Goal: Task Accomplishment & Management: Complete application form

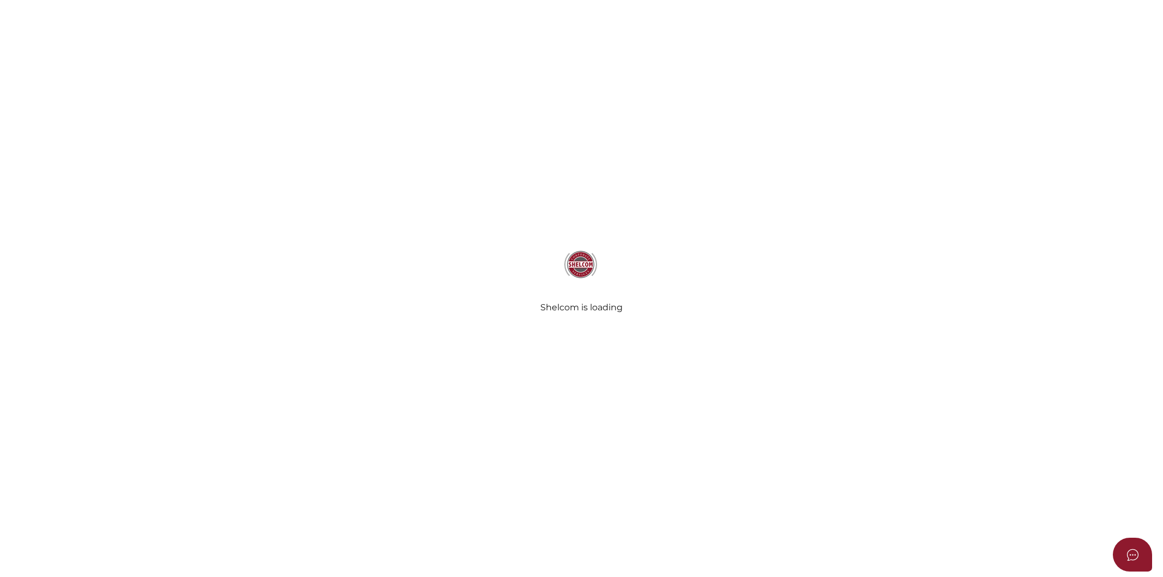
select select
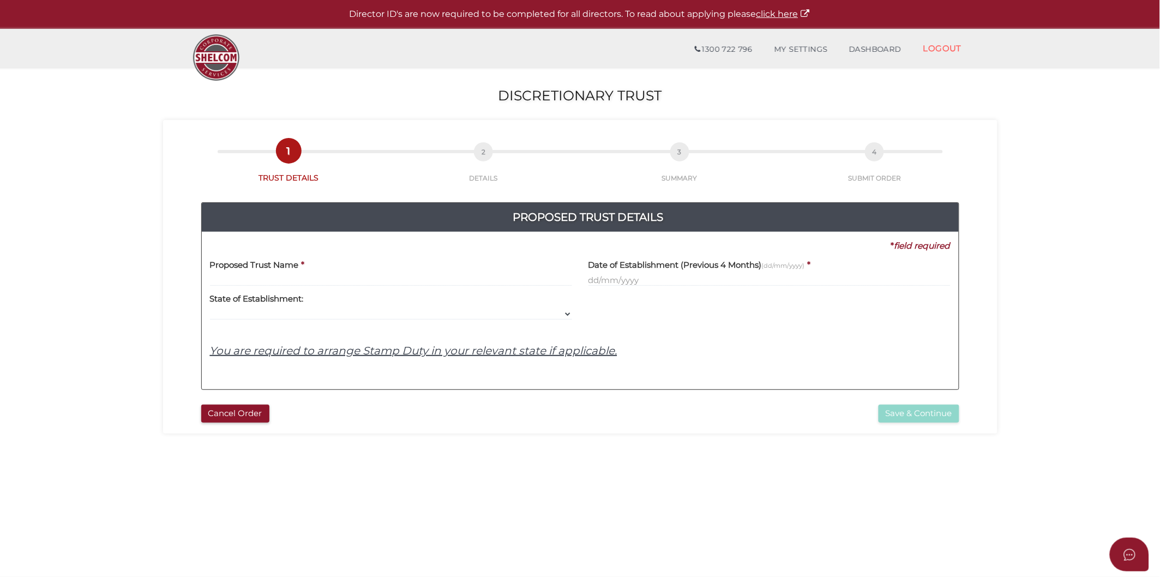
click at [327, 276] on input "text" at bounding box center [391, 280] width 362 height 12
click at [274, 277] on input "text" at bounding box center [391, 280] width 362 height 12
paste input "Cagey Family Trust"
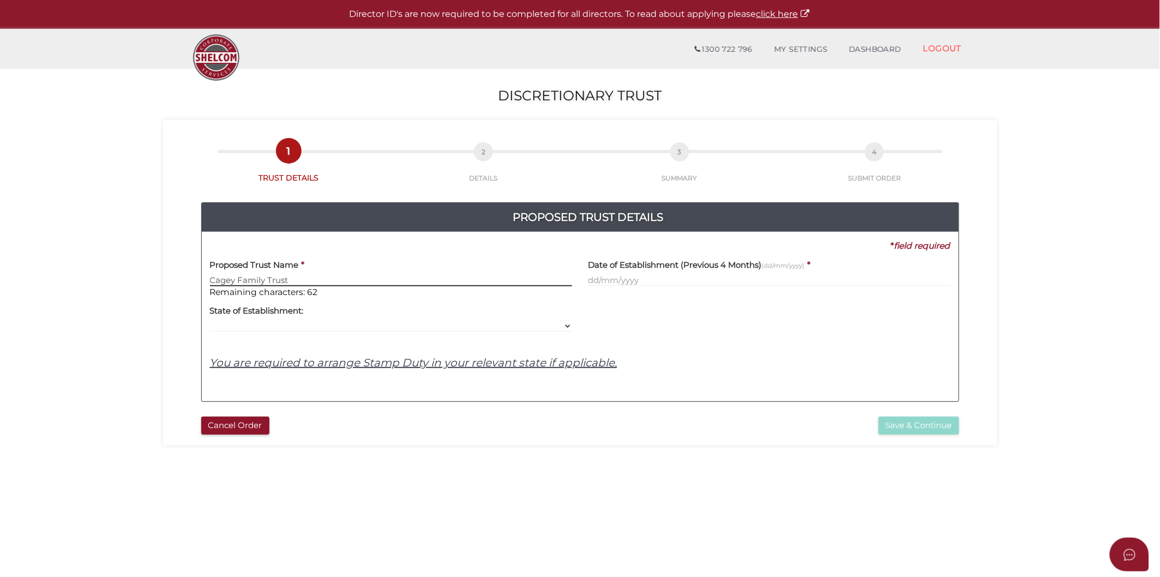
type input "Cagey Family Trust"
click at [618, 290] on div "Date of Establishment (Previous 4 Months) (dd/mm/yyyy) *" at bounding box center [769, 275] width 378 height 46
click at [624, 286] on body "Shelcom is loading Processing Payment...Please Wait... Director ID's are now re…" at bounding box center [580, 288] width 1160 height 577
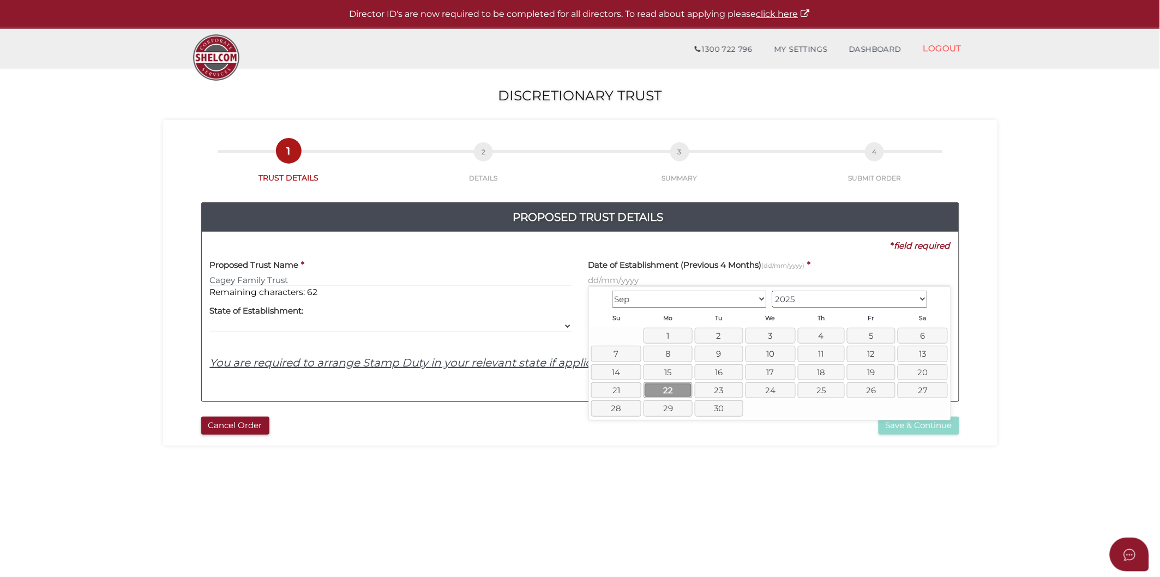
click at [673, 392] on link "22" at bounding box center [667, 390] width 49 height 16
type input "22/09/2025"
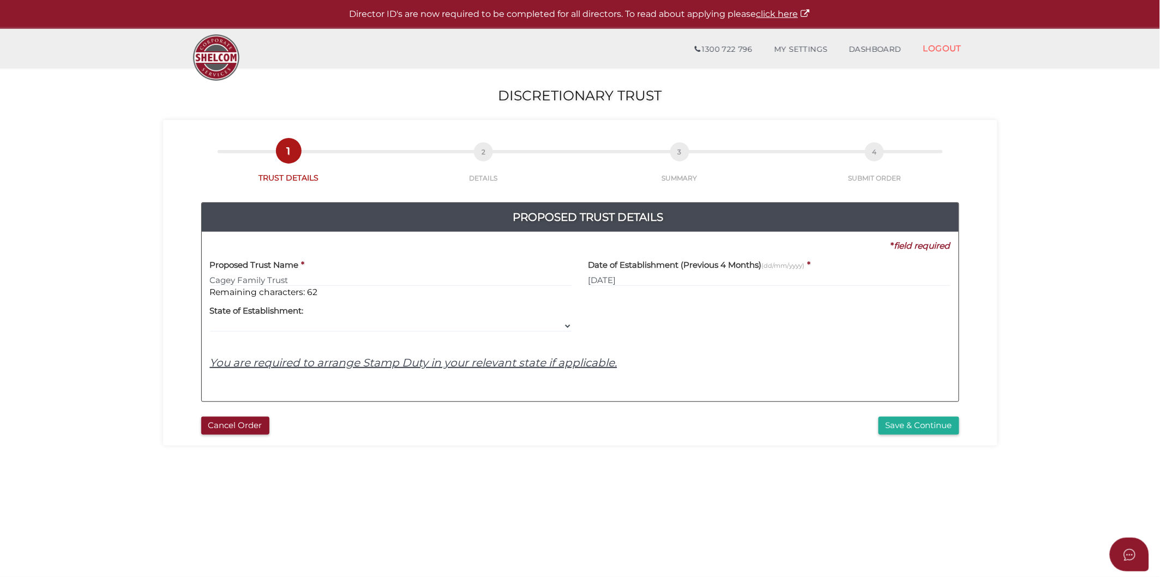
click at [406, 344] on div "Proposed Trust Name * Cagey Family Trust Remaining characters: 62 Date of Estab…" at bounding box center [580, 322] width 741 height 141
click at [406, 330] on select "VIC ACT NSW NT QLD TAS WA SA" at bounding box center [391, 326] width 362 height 12
select select "VIC"
click at [210, 320] on select "VIC ACT NSW NT QLD TAS WA SA" at bounding box center [391, 326] width 362 height 12
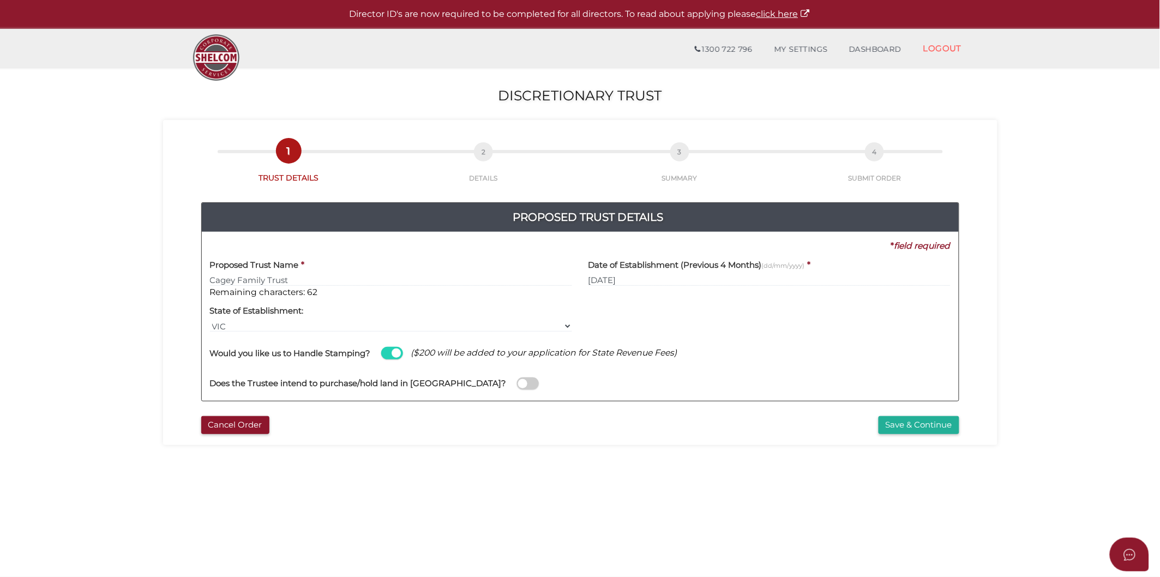
click at [517, 381] on span at bounding box center [528, 383] width 22 height 13
click at [0, 0] on input "checkbox" at bounding box center [0, 0] width 0 height 0
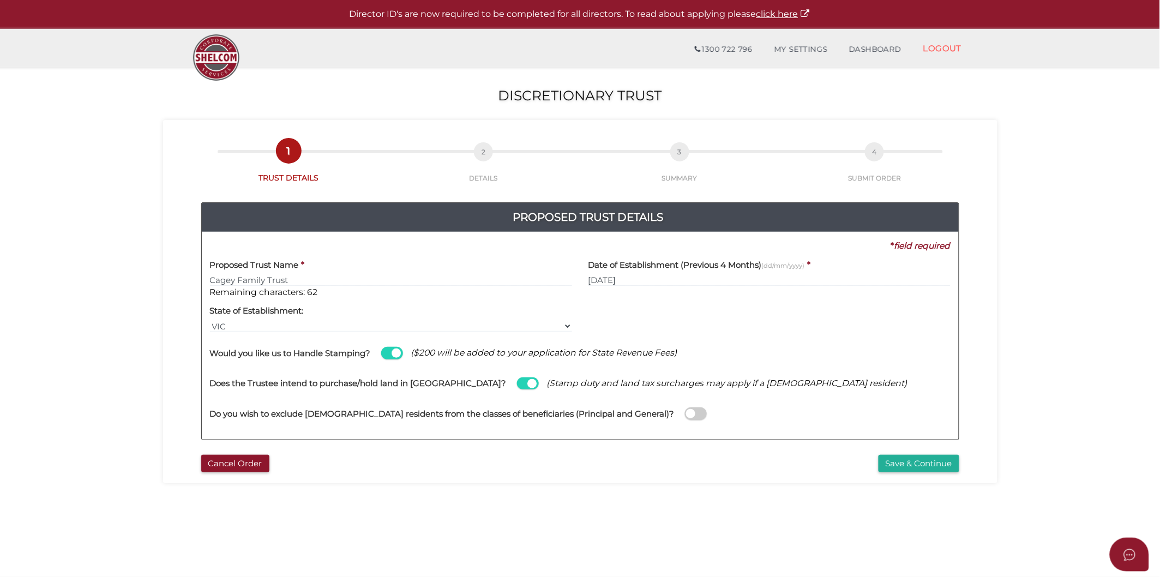
drag, startPoint x: 637, startPoint y: 415, endPoint x: 644, endPoint y: 423, distance: 10.8
click at [685, 415] on span at bounding box center [696, 413] width 22 height 13
click at [0, 0] on input "checkbox" at bounding box center [0, 0] width 0 height 0
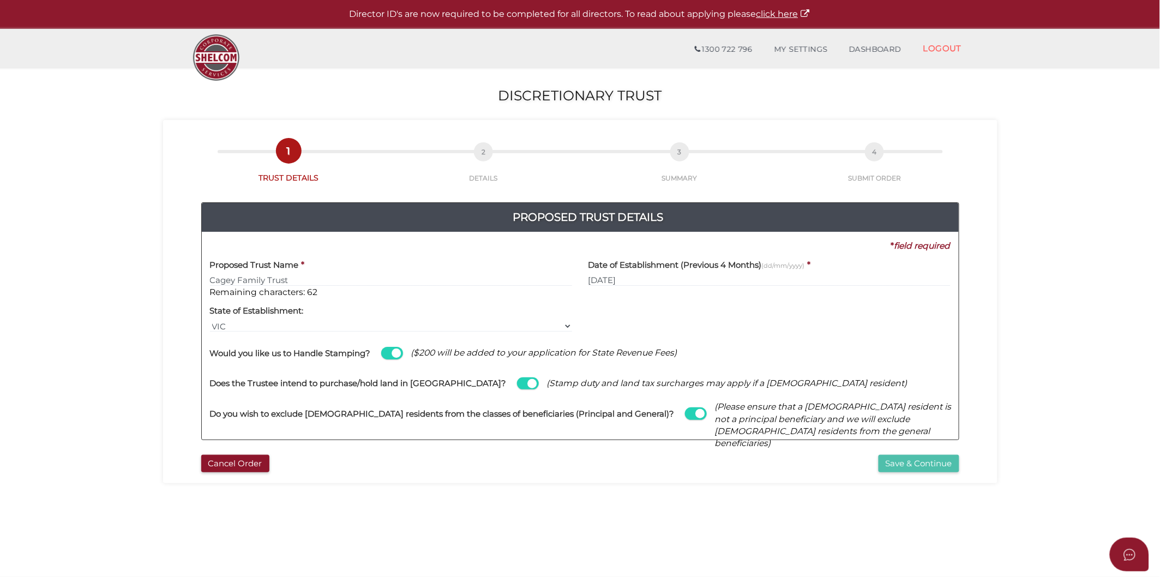
click at [895, 468] on button "Save & Continue" at bounding box center [918, 464] width 81 height 18
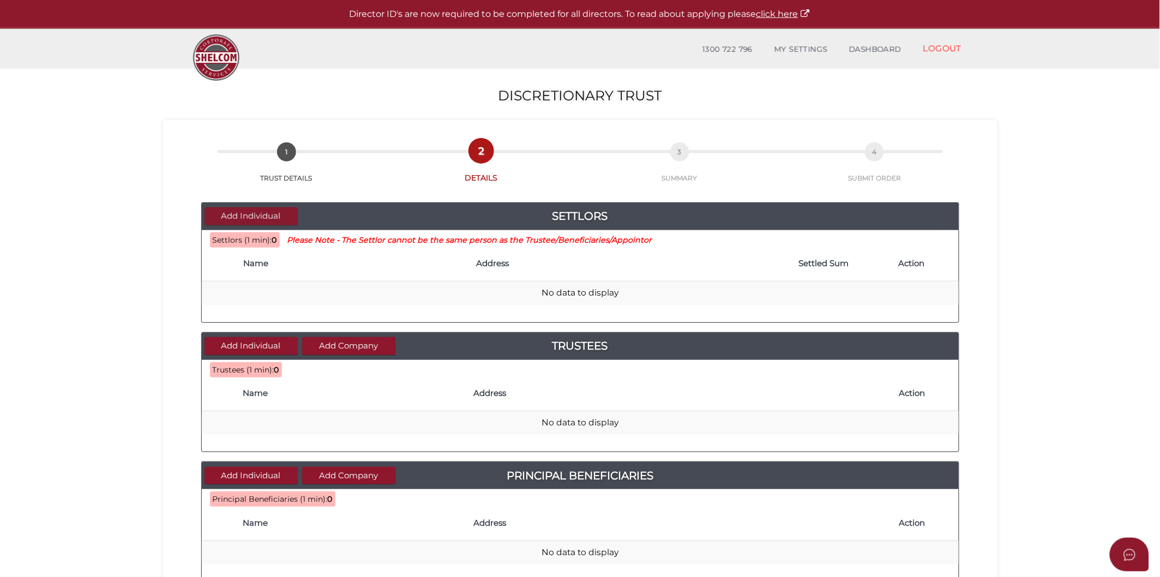
click at [246, 220] on button "Add Individual" at bounding box center [250, 216] width 93 height 18
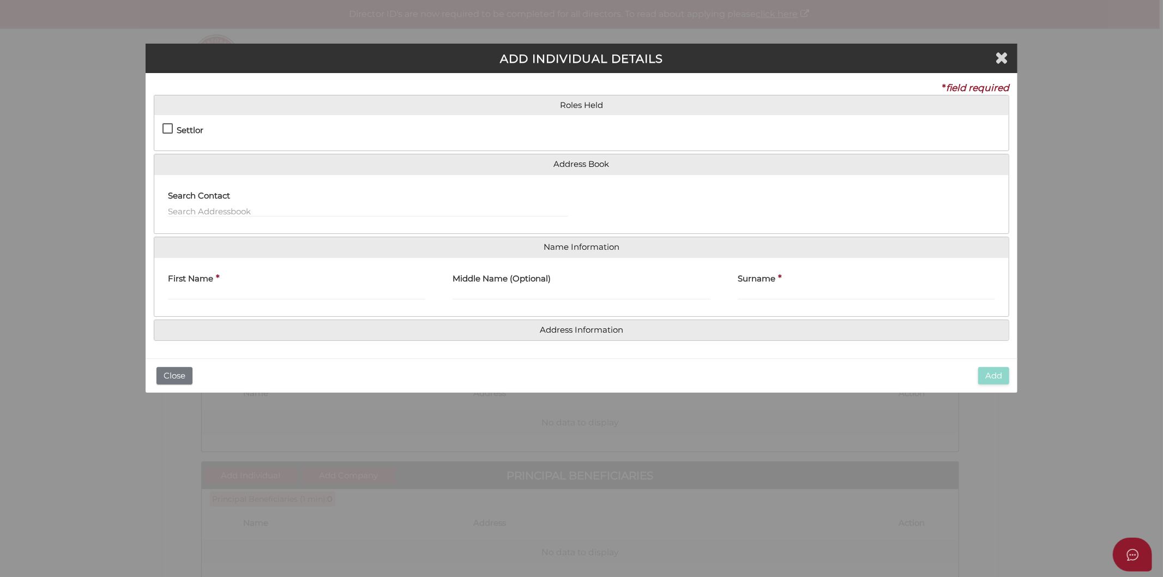
click at [177, 131] on h4 "Settlor" at bounding box center [190, 130] width 27 height 9
checkbox input "true"
type input "10"
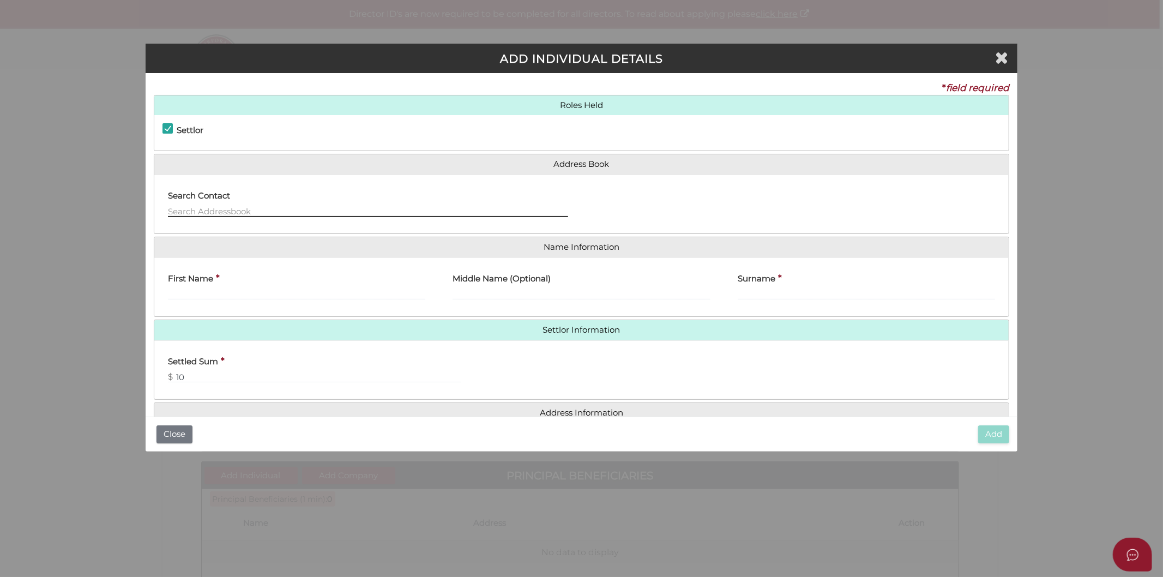
click at [202, 214] on input "text" at bounding box center [368, 211] width 400 height 12
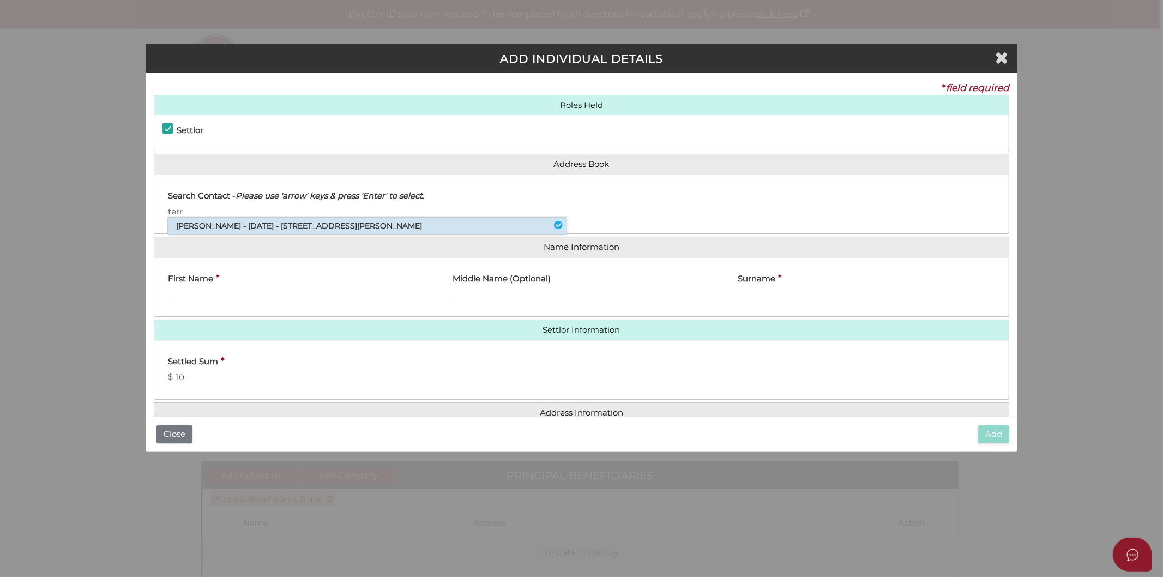
click at [216, 220] on li "Terry Theodore Stramotas - 09/09/2025 - 26 Shaw Street, Ashwood, VIC, 3147" at bounding box center [367, 226] width 399 height 16
type input "Terry"
type input "Theodore"
type input "Stramotas"
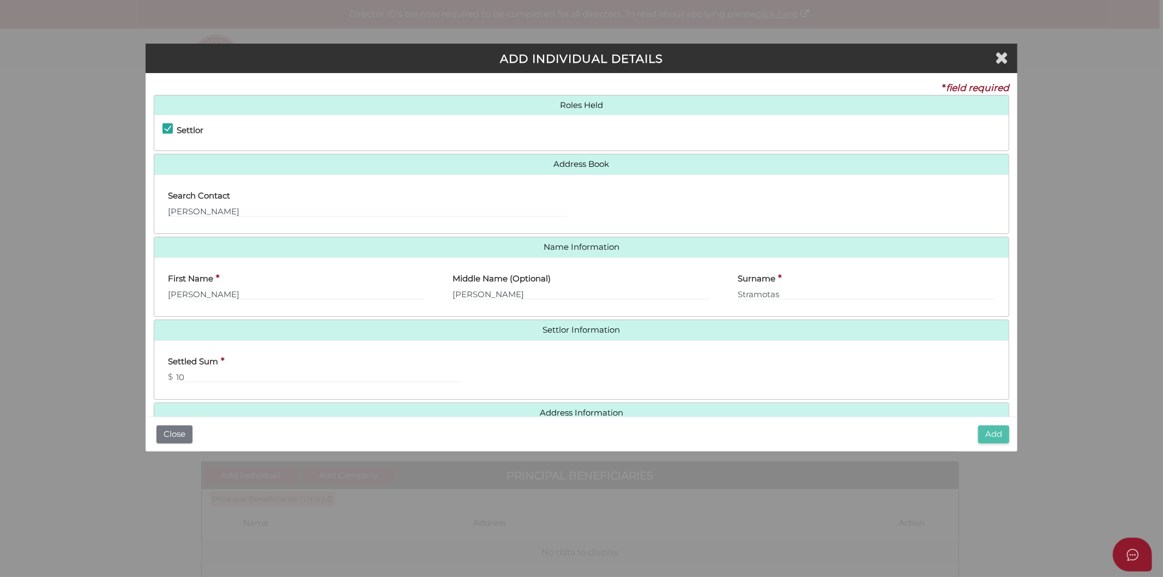
click at [984, 435] on button "Add" at bounding box center [993, 434] width 31 height 18
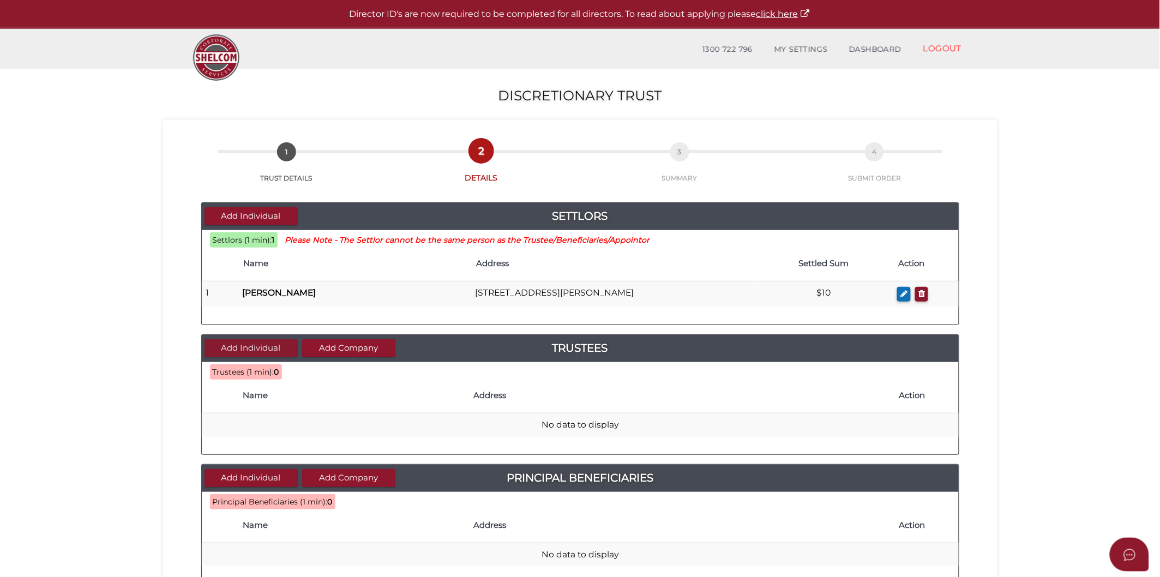
click at [251, 348] on button "Add Individual" at bounding box center [250, 348] width 93 height 18
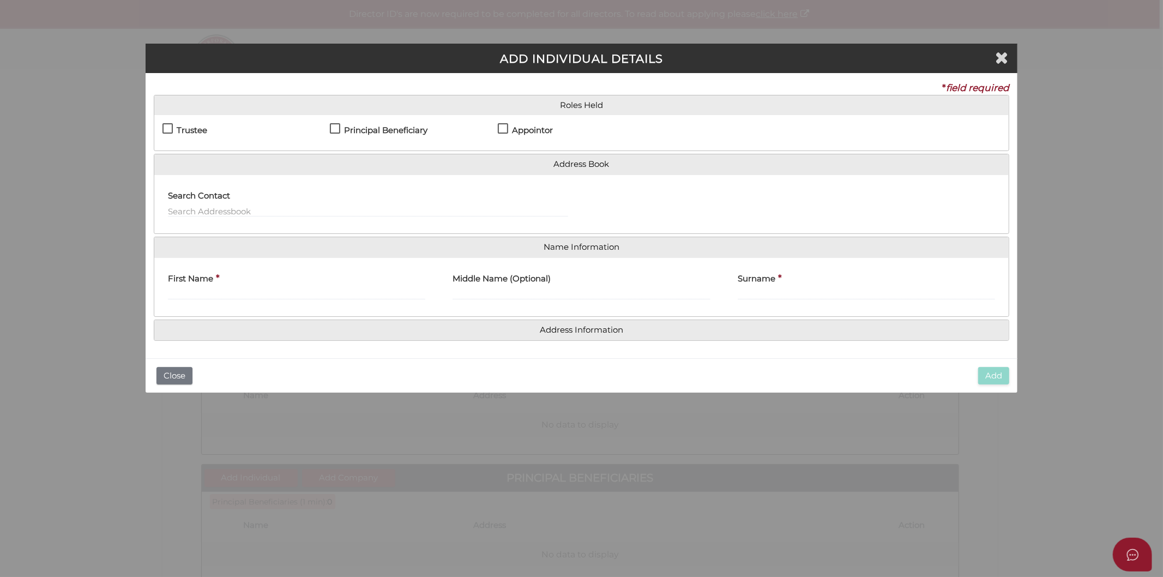
click at [502, 131] on label "Appointor" at bounding box center [525, 133] width 55 height 14
checkbox input "true"
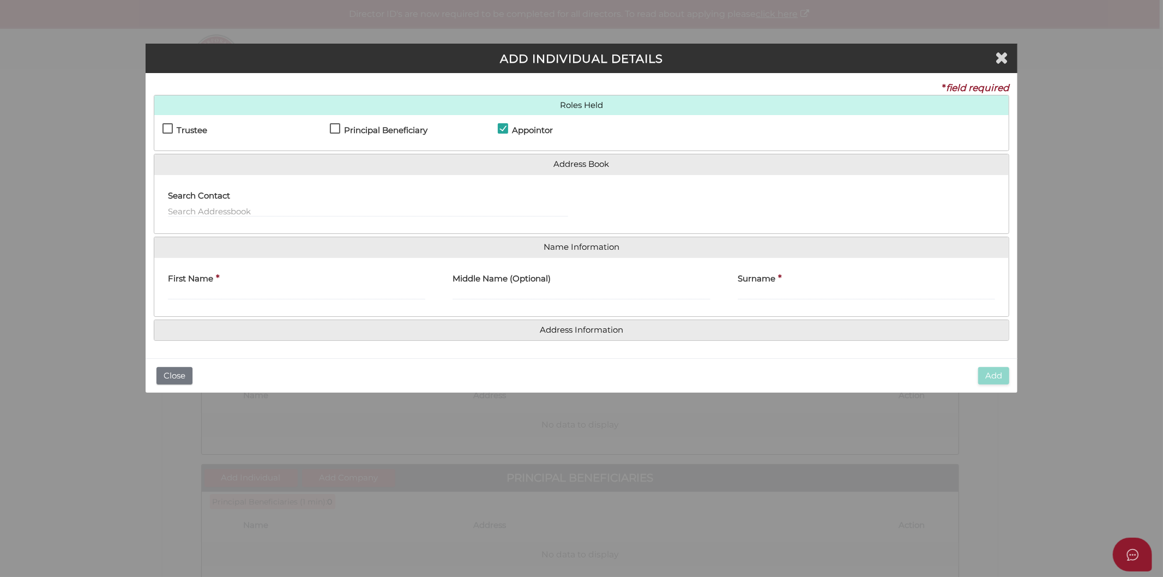
click at [226, 302] on div "First Name *" at bounding box center [296, 287] width 285 height 43
click at [227, 296] on input "First Name" at bounding box center [297, 294] width 258 height 12
type input "Mark"
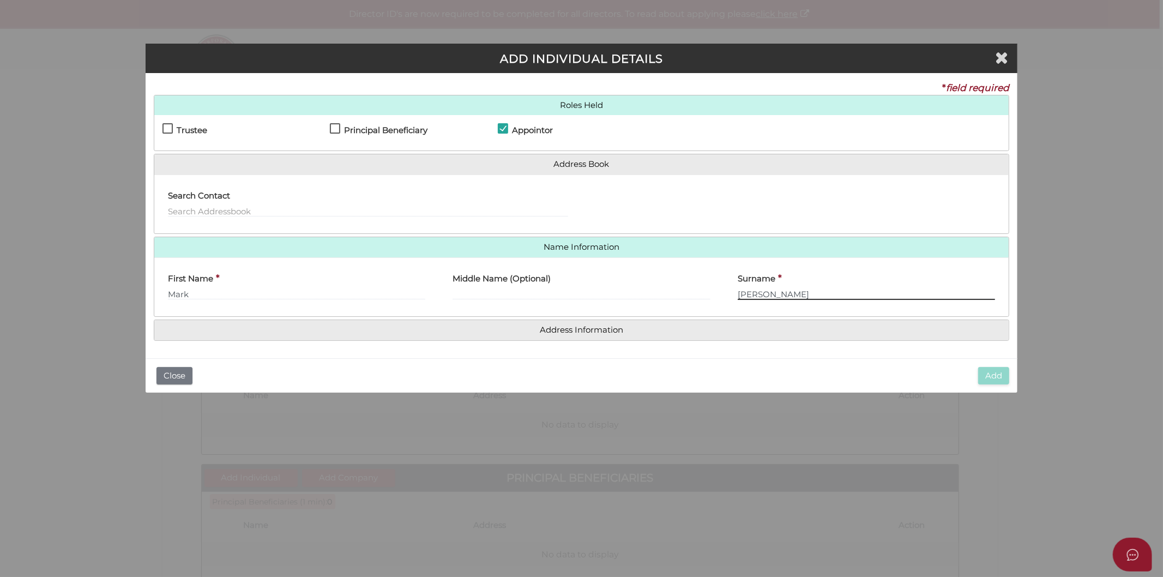
type input "Goldberg"
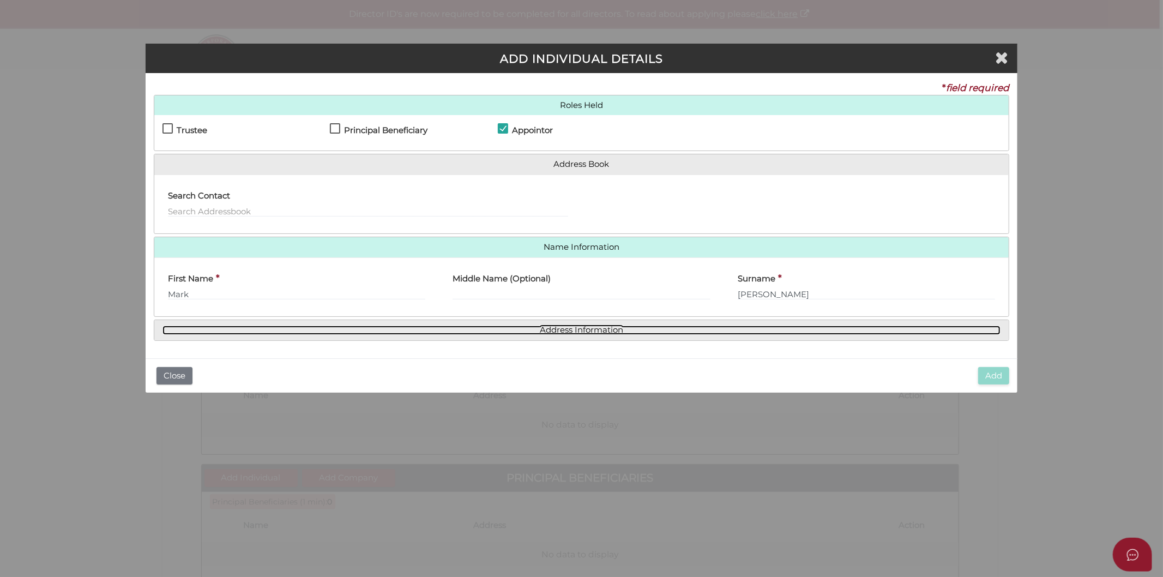
click at [576, 326] on link "Address Information" at bounding box center [581, 330] width 839 height 9
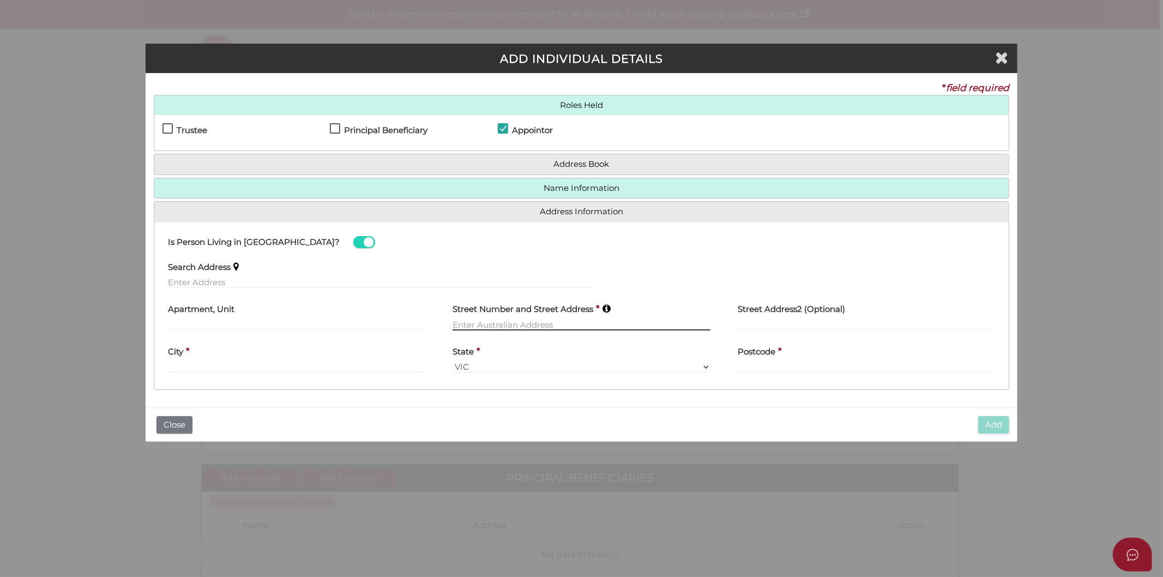
click at [525, 328] on input "text" at bounding box center [582, 324] width 258 height 12
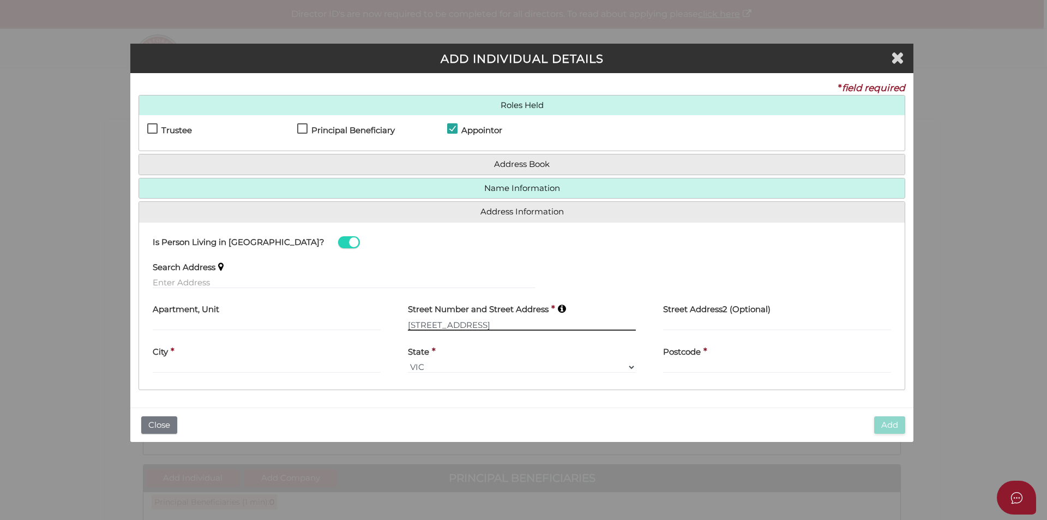
type input "11 Bramerton Road"
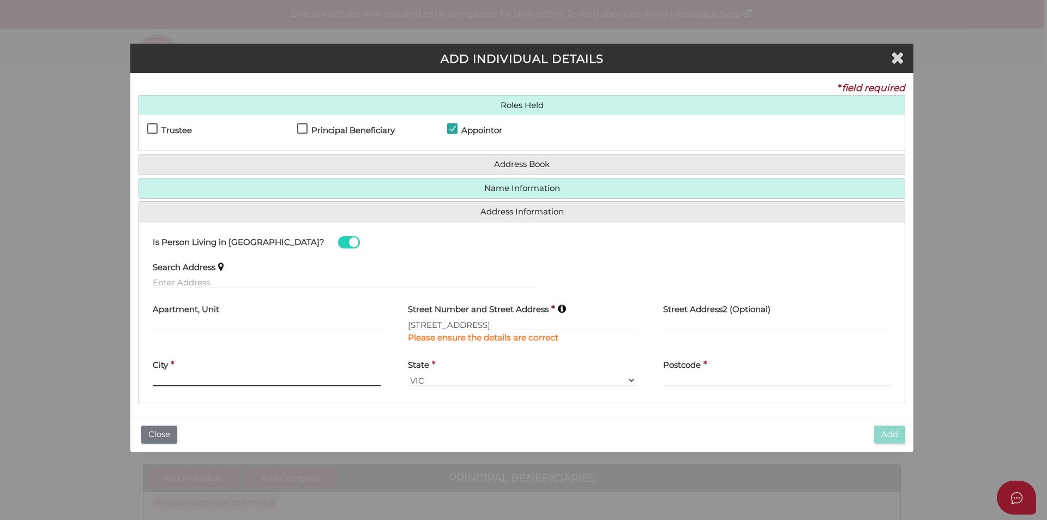
click at [339, 366] on div "City *" at bounding box center [267, 369] width 228 height 34
type input "CAULFIELD"
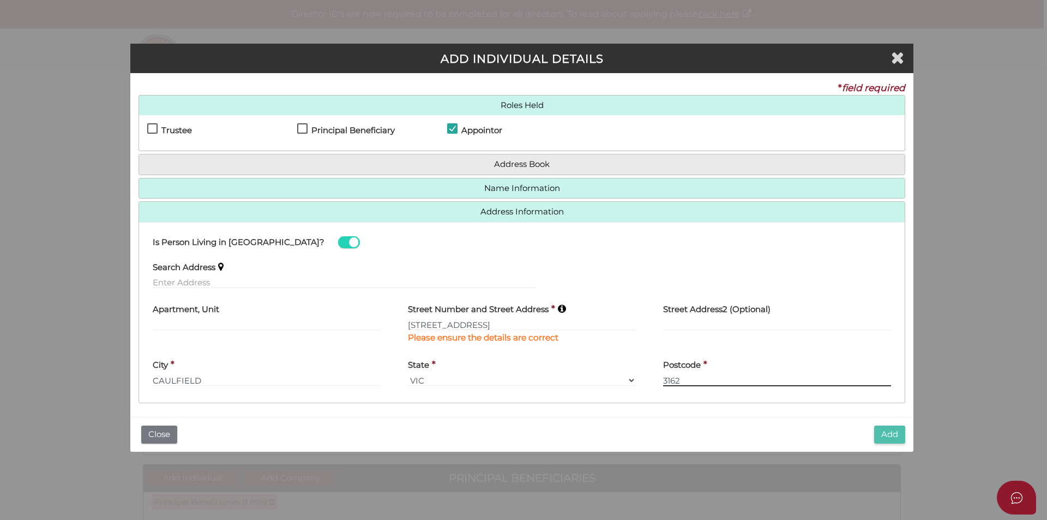
type input "3162"
click at [884, 441] on button "Add" at bounding box center [889, 434] width 31 height 18
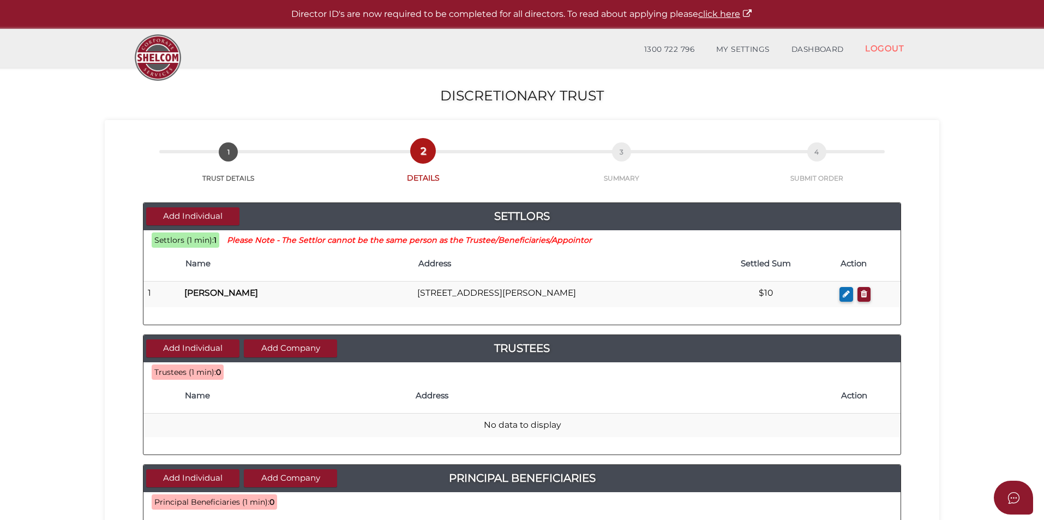
scroll to position [109, 0]
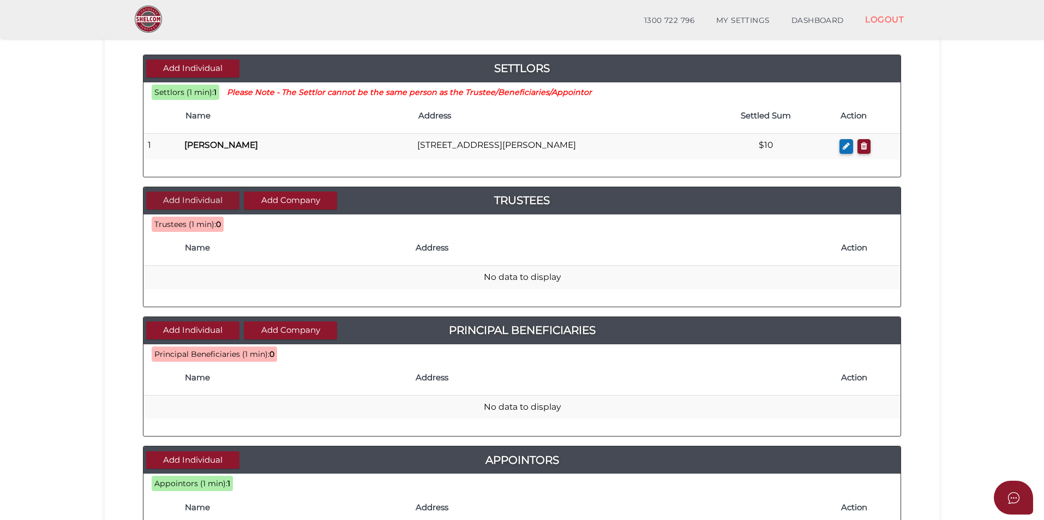
click at [223, 196] on button "Add Individual" at bounding box center [192, 200] width 93 height 18
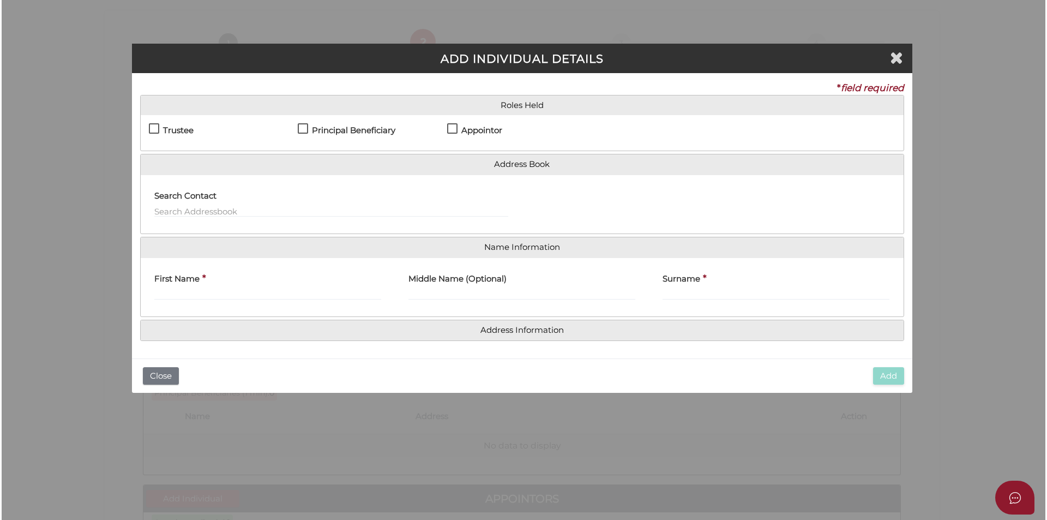
scroll to position [0, 0]
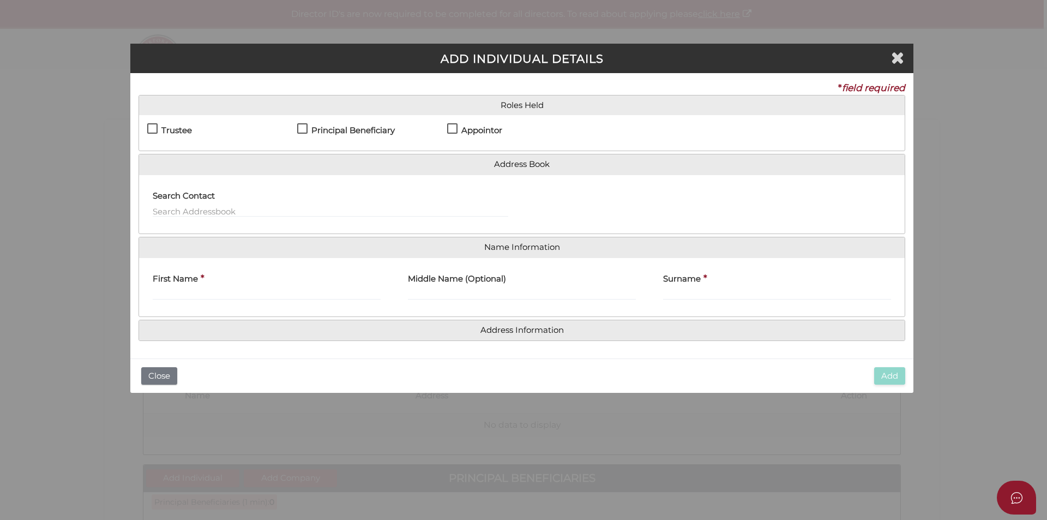
click at [184, 130] on h4 "Trustee" at bounding box center [176, 130] width 31 height 9
checkbox input "true"
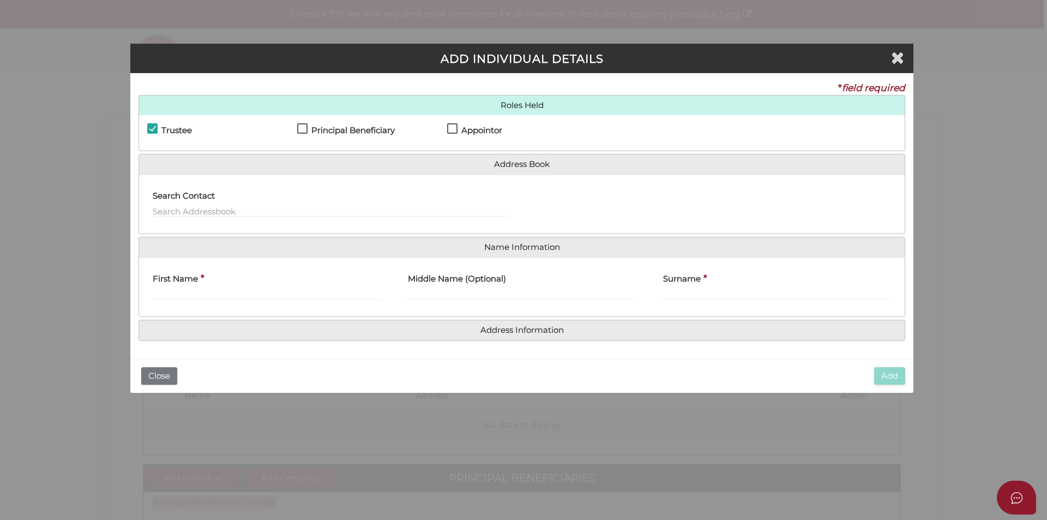
click at [468, 129] on h4 "Appointor" at bounding box center [481, 130] width 41 height 9
click at [452, 129] on label "Appointor" at bounding box center [474, 133] width 55 height 14
checkbox input "false"
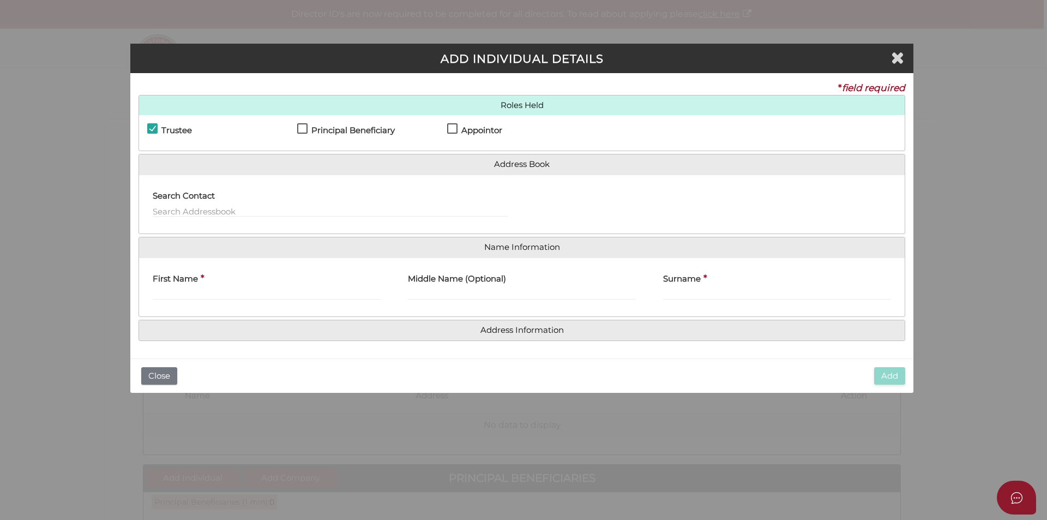
click at [155, 128] on label "Trustee" at bounding box center [169, 133] width 45 height 14
checkbox input "false"
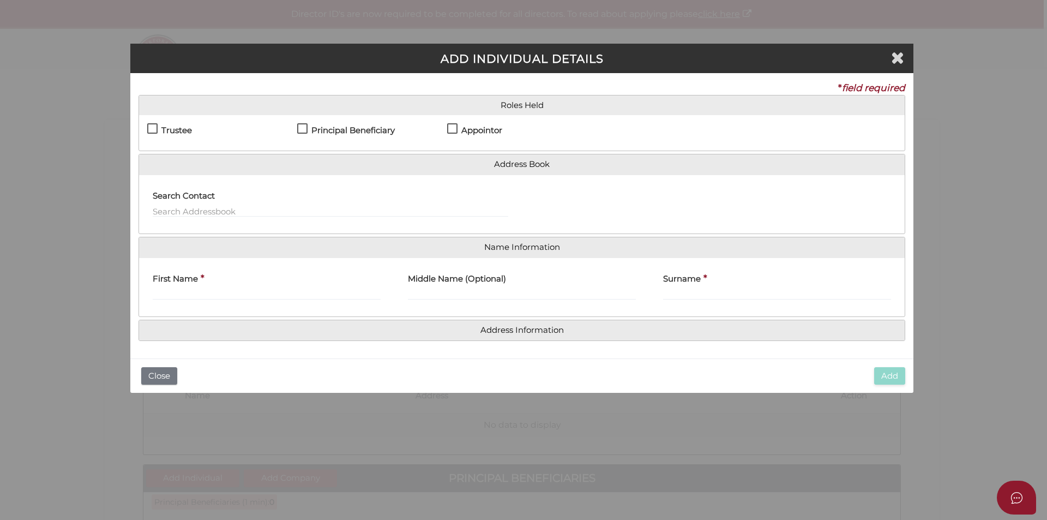
click at [456, 128] on label "Appointor" at bounding box center [474, 133] width 55 height 14
checkbox input "true"
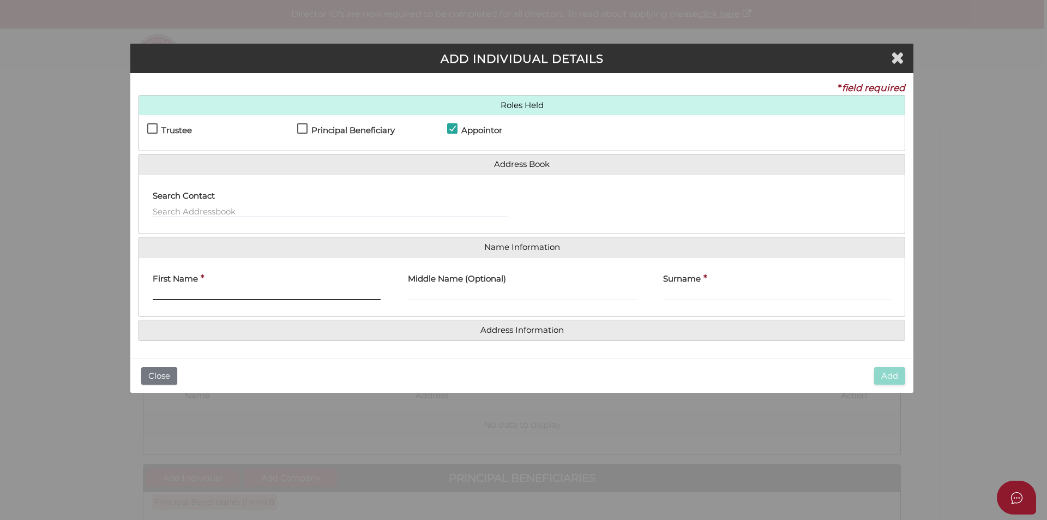
click at [236, 292] on input "First Name" at bounding box center [267, 294] width 228 height 12
type input "Mark"
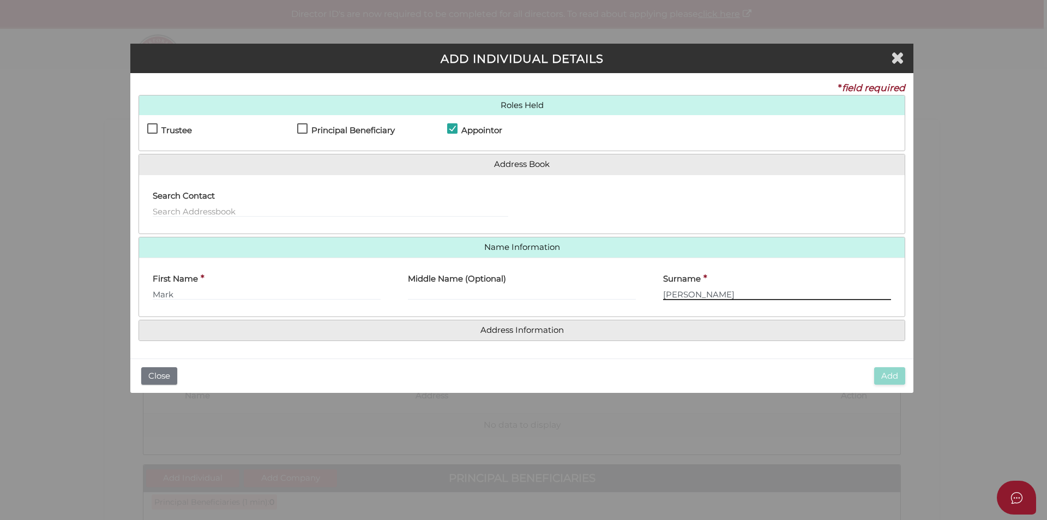
click at [736, 297] on input "Goldberg" at bounding box center [777, 294] width 228 height 12
drag, startPoint x: 729, startPoint y: 297, endPoint x: 595, endPoint y: 293, distance: 134.2
click at [595, 293] on div "First Name * Mark Middle Name (Optional) Surname * Goldberg" at bounding box center [522, 287] width 766 height 43
type input "Kolber"
click at [556, 336] on h4 "Address Information" at bounding box center [522, 330] width 766 height 20
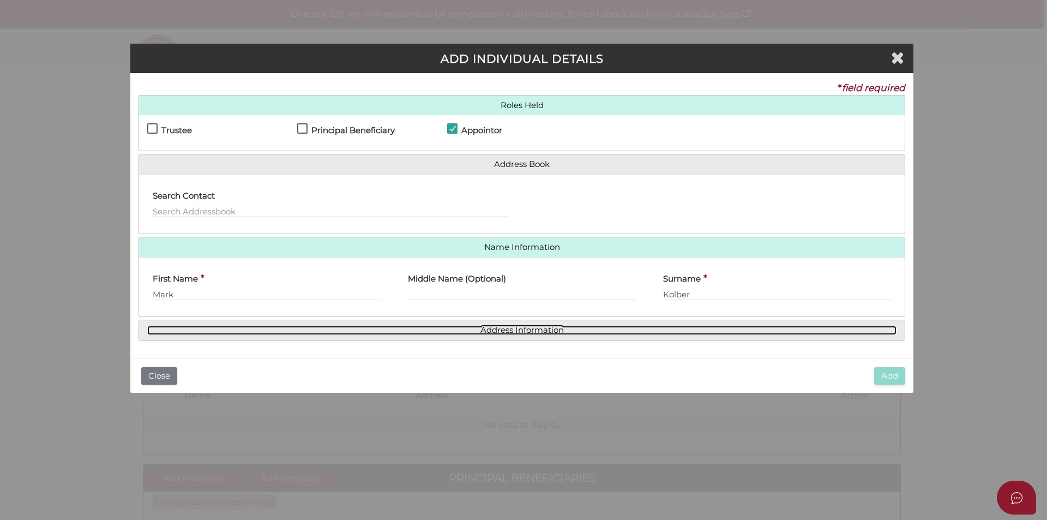
click at [516, 326] on link "Address Information" at bounding box center [521, 330] width 749 height 9
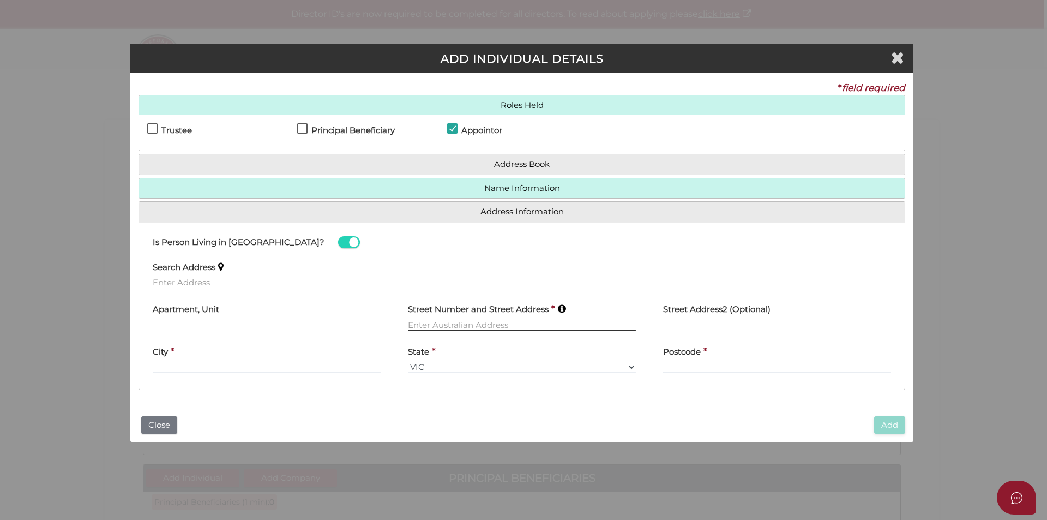
click at [499, 321] on input "text" at bounding box center [522, 324] width 228 height 12
click at [295, 285] on input "text" at bounding box center [344, 282] width 383 height 12
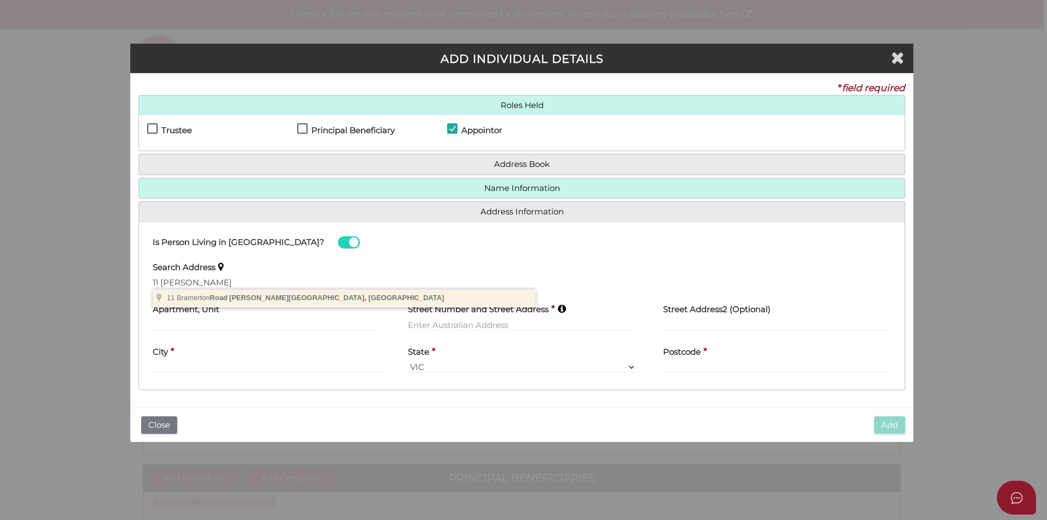
type input "[STREET_ADDRESS][PERSON_NAME]"
type input "[STREET_ADDRESS]"
type input "Caulfield"
select select "VIC"
type input "3162"
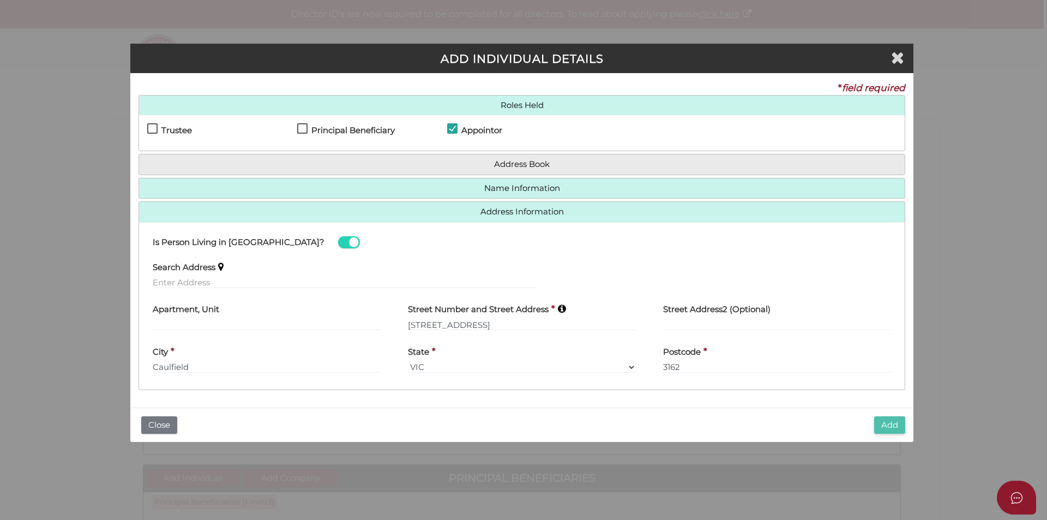
click at [883, 423] on button "Add" at bounding box center [889, 425] width 31 height 18
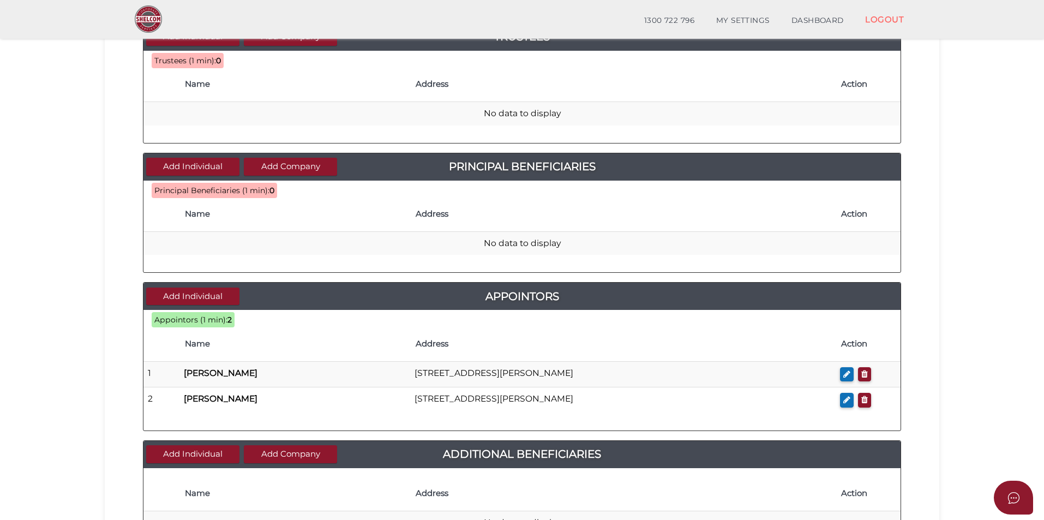
scroll to position [327, 0]
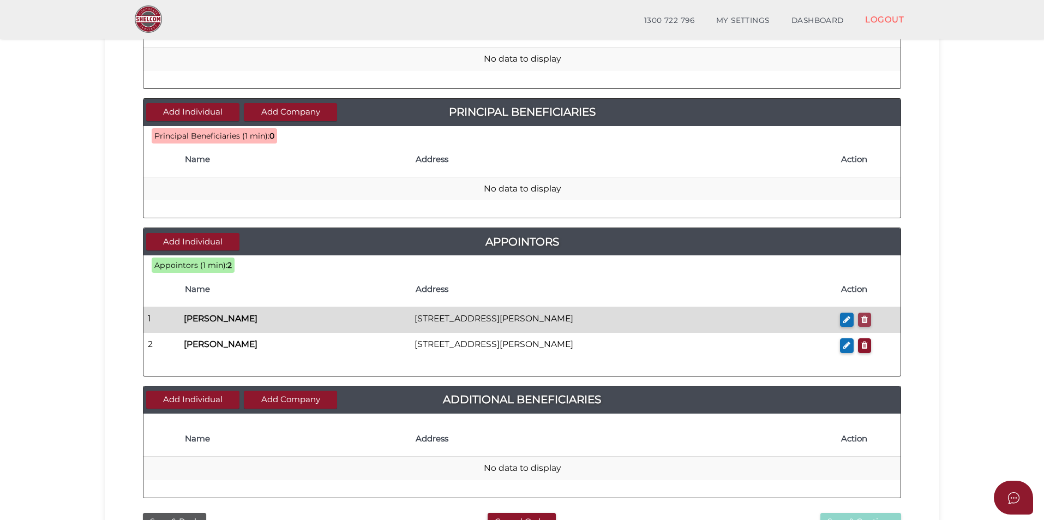
click at [865, 323] on icon "button" at bounding box center [864, 319] width 7 height 8
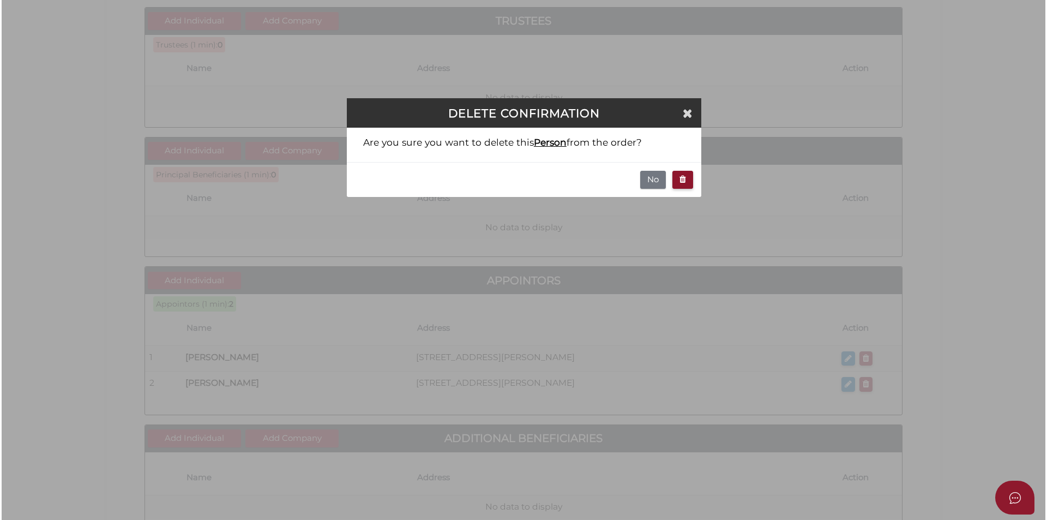
scroll to position [0, 0]
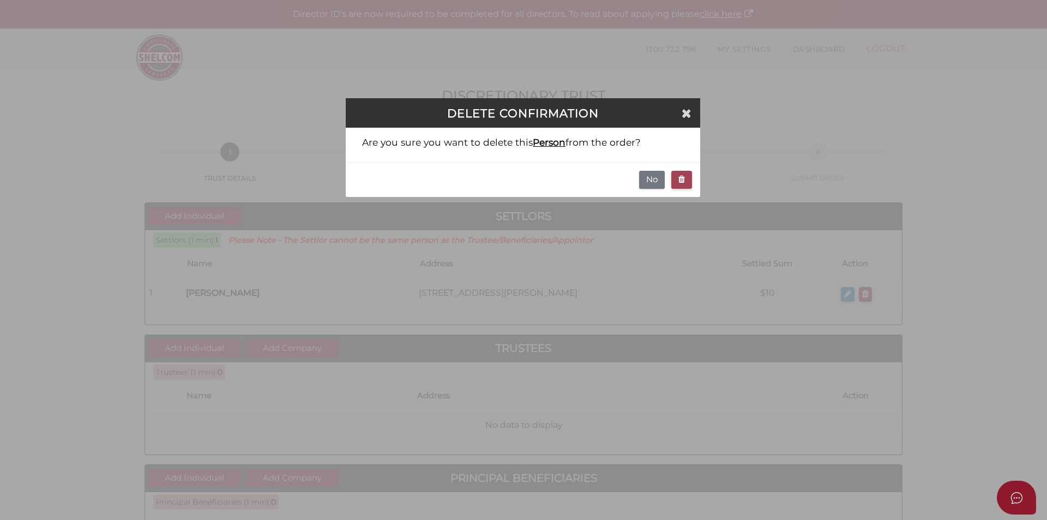
click at [687, 173] on button "button" at bounding box center [681, 180] width 21 height 18
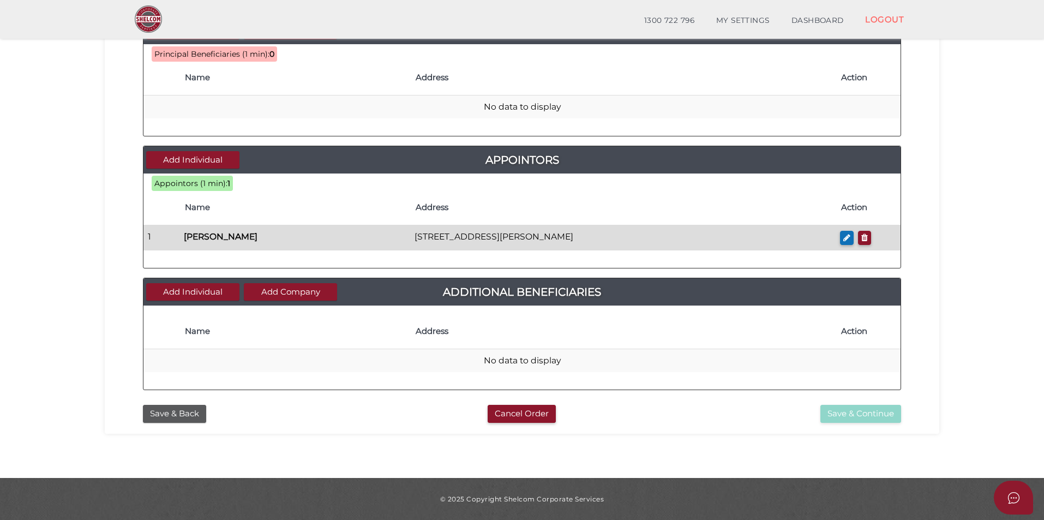
scroll to position [300, 0]
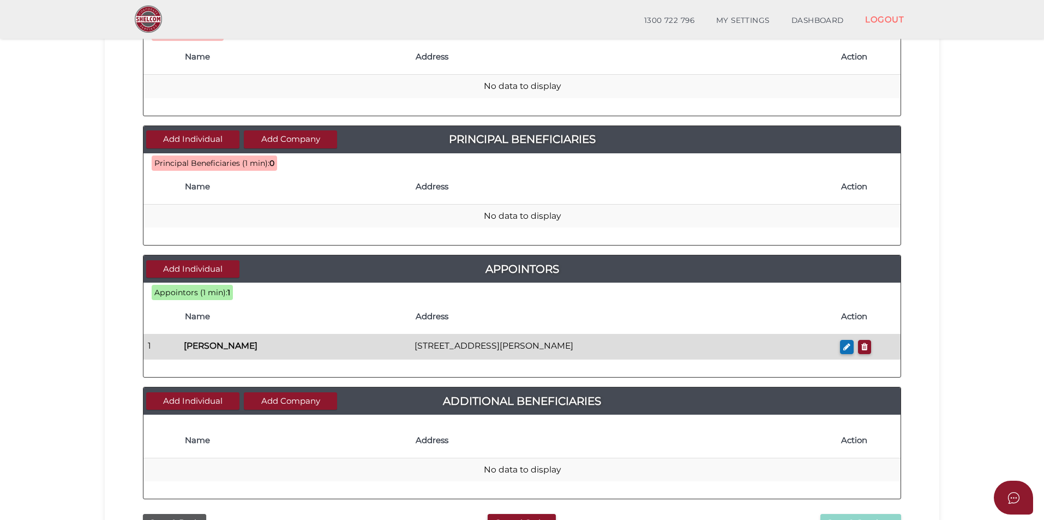
click at [838, 346] on td at bounding box center [867, 347] width 65 height 26
click at [840, 347] on button "button" at bounding box center [847, 347] width 14 height 15
checkbox input "true"
type input "Mark"
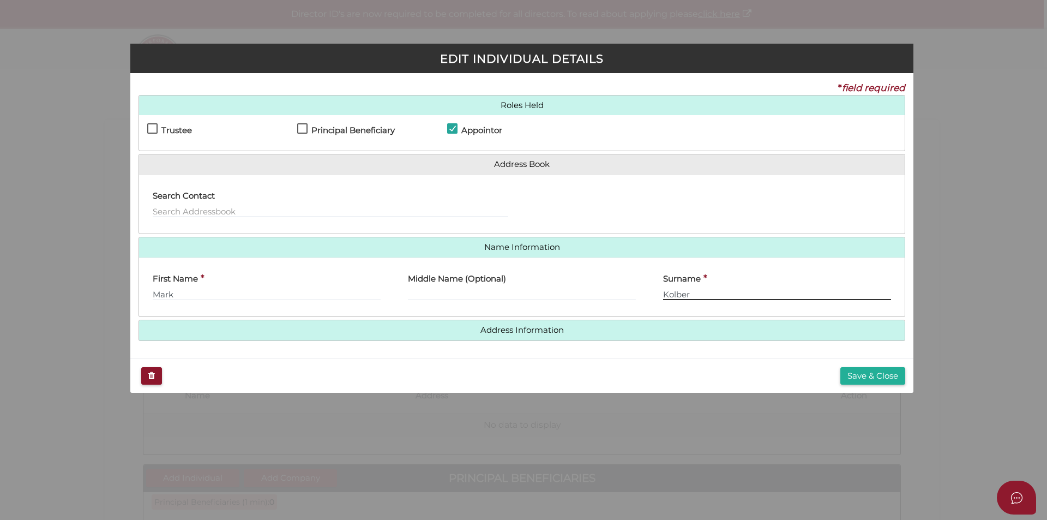
drag, startPoint x: 700, startPoint y: 292, endPoint x: 645, endPoint y: 293, distance: 55.6
click at [645, 293] on div "First Name * Mark Middle Name (Optional) Surname * Kolber" at bounding box center [522, 287] width 766 height 43
type input "Goldberg"
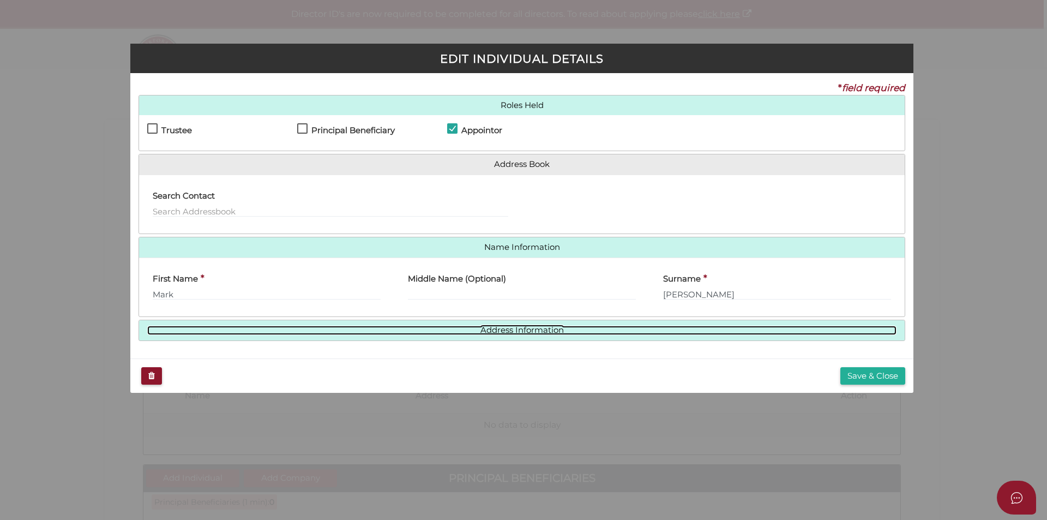
click at [561, 326] on link "Address Information" at bounding box center [521, 330] width 749 height 9
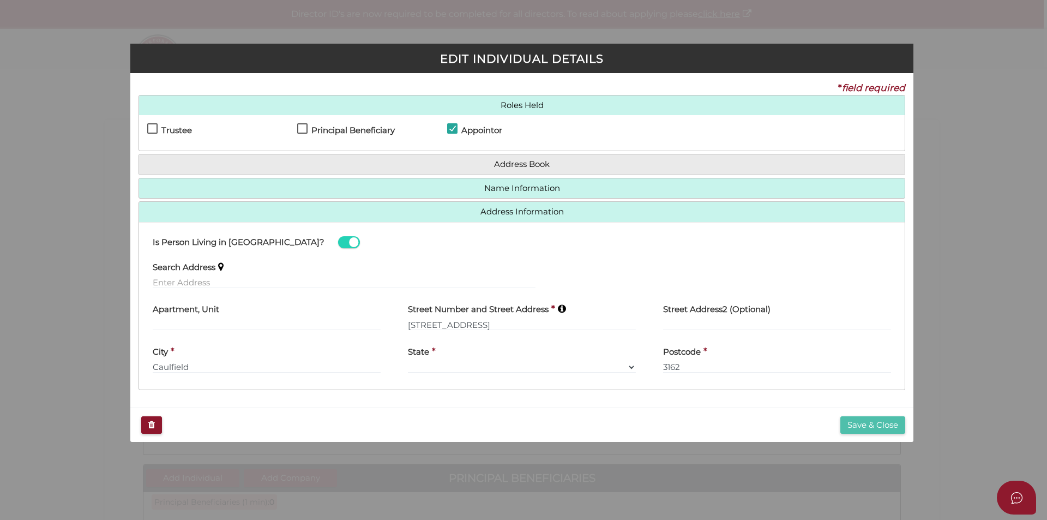
click at [857, 424] on button "Save & Close" at bounding box center [872, 425] width 65 height 18
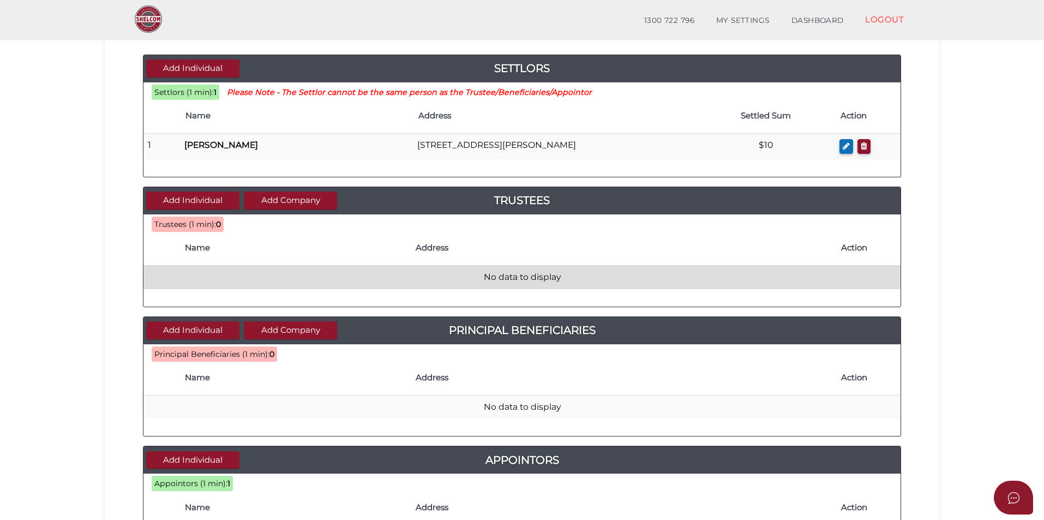
scroll to position [409, 0]
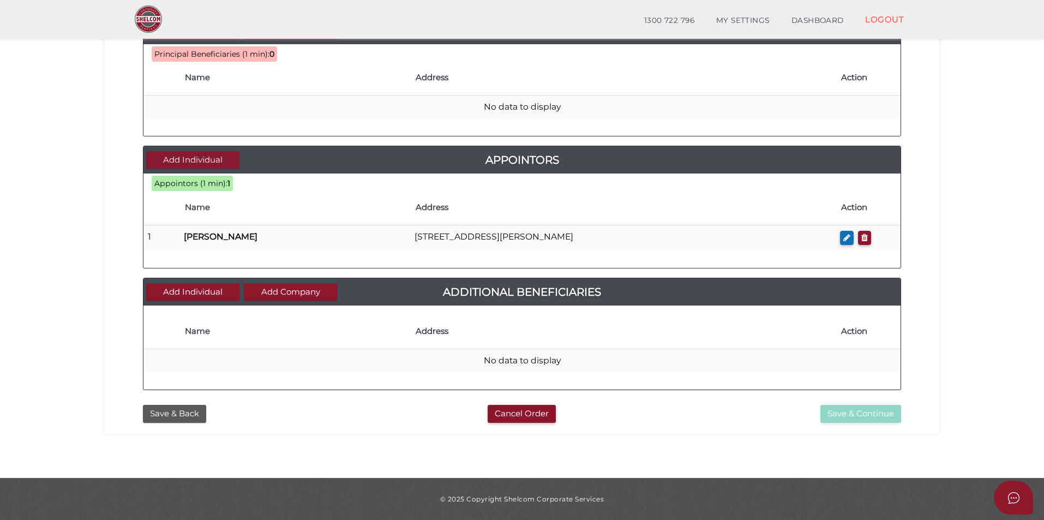
click at [199, 161] on button "Add Individual" at bounding box center [192, 160] width 93 height 18
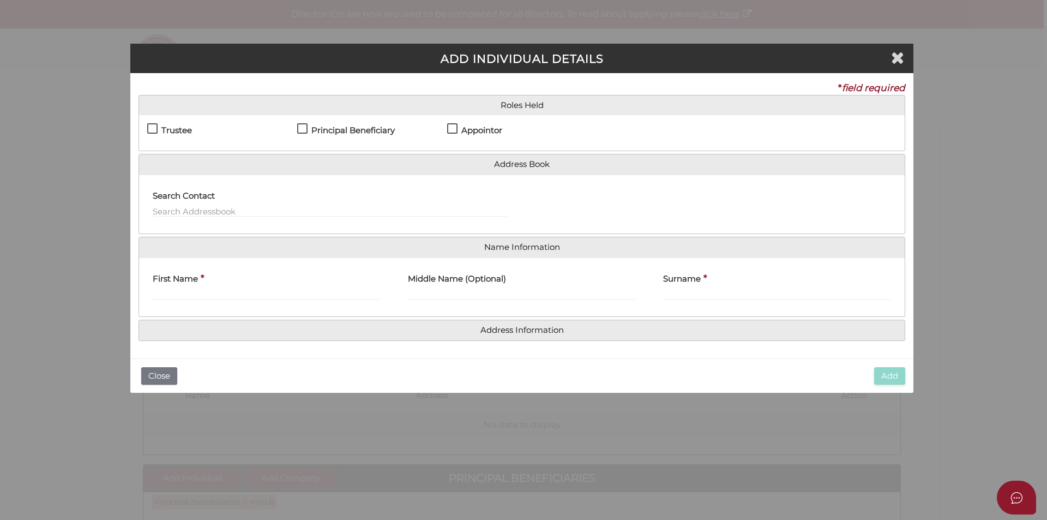
drag, startPoint x: 456, startPoint y: 125, endPoint x: 385, endPoint y: 162, distance: 80.7
click at [456, 126] on label "Appointor" at bounding box center [474, 133] width 55 height 14
checkbox input "true"
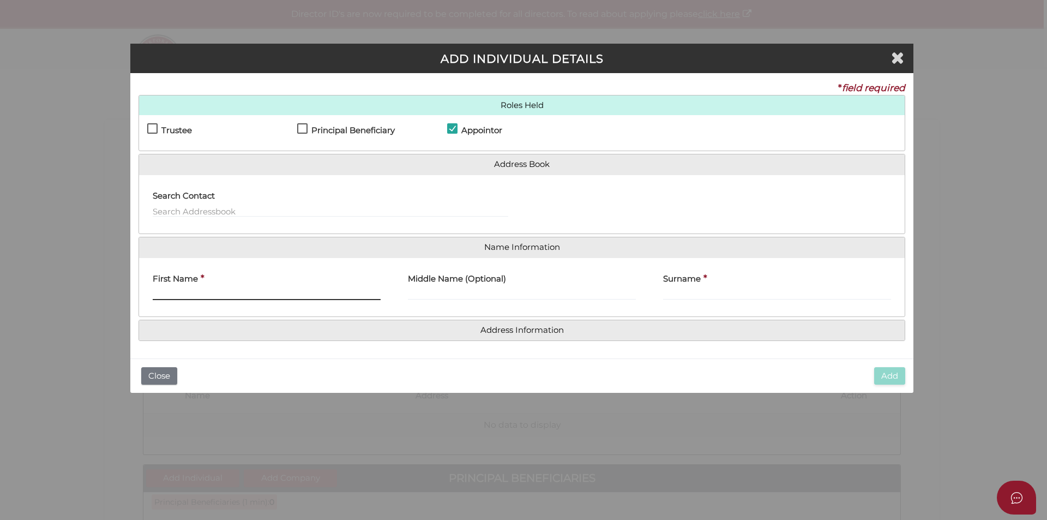
click at [217, 290] on input "First Name" at bounding box center [267, 294] width 228 height 12
type input "Rachel"
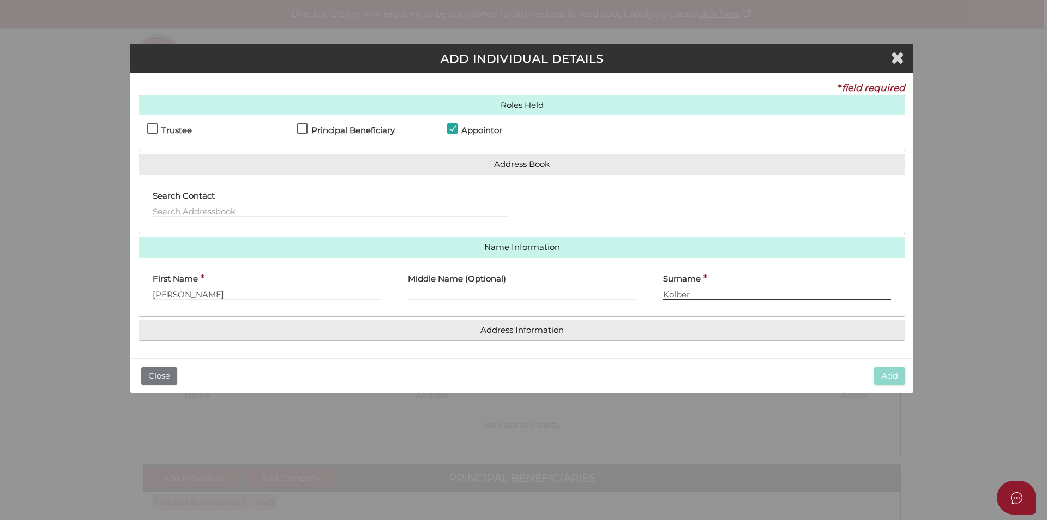
type input "Kolber"
click at [522, 335] on h4 "Address Information" at bounding box center [522, 330] width 766 height 20
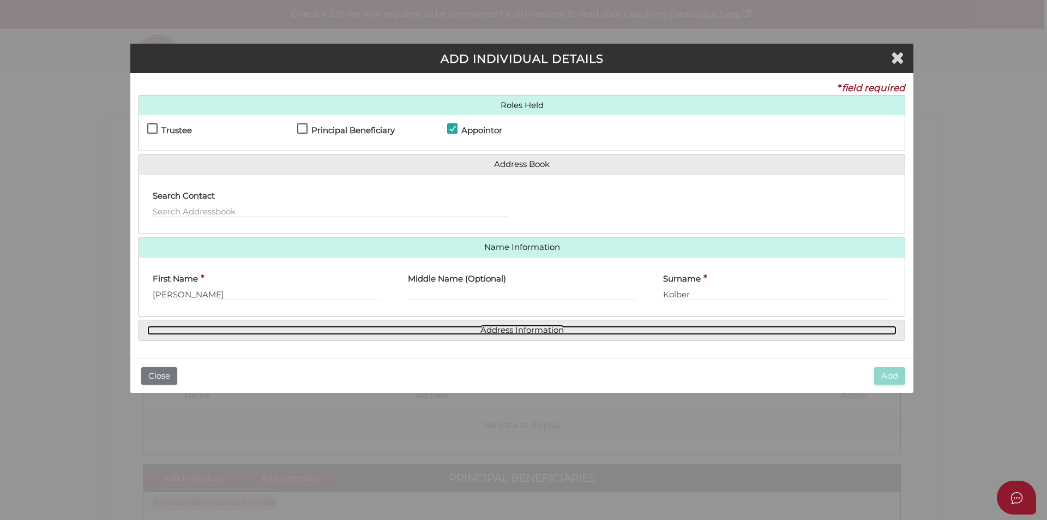
click at [517, 326] on link "Address Information" at bounding box center [521, 330] width 749 height 9
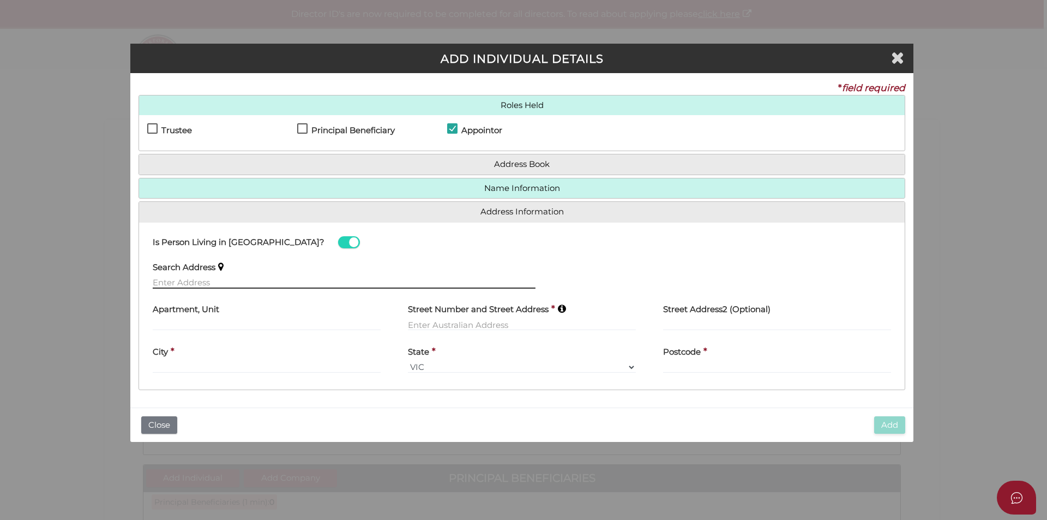
click at [230, 278] on input "text" at bounding box center [344, 282] width 383 height 12
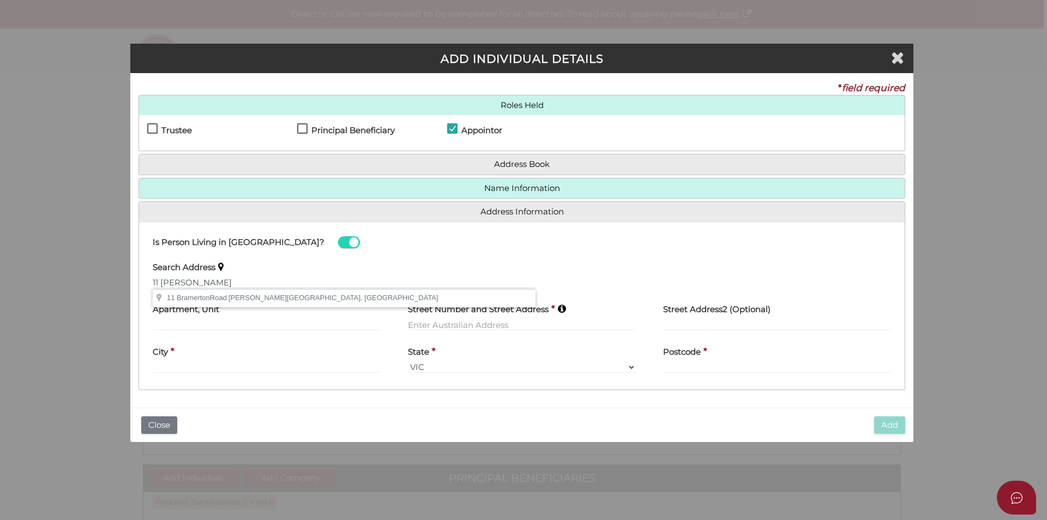
type input "11 Bramerton Road, Caulfield VIC, Australia"
type input "11 Bramerton Road"
type input "Caulfield"
select select "VIC"
type input "3162"
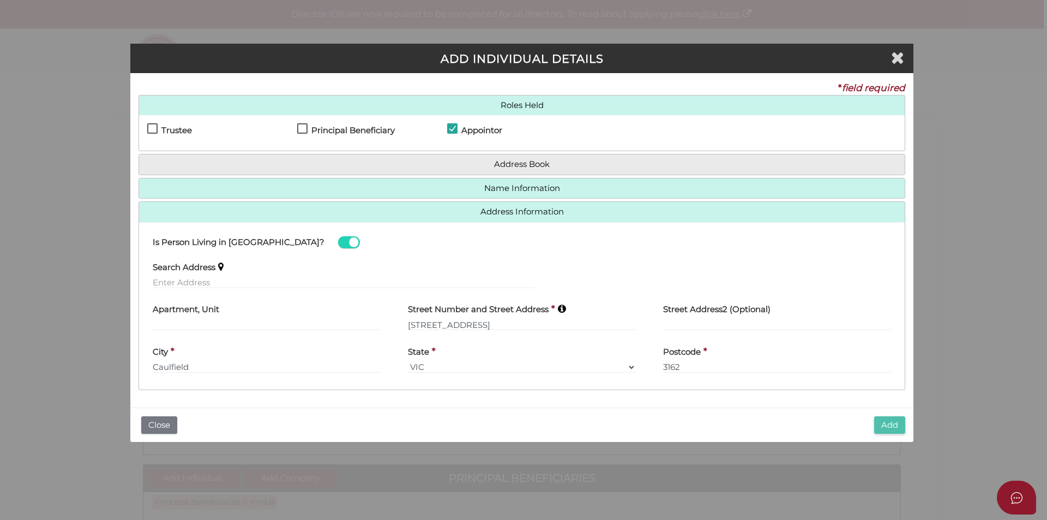
click at [879, 428] on button "Add" at bounding box center [889, 425] width 31 height 18
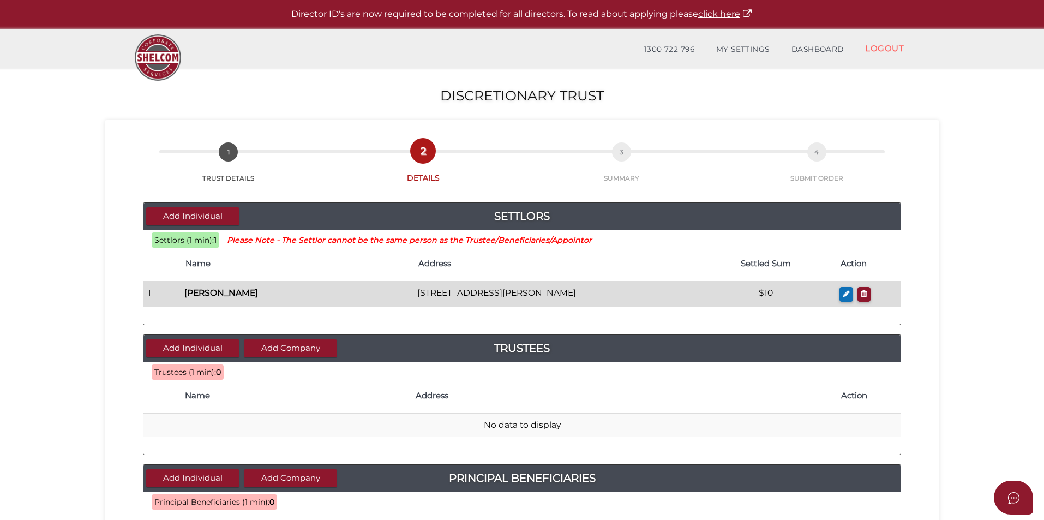
scroll to position [109, 0]
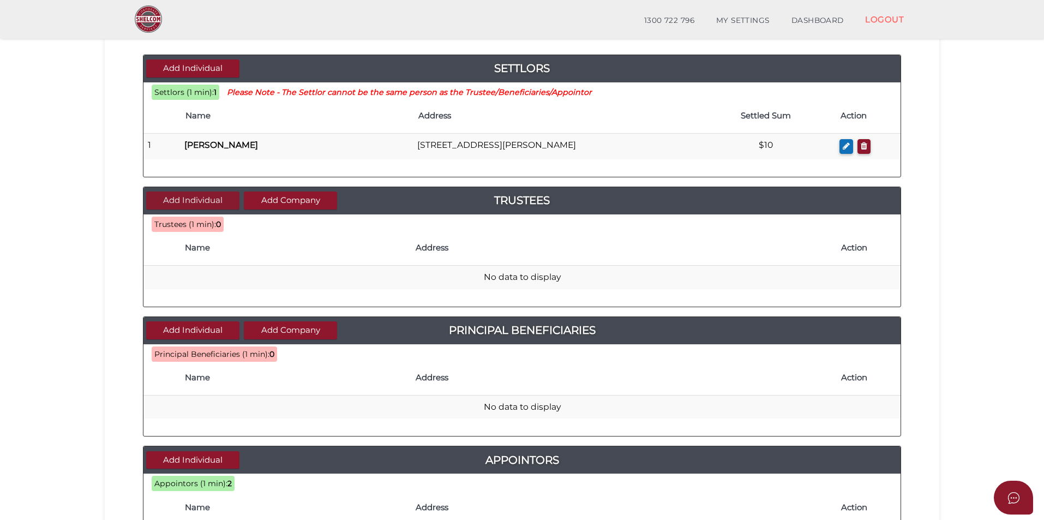
click at [215, 201] on button "Add Individual" at bounding box center [192, 200] width 93 height 18
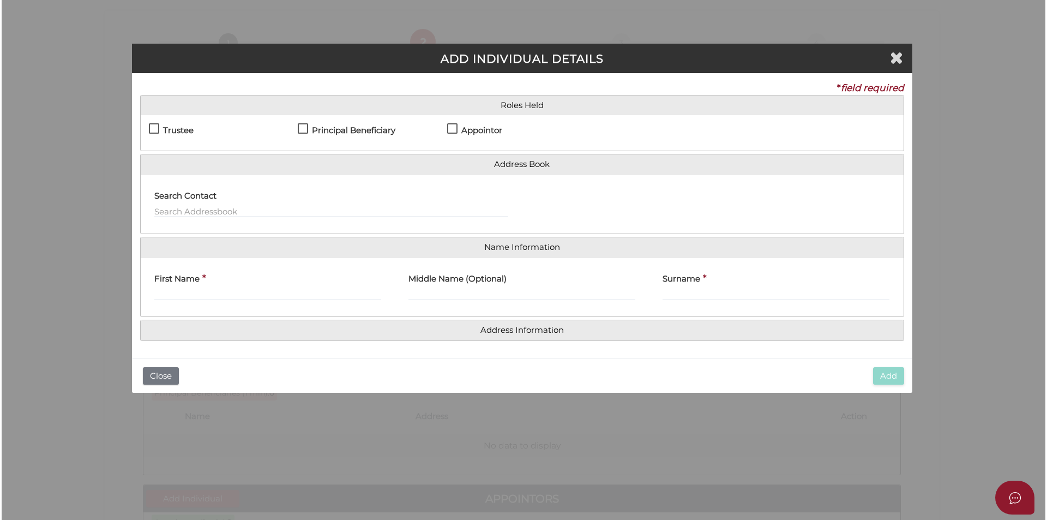
scroll to position [0, 0]
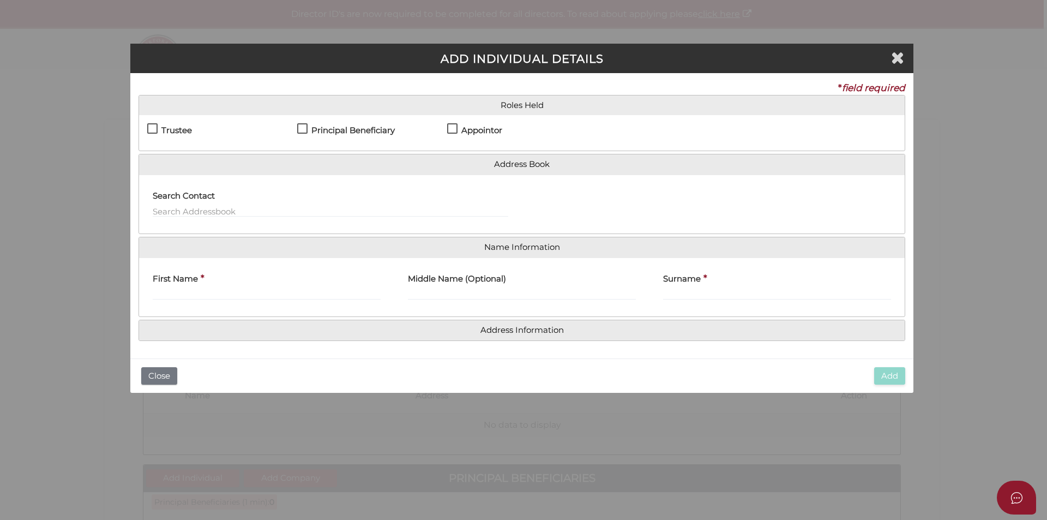
click at [177, 128] on h4 "Trustee" at bounding box center [176, 130] width 31 height 9
checkbox input "true"
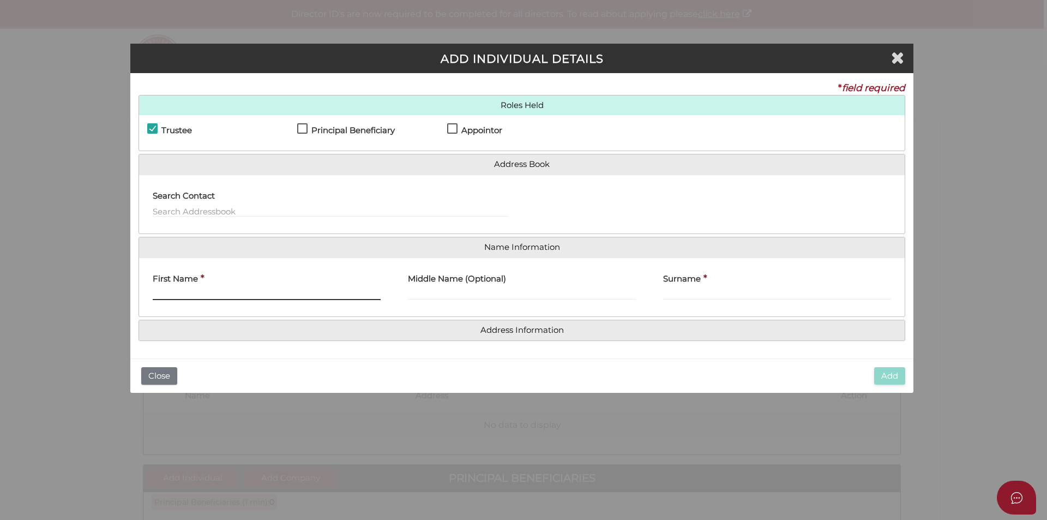
click at [183, 291] on input "First Name" at bounding box center [267, 294] width 228 height 12
type input "Mark"
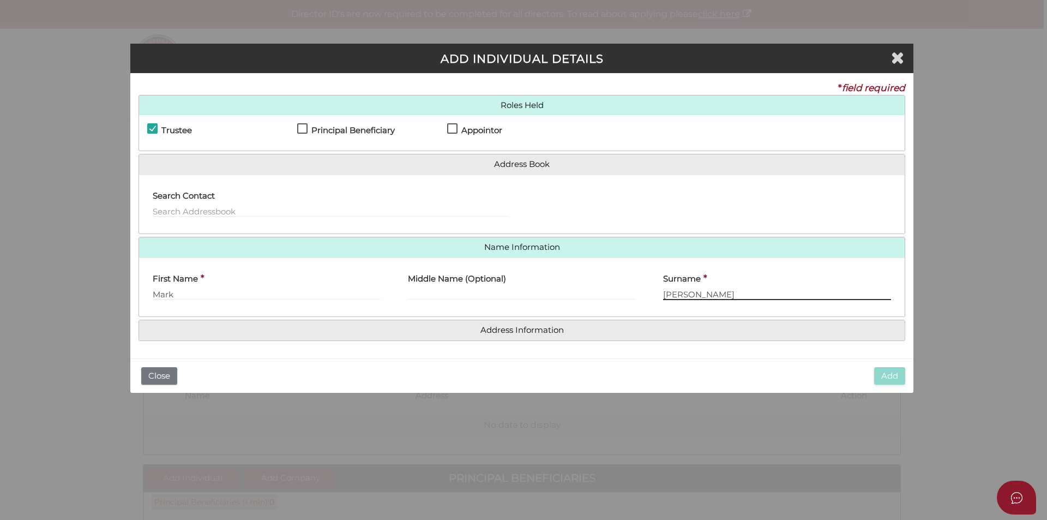
type input "Goldberg"
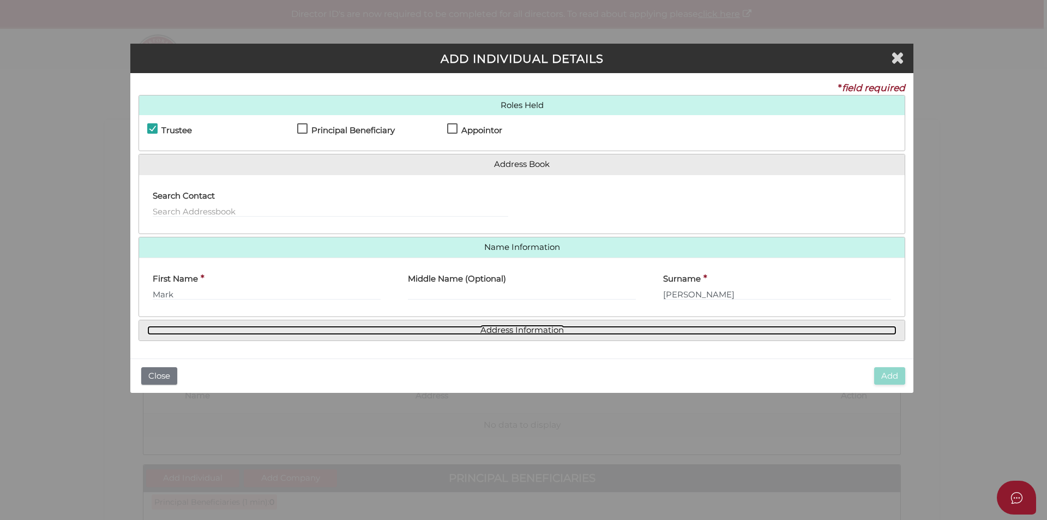
click at [501, 334] on link "Address Information" at bounding box center [521, 330] width 749 height 9
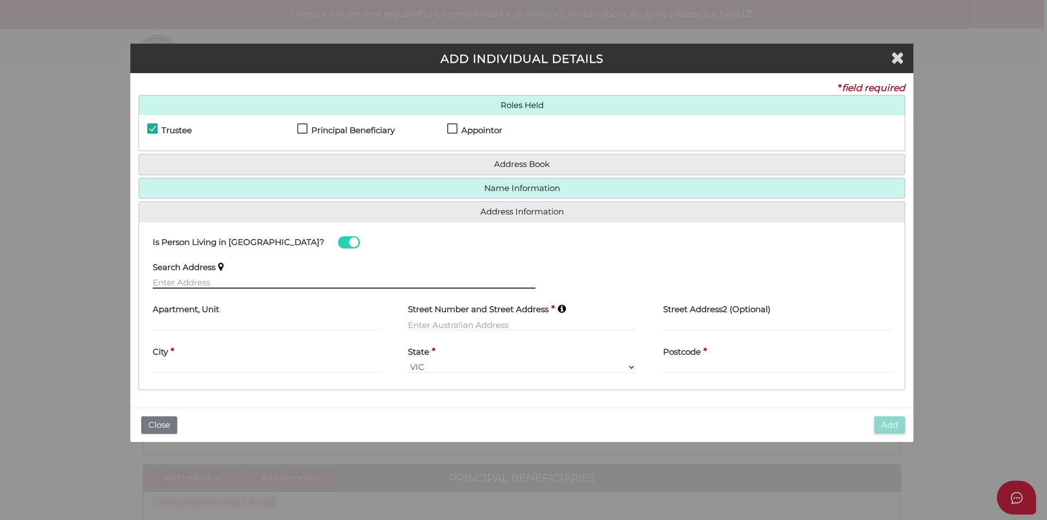
click at [211, 281] on input "text" at bounding box center [344, 282] width 383 height 12
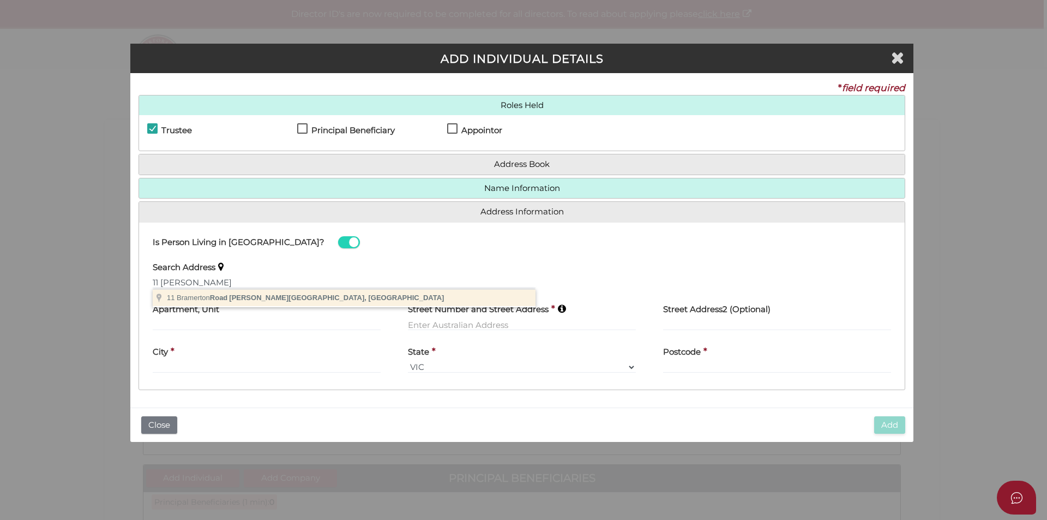
type input "[STREET_ADDRESS][PERSON_NAME]"
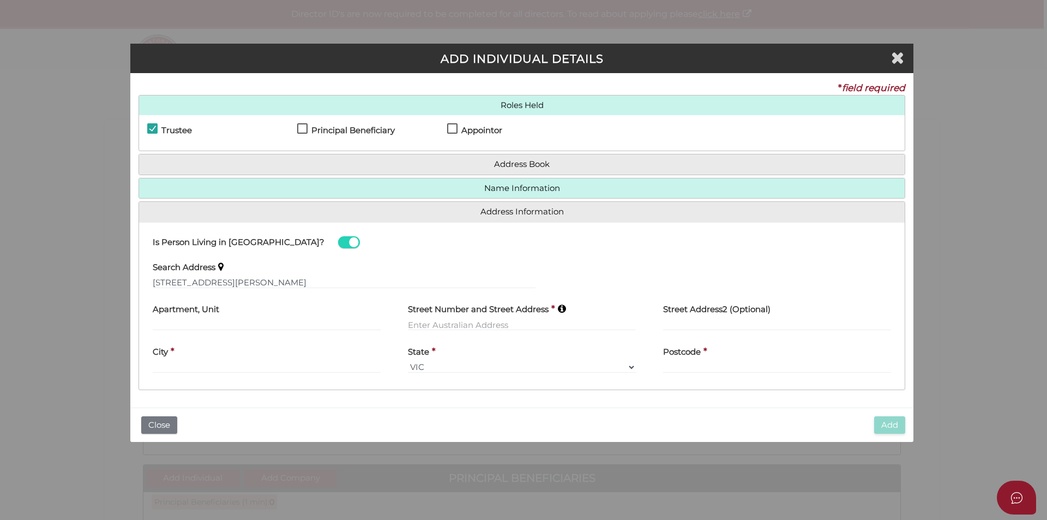
type input "[STREET_ADDRESS]"
type input "Caulfield"
select select "VIC"
type input "3162"
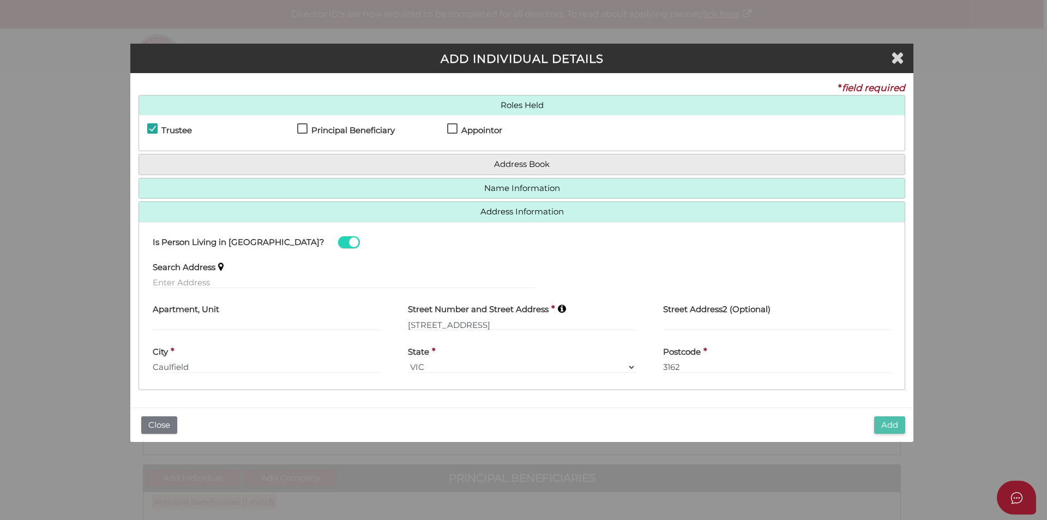
click at [887, 424] on button "Add" at bounding box center [889, 425] width 31 height 18
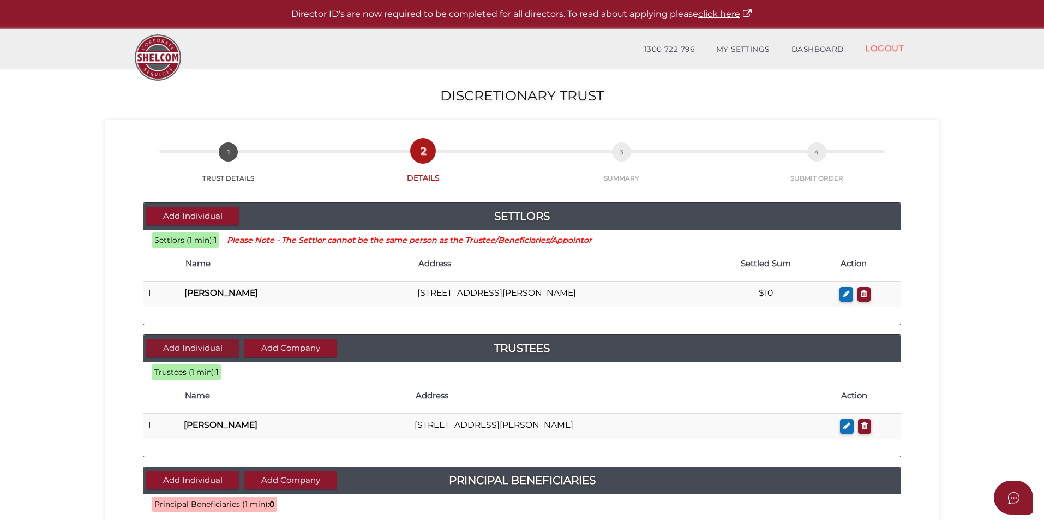
click at [206, 345] on button "Add Individual" at bounding box center [192, 348] width 93 height 18
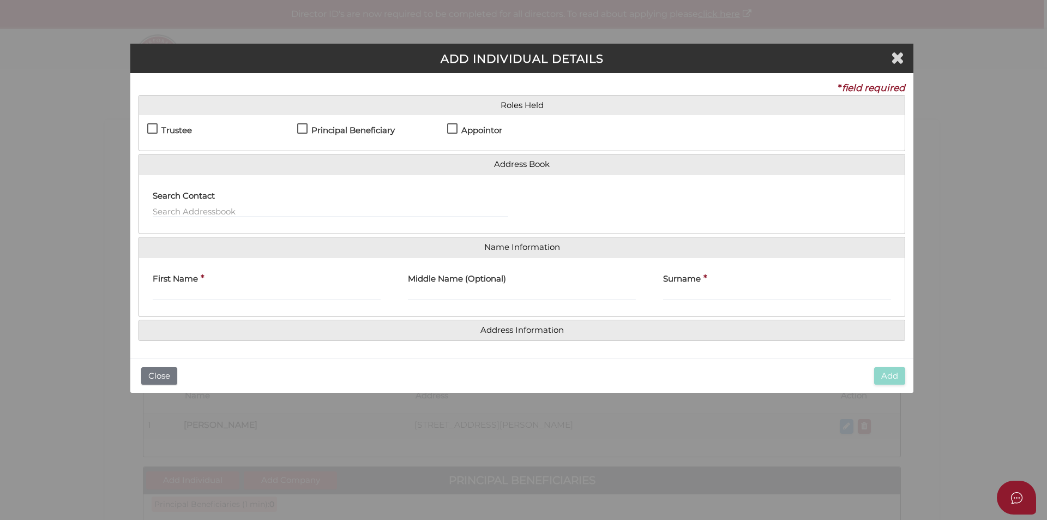
click at [163, 129] on h4 "Trustee" at bounding box center [176, 130] width 31 height 9
checkbox input "true"
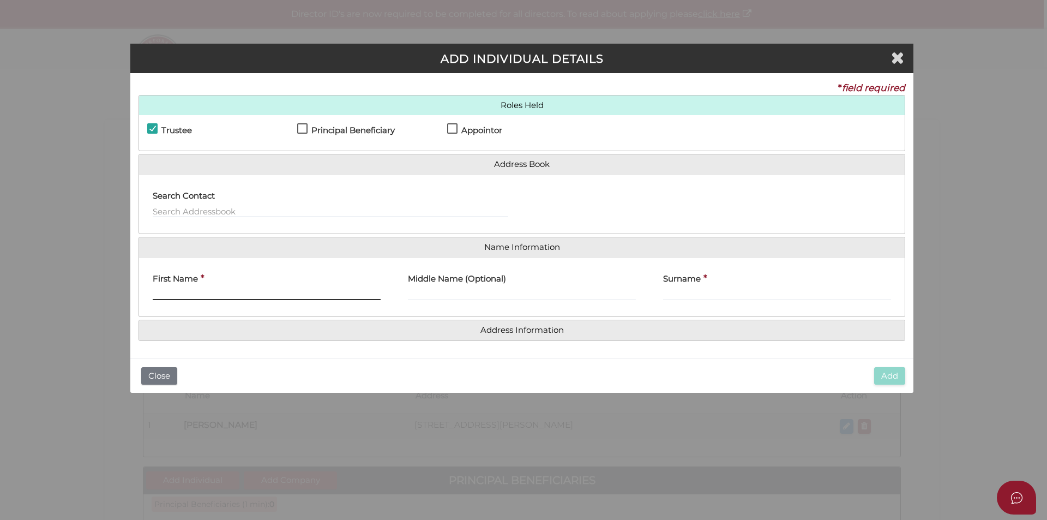
click at [171, 296] on input "First Name" at bounding box center [267, 294] width 228 height 12
type input "[PERSON_NAME]"
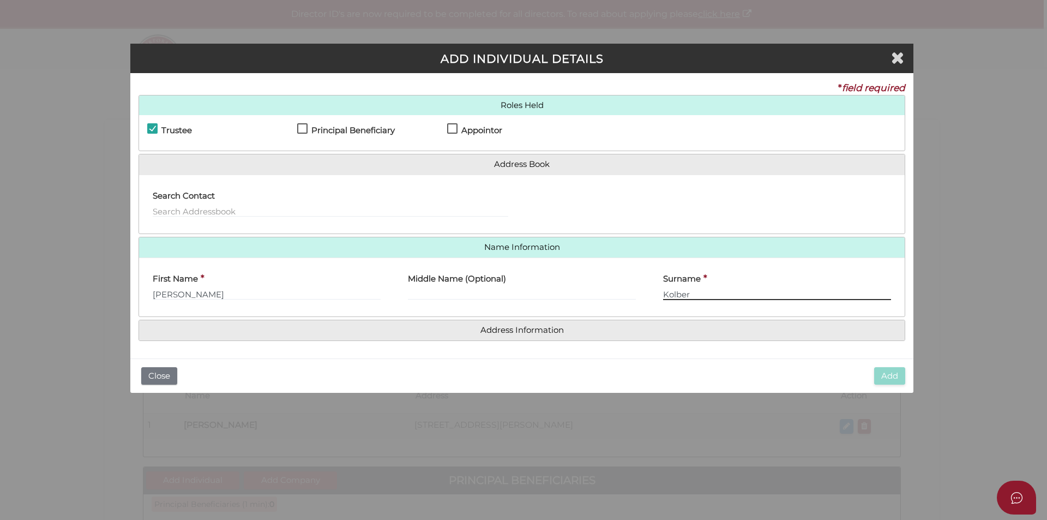
type input "Kolber"
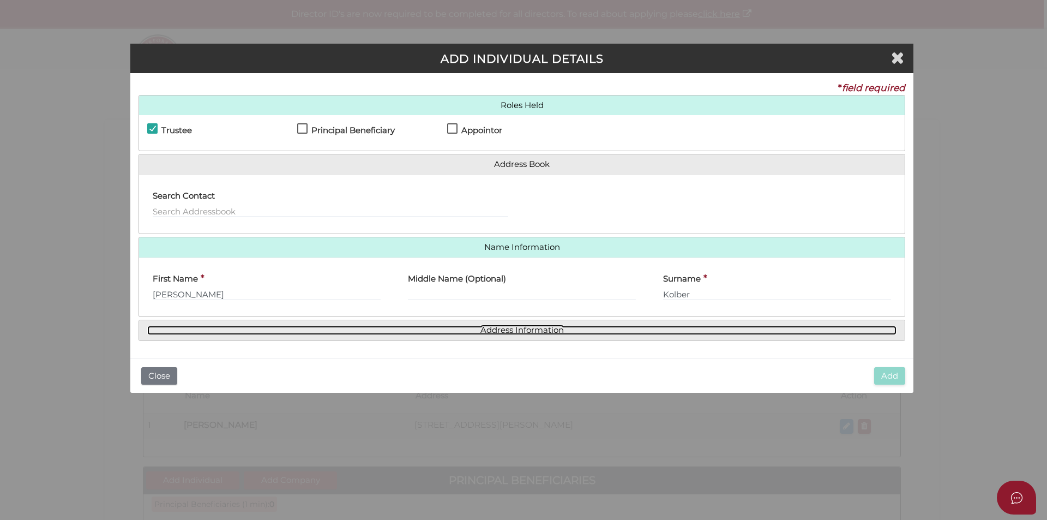
click at [489, 330] on link "Address Information" at bounding box center [521, 330] width 749 height 9
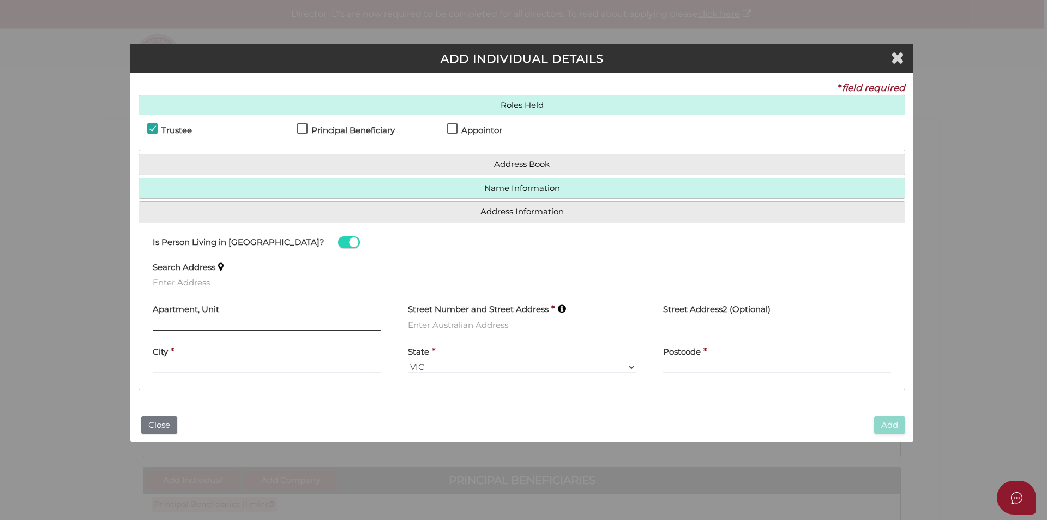
click at [260, 323] on input "text" at bounding box center [267, 324] width 228 height 12
click at [224, 324] on input "11 [PERSON_NAME]" at bounding box center [267, 324] width 228 height 12
type input "11 [PERSON_NAME]"
click at [223, 280] on input "text" at bounding box center [344, 282] width 383 height 12
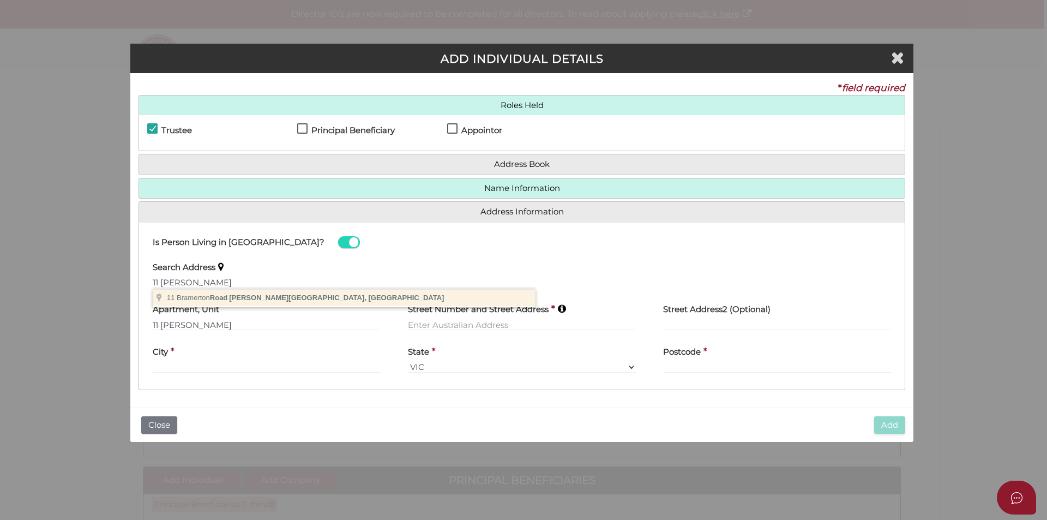
type input "[STREET_ADDRESS][PERSON_NAME]"
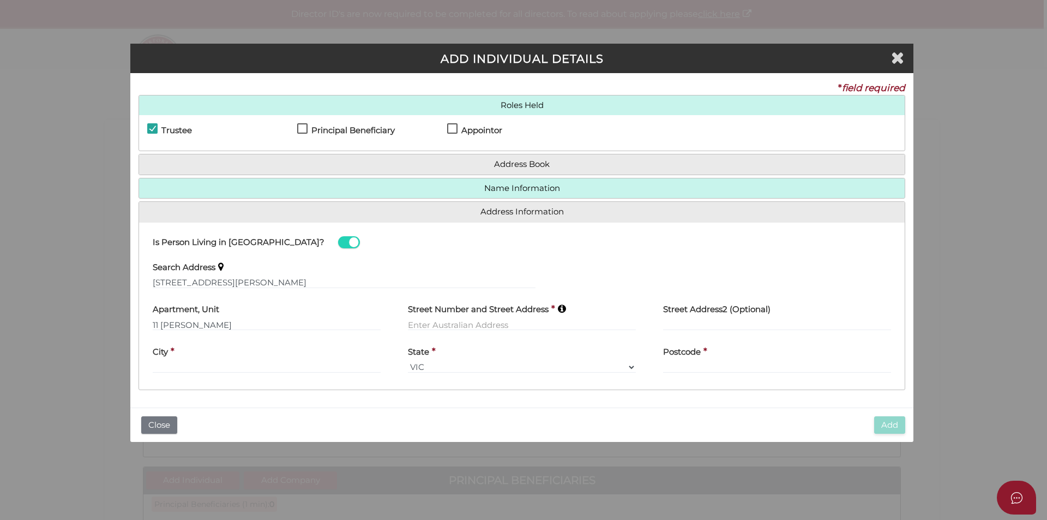
type input "[STREET_ADDRESS]"
type input "Caulfield"
select select "VIC"
type input "3162"
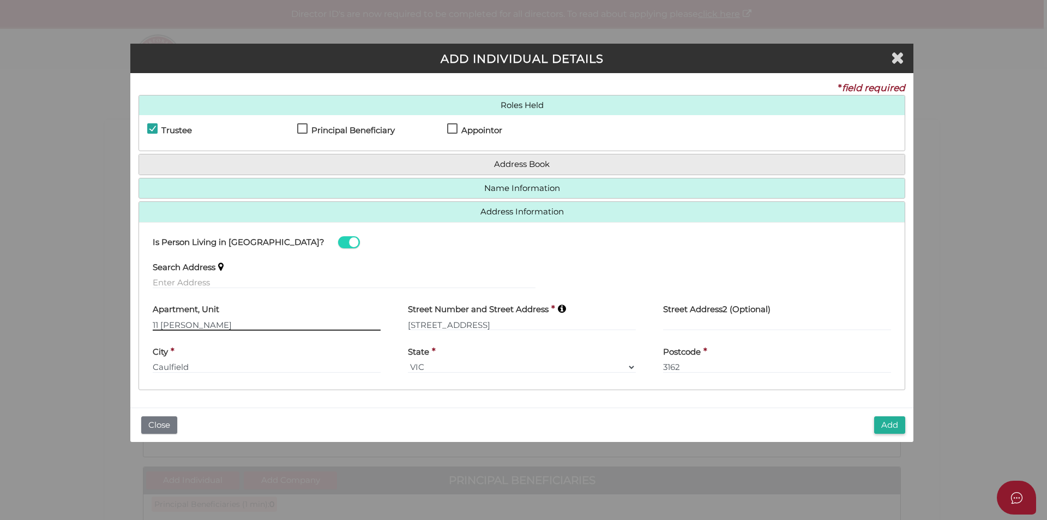
drag, startPoint x: 201, startPoint y: 322, endPoint x: 149, endPoint y: 324, distance: 51.8
click at [149, 324] on div "Apartment, Unit 11 bramerton" at bounding box center [266, 318] width 255 height 43
click at [906, 427] on div "Add Close" at bounding box center [521, 424] width 783 height 35
click at [898, 426] on button "Add" at bounding box center [889, 425] width 31 height 18
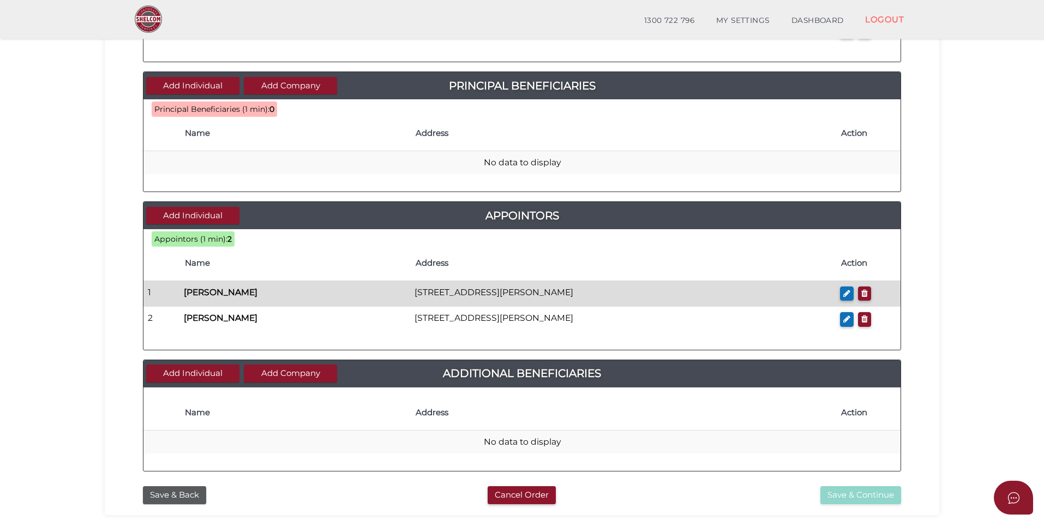
scroll to position [218, 0]
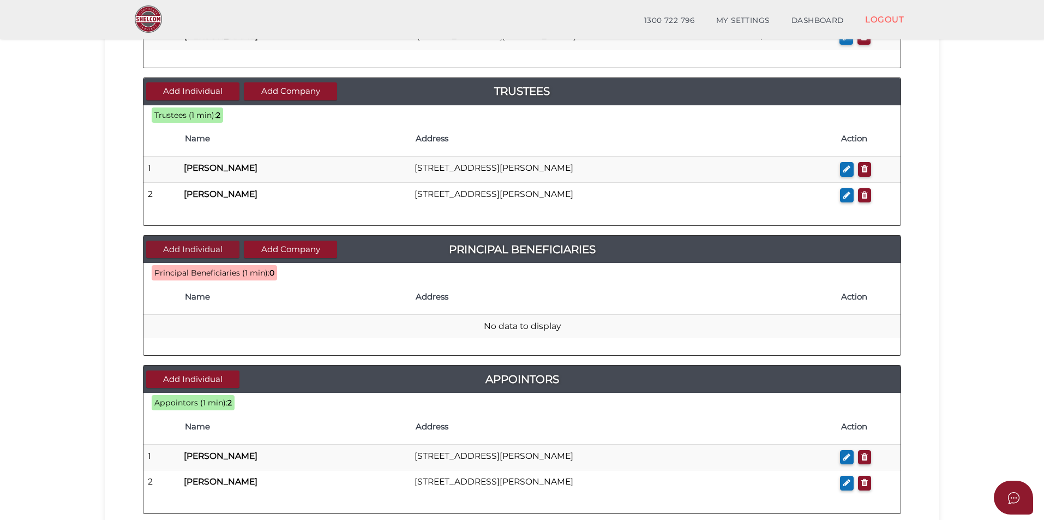
click at [177, 256] on button "Add Individual" at bounding box center [192, 249] width 93 height 18
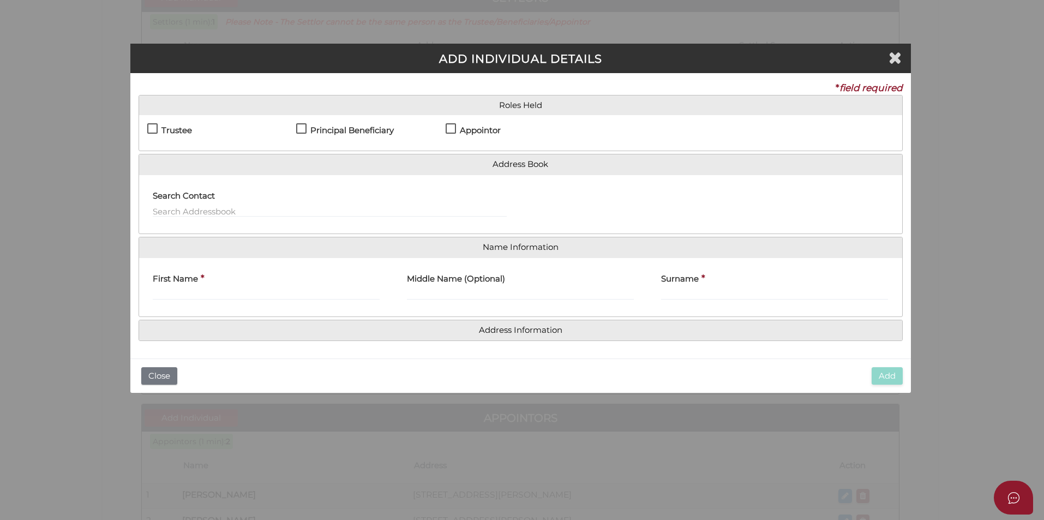
scroll to position [0, 0]
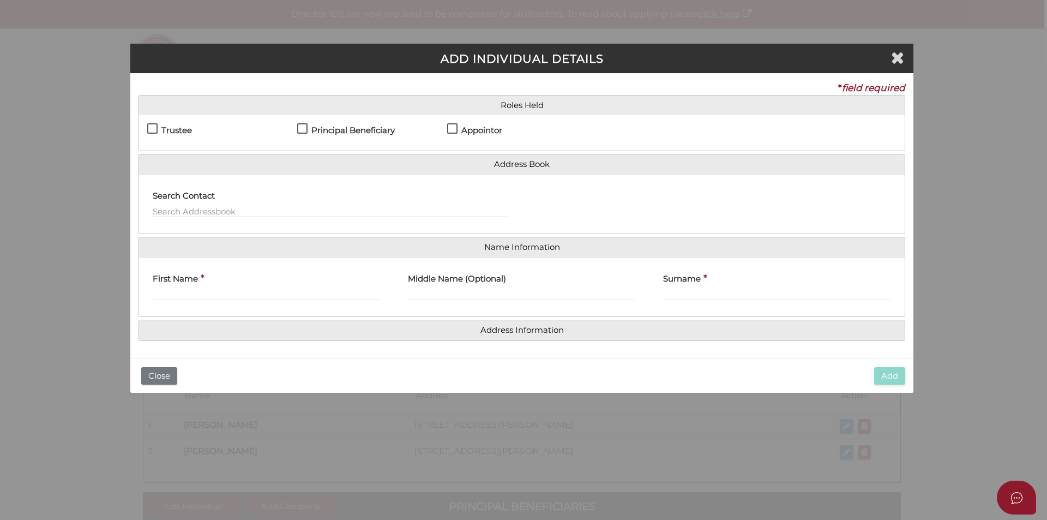
drag, startPoint x: 321, startPoint y: 132, endPoint x: 305, endPoint y: 141, distance: 18.1
click at [321, 132] on h4 "Principal Beneficiary" at bounding box center [352, 130] width 83 height 9
checkbox input "true"
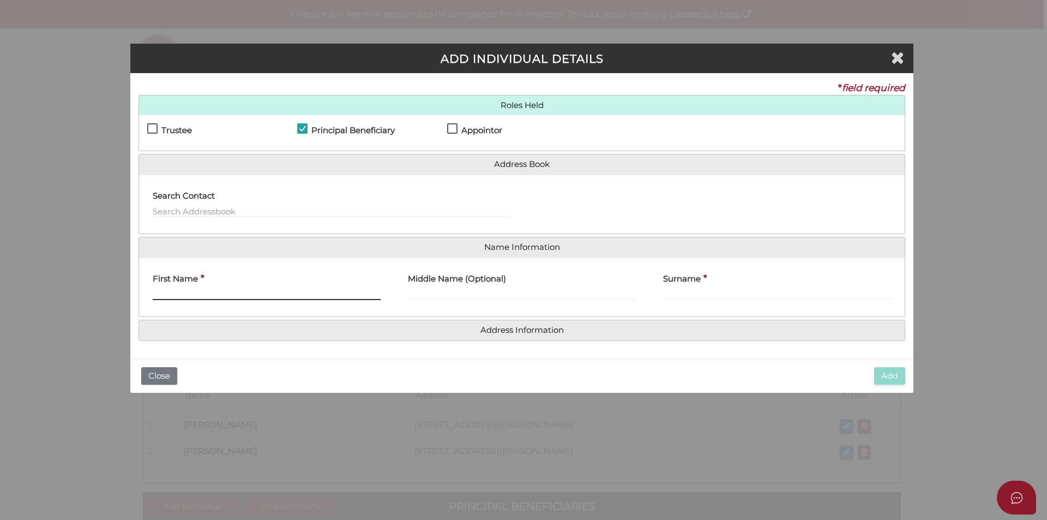
click at [210, 292] on input "First Name" at bounding box center [267, 294] width 228 height 12
type input "Mark"
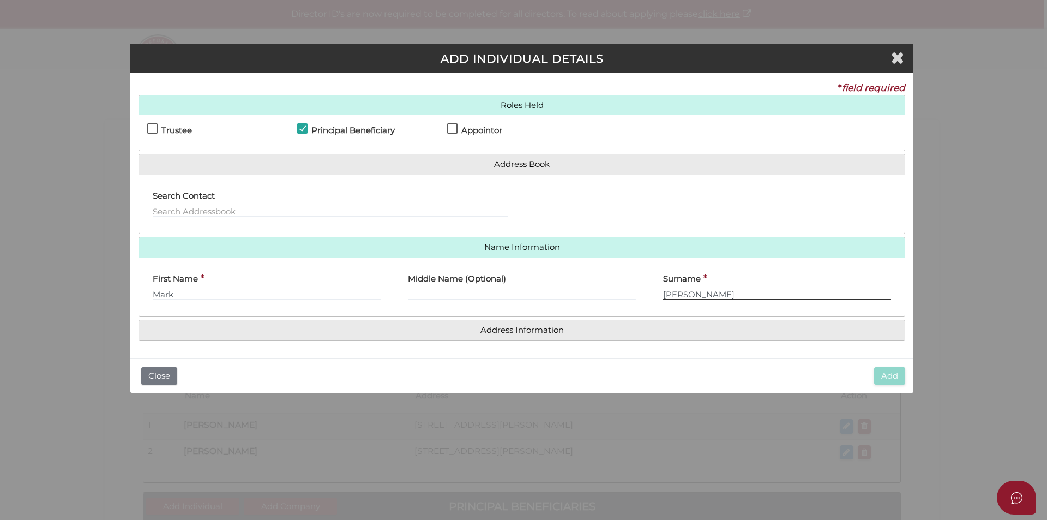
type input "Goldberg"
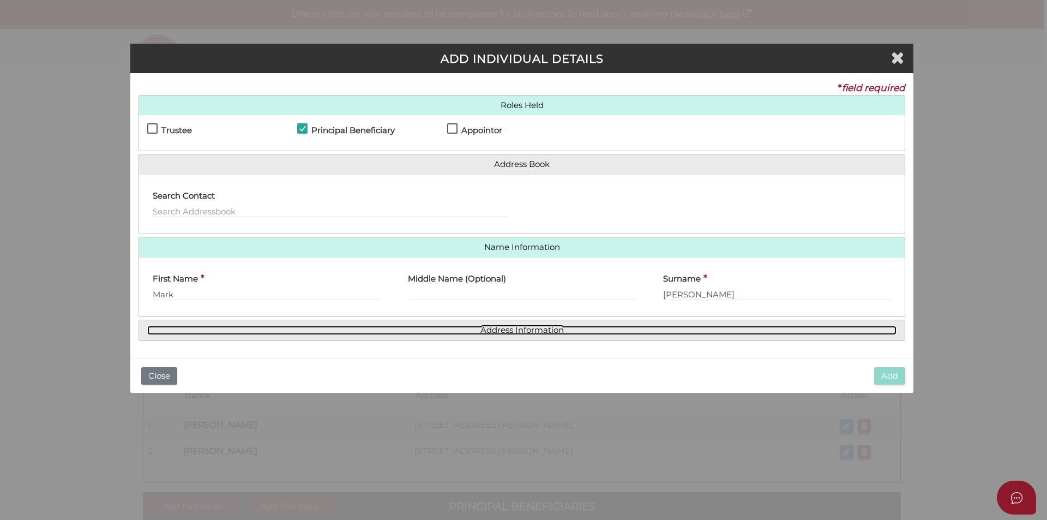
click at [496, 333] on link "Address Information" at bounding box center [521, 330] width 749 height 9
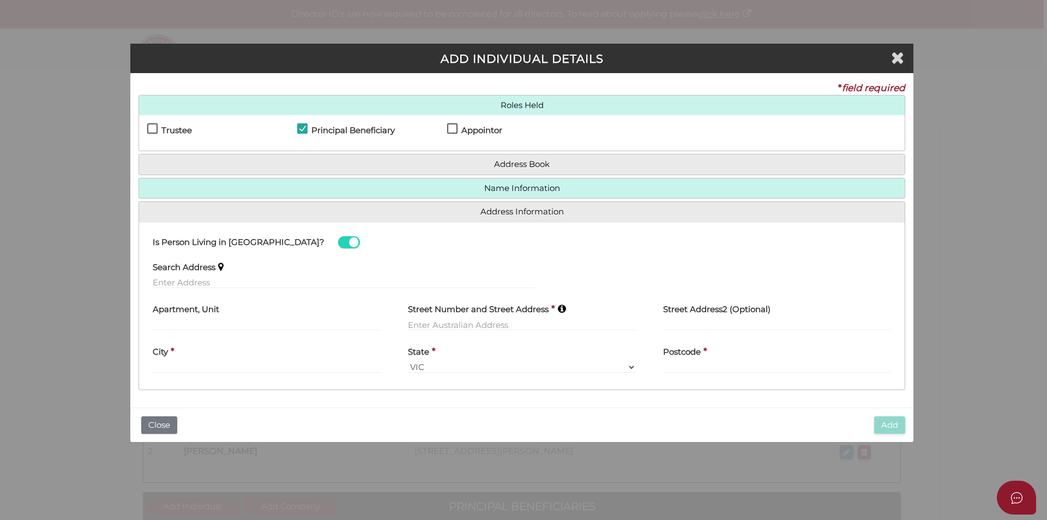
drag, startPoint x: 224, startPoint y: 272, endPoint x: 220, endPoint y: 277, distance: 6.4
click at [222, 273] on div "Search Address" at bounding box center [344, 271] width 383 height 34
click at [219, 279] on input "text" at bounding box center [344, 282] width 383 height 12
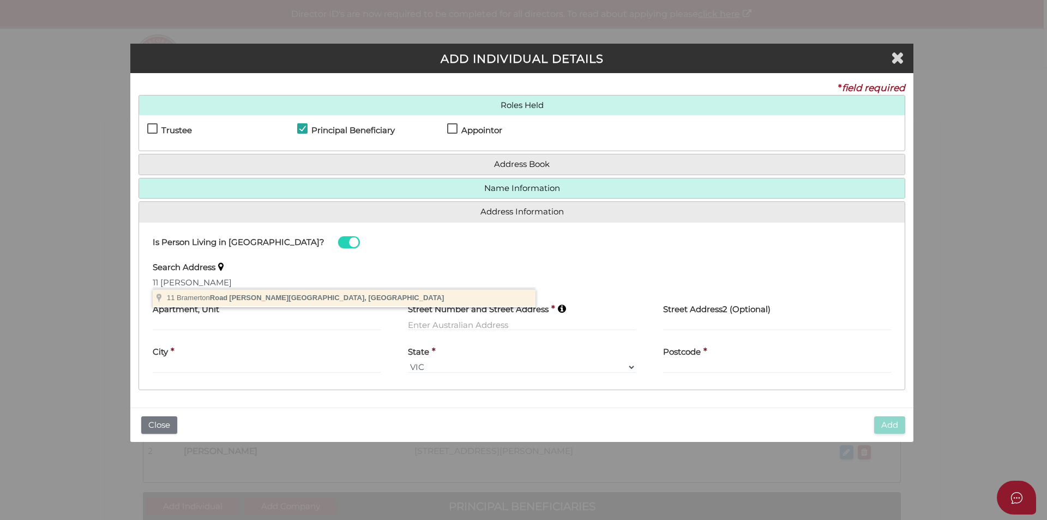
type input "11 Bramerton Road, Caulfield VIC, Australia"
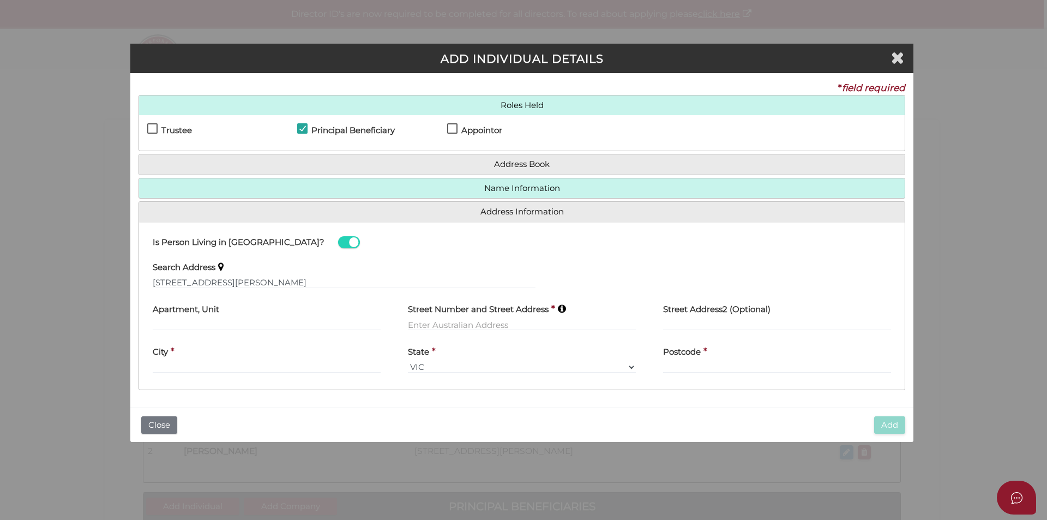
type input "11 Bramerton Road"
type input "Caulfield"
select select "VIC"
type input "3162"
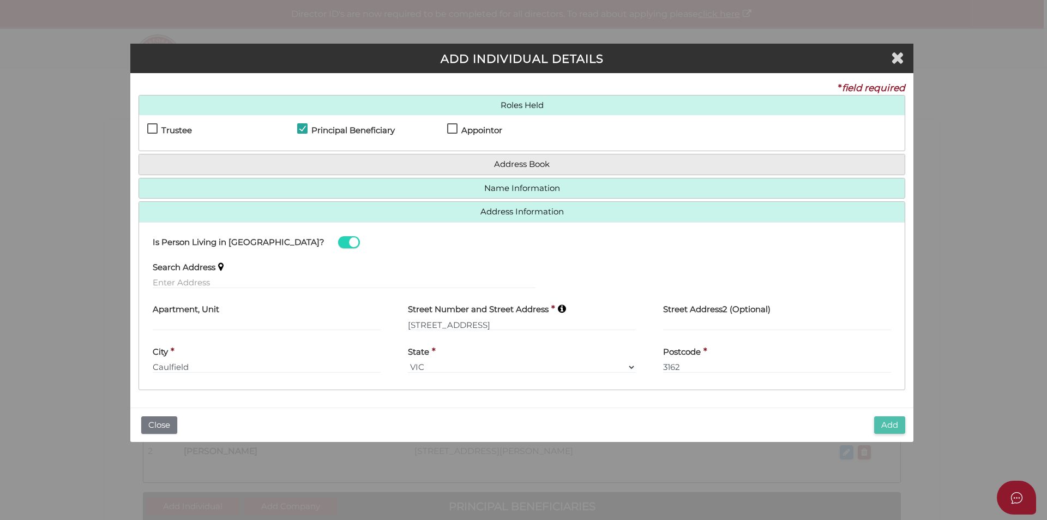
click at [876, 424] on button "Add" at bounding box center [889, 425] width 31 height 18
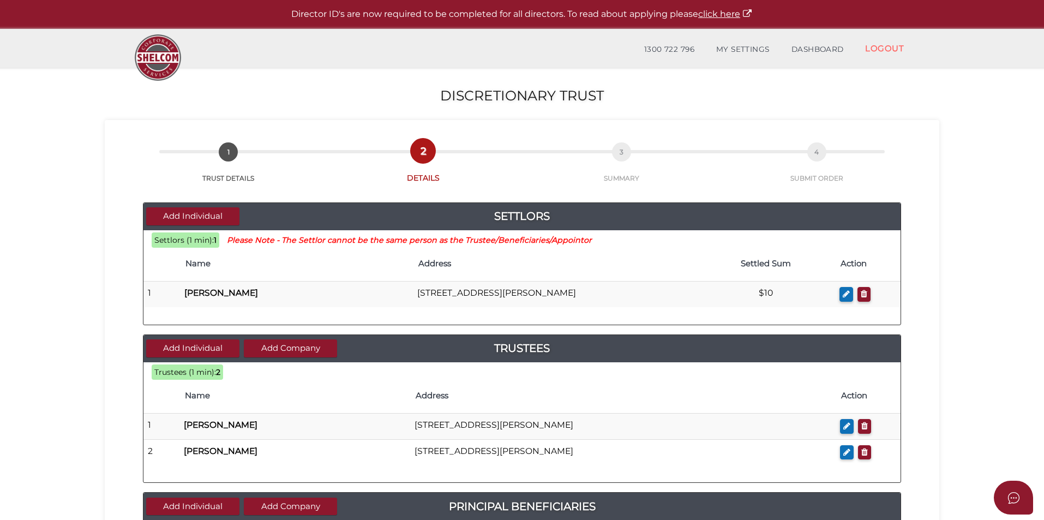
scroll to position [164, 0]
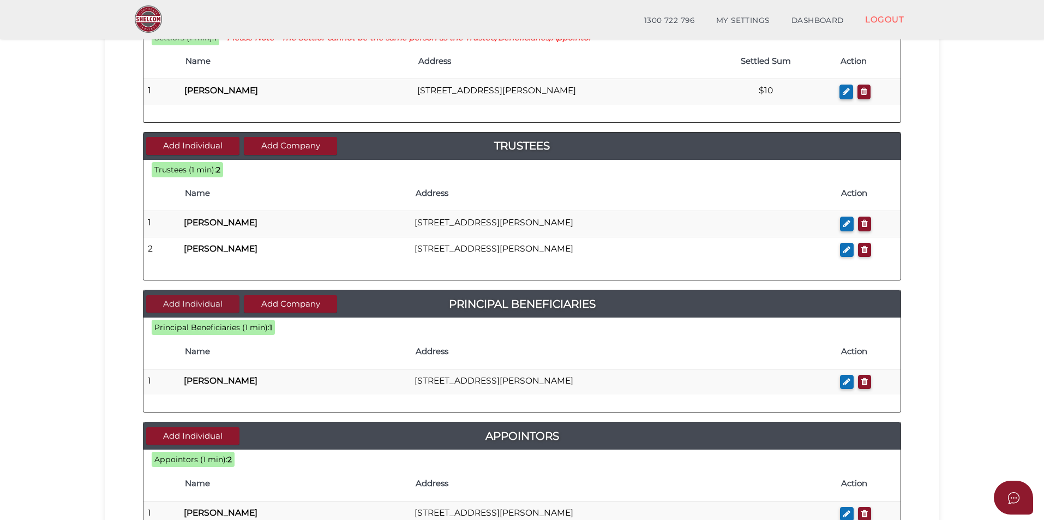
click at [195, 303] on button "Add Individual" at bounding box center [192, 304] width 93 height 18
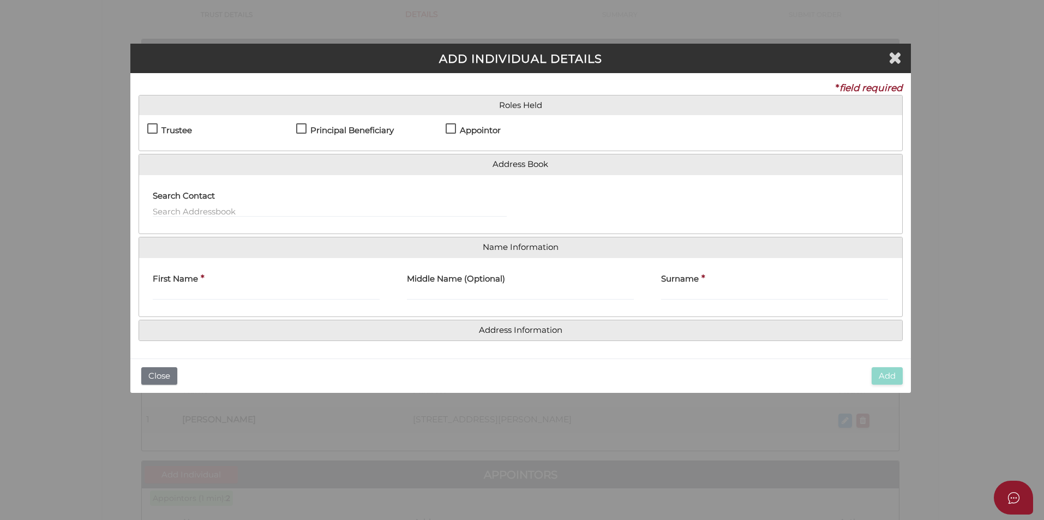
scroll to position [0, 0]
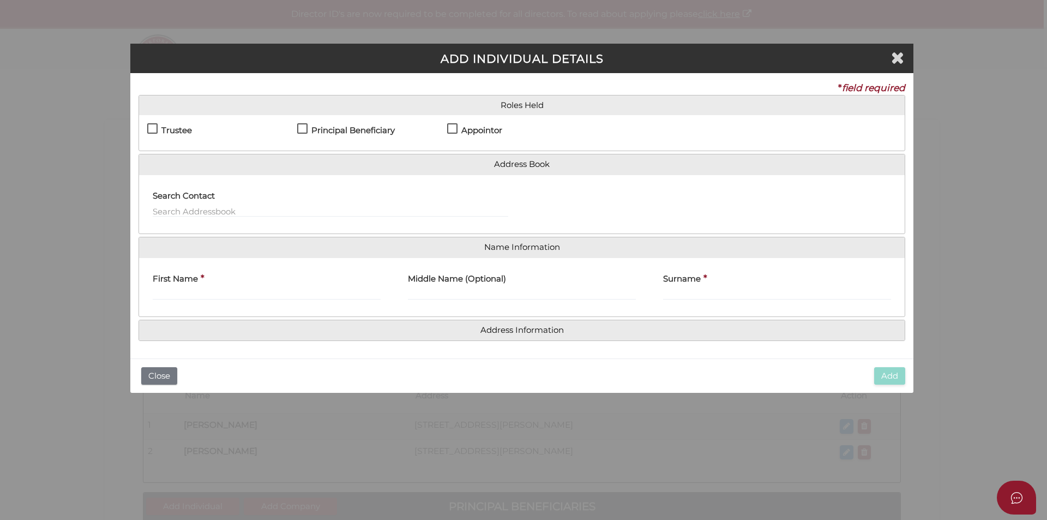
click at [173, 124] on div "Trustee" at bounding box center [222, 132] width 150 height 19
click at [152, 131] on label "Trustee" at bounding box center [169, 133] width 45 height 14
checkbox input "true"
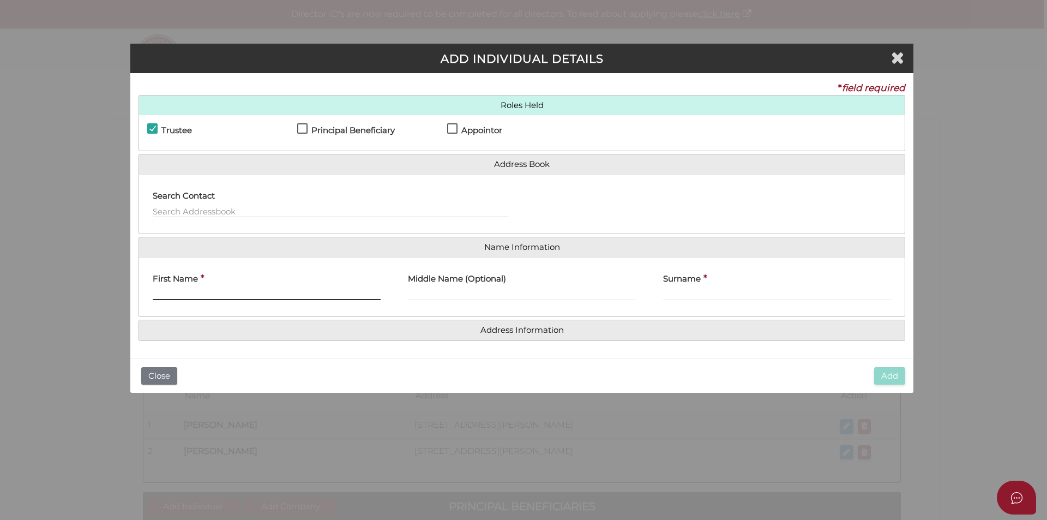
click at [184, 299] on input "First Name" at bounding box center [267, 294] width 228 height 12
type input "Rachel"
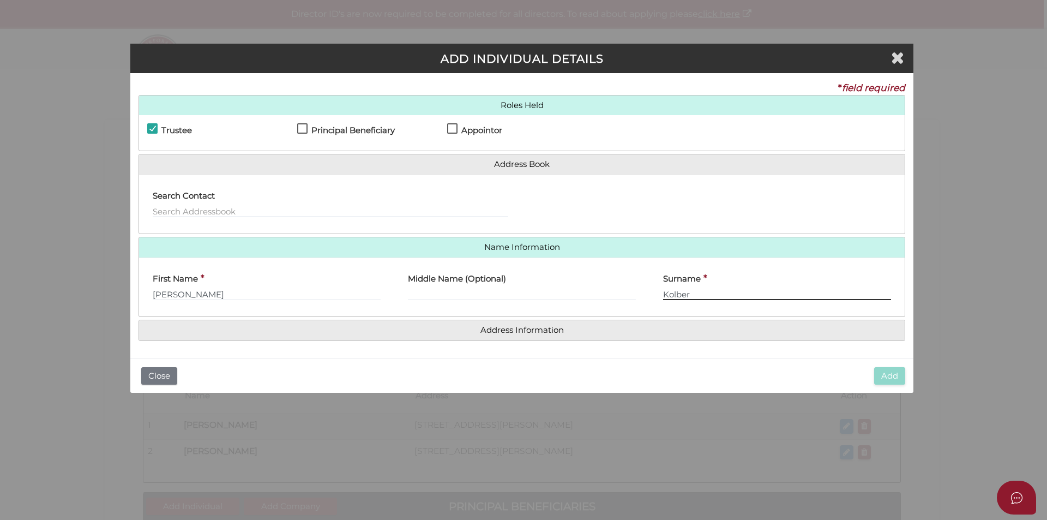
type input "Kolber"
click at [521, 335] on h4 "Address Information" at bounding box center [522, 330] width 766 height 20
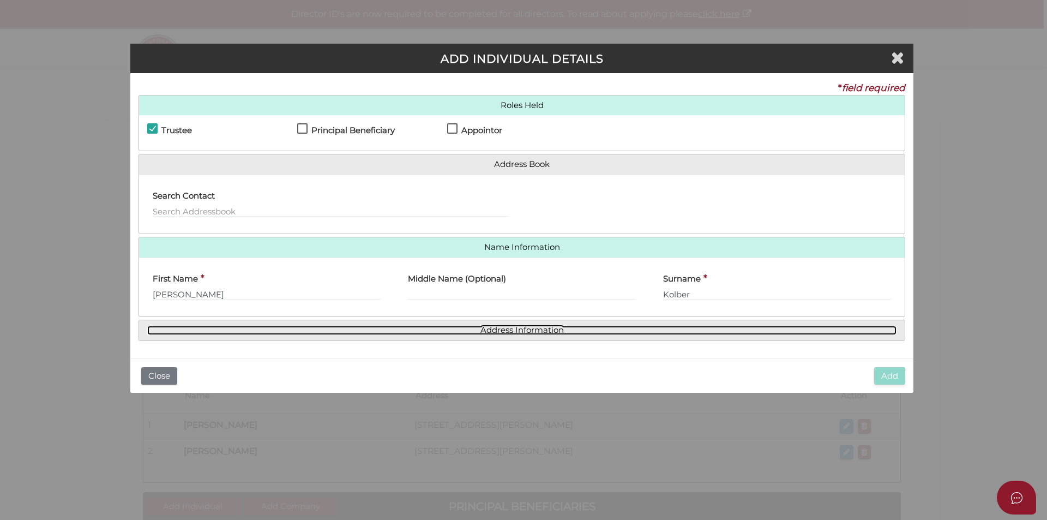
click at [522, 330] on link "Address Information" at bounding box center [521, 330] width 749 height 9
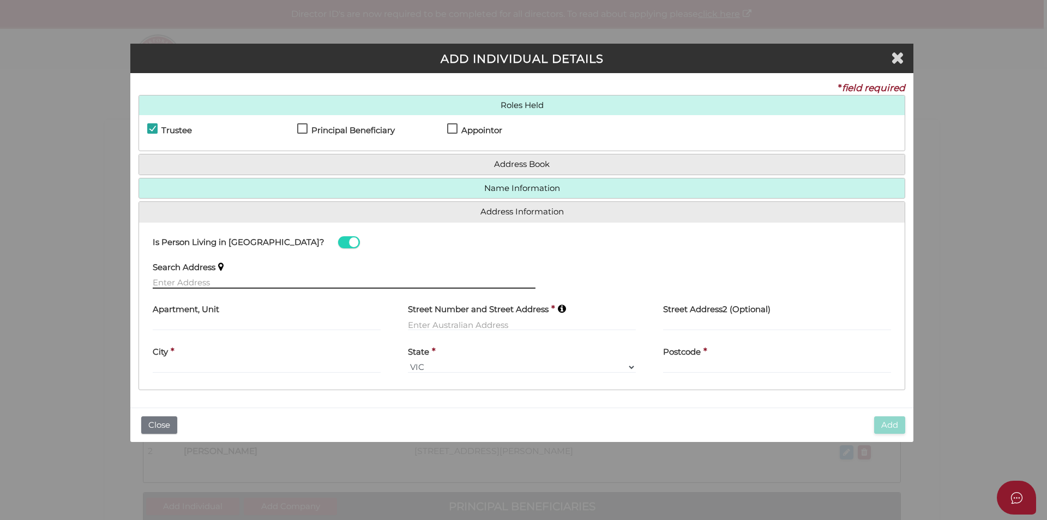
click at [215, 282] on input "text" at bounding box center [344, 282] width 383 height 12
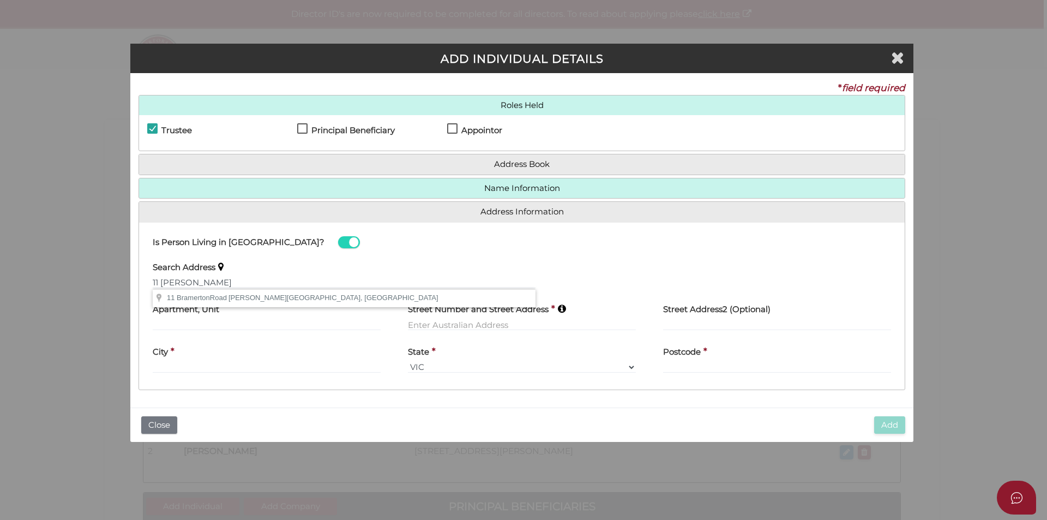
type input "[STREET_ADDRESS][PERSON_NAME]"
type input "[STREET_ADDRESS]"
type input "Caulfield"
select select "VIC"
type input "3162"
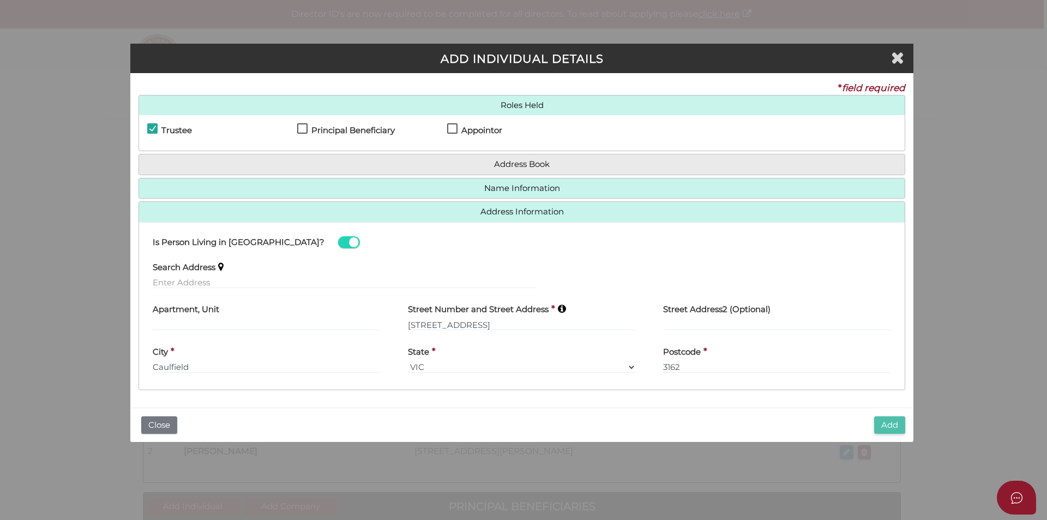
click at [893, 422] on button "Add" at bounding box center [889, 425] width 31 height 18
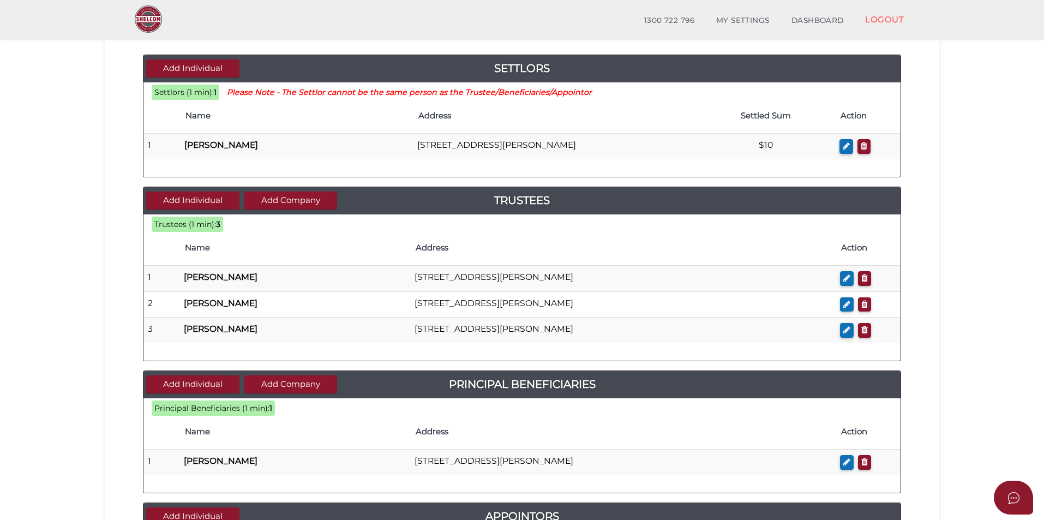
scroll to position [164, 0]
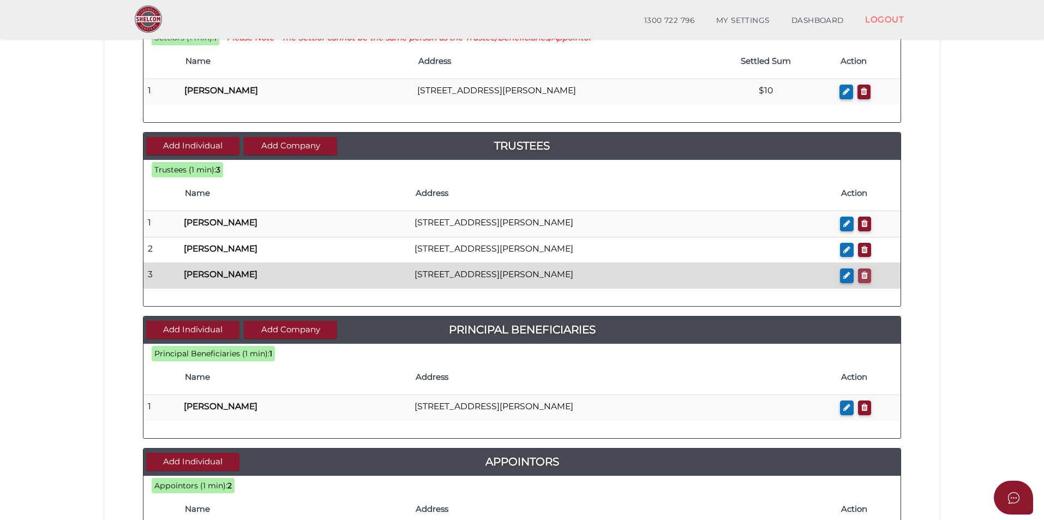
click at [861, 274] on icon "button" at bounding box center [864, 275] width 7 height 8
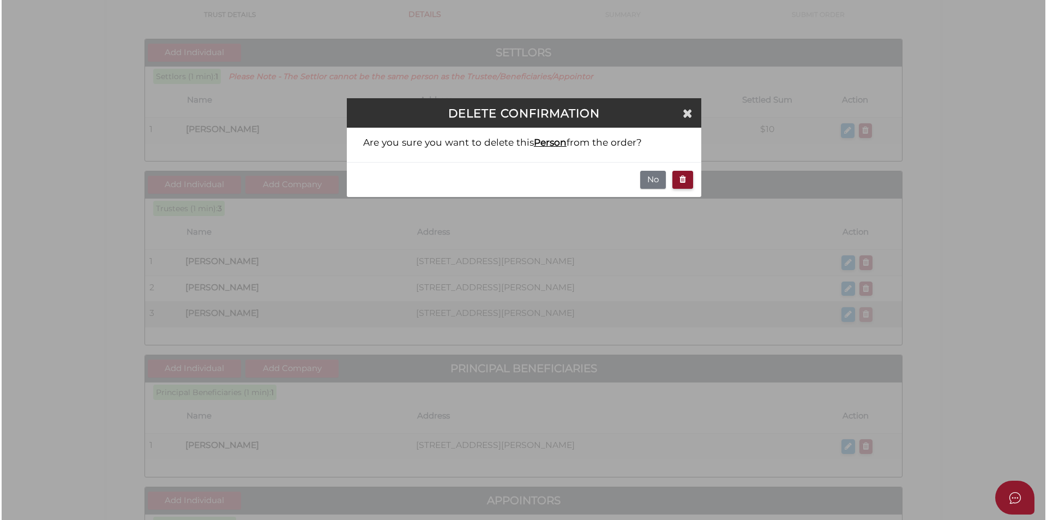
scroll to position [0, 0]
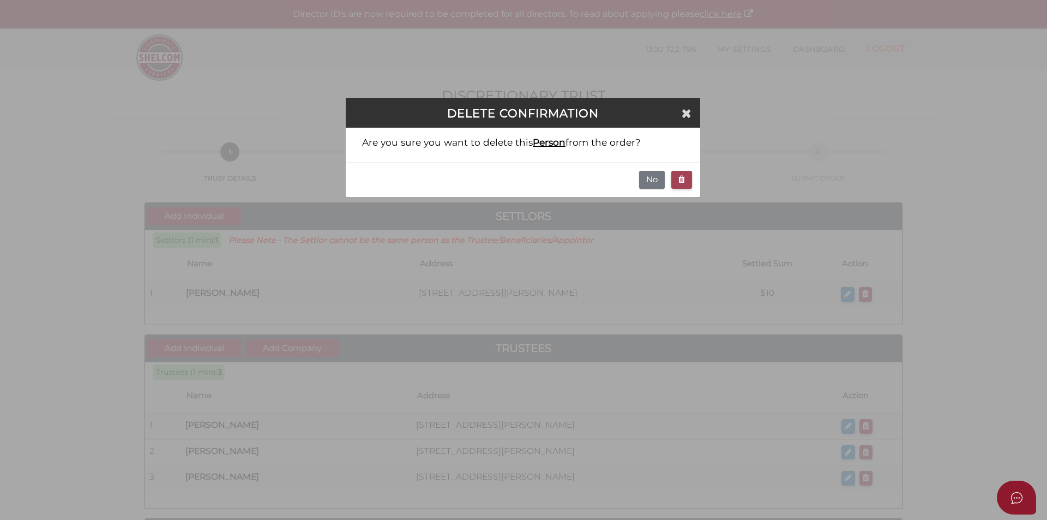
click at [683, 185] on button "button" at bounding box center [681, 180] width 21 height 18
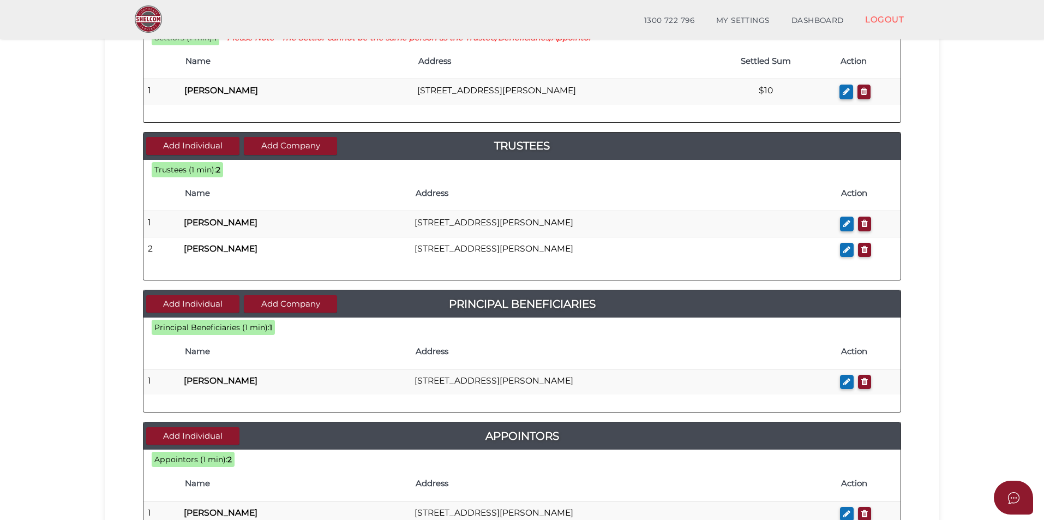
scroll to position [218, 0]
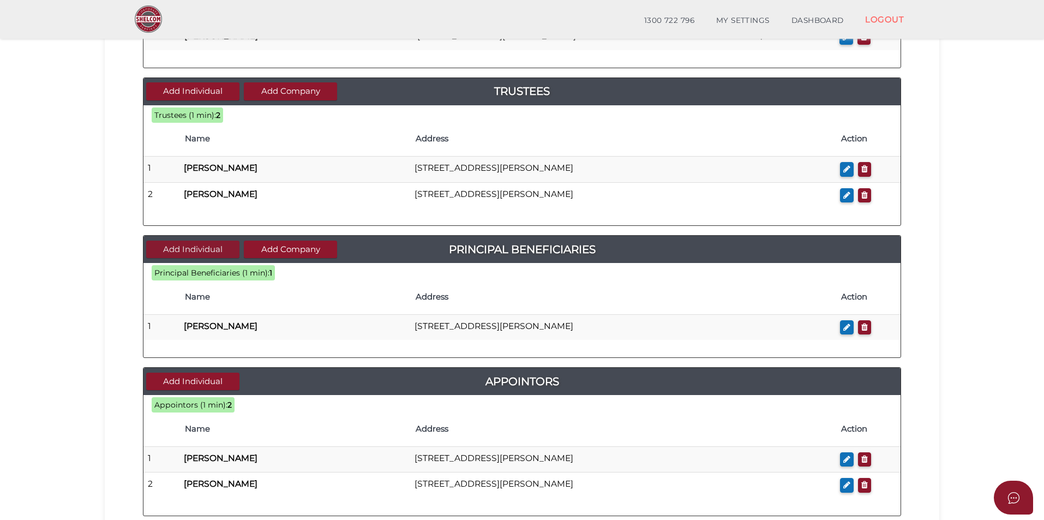
click at [221, 252] on button "Add Individual" at bounding box center [192, 249] width 93 height 18
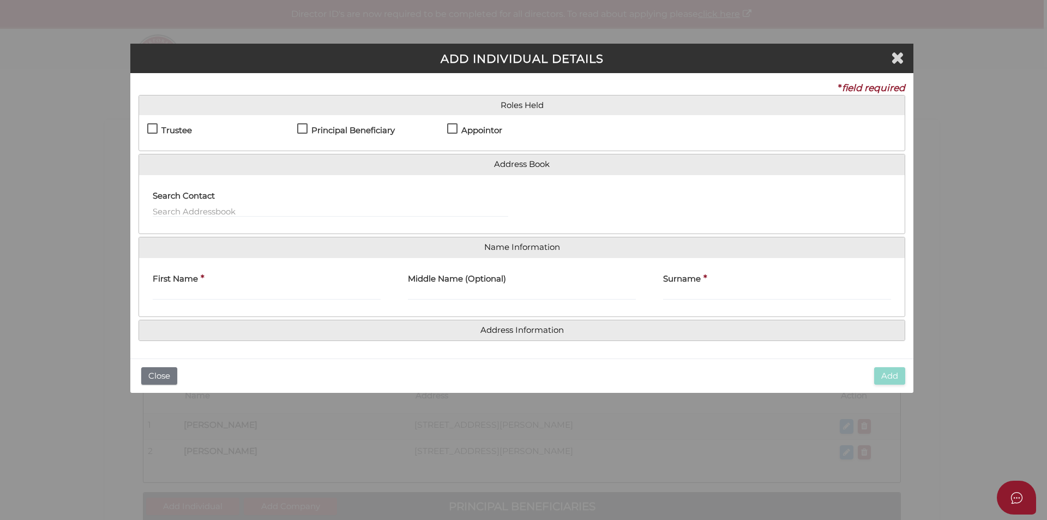
click at [302, 128] on label "Principal Beneficiary" at bounding box center [346, 133] width 98 height 14
checkbox input "true"
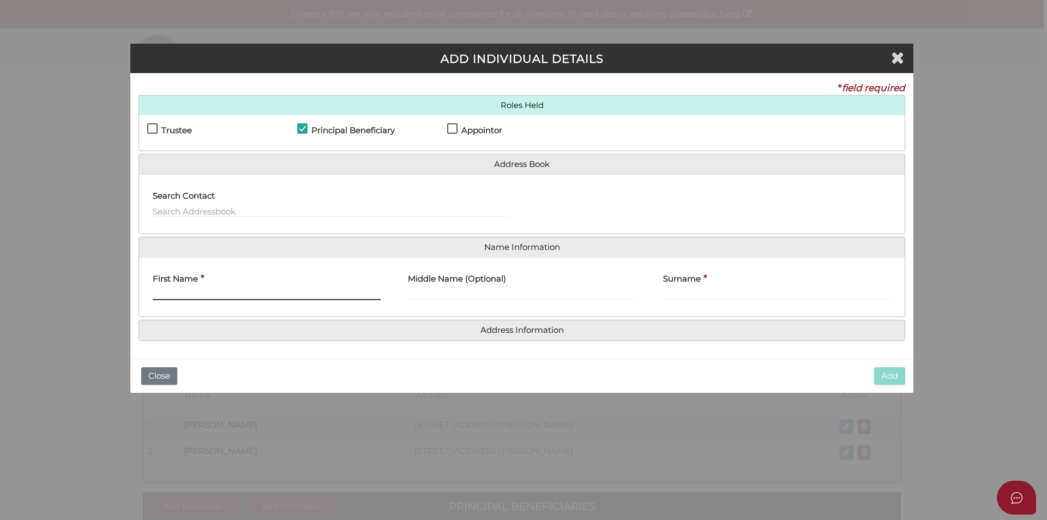
click at [218, 294] on input "First Name" at bounding box center [267, 294] width 228 height 12
type input "[PERSON_NAME]"
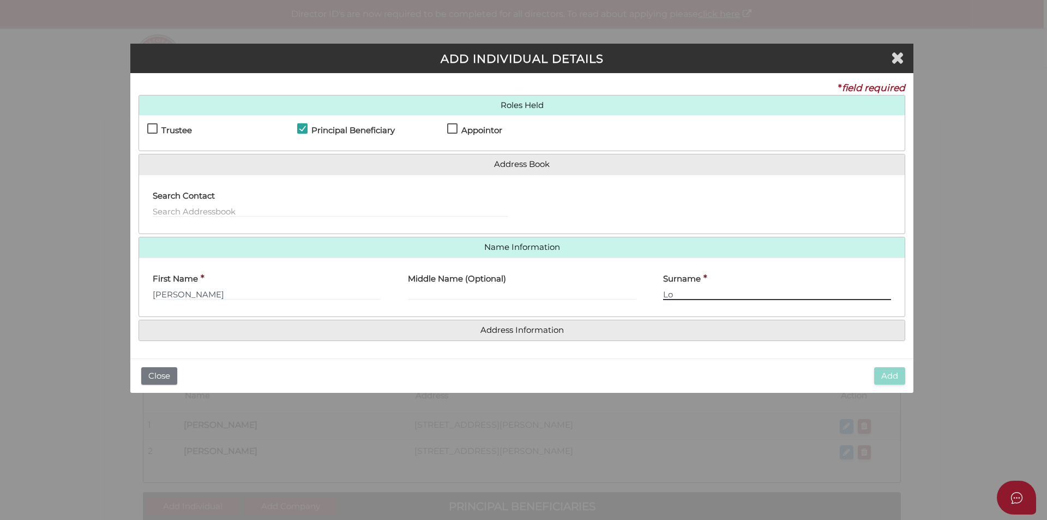
type input "L"
type input "Kolber"
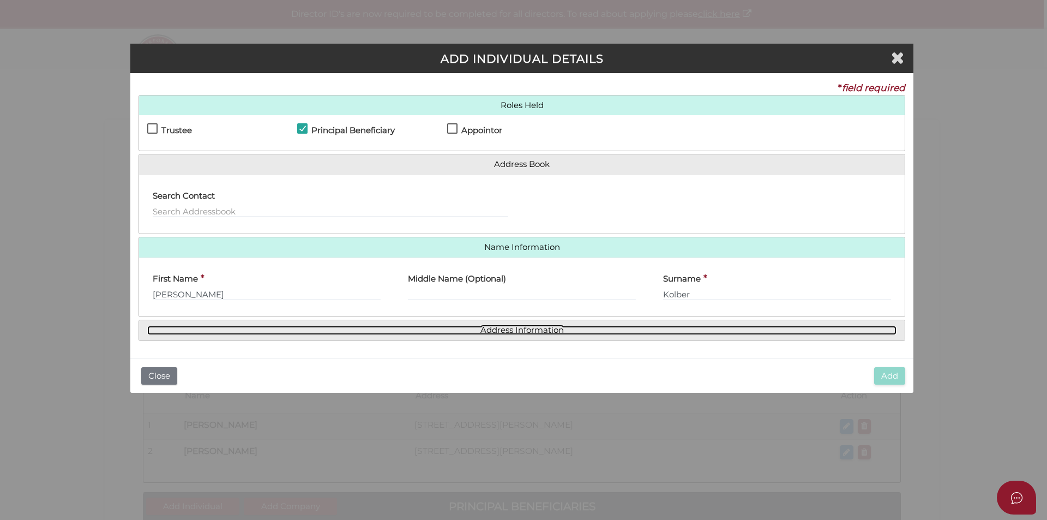
click at [515, 332] on link "Address Information" at bounding box center [521, 330] width 749 height 9
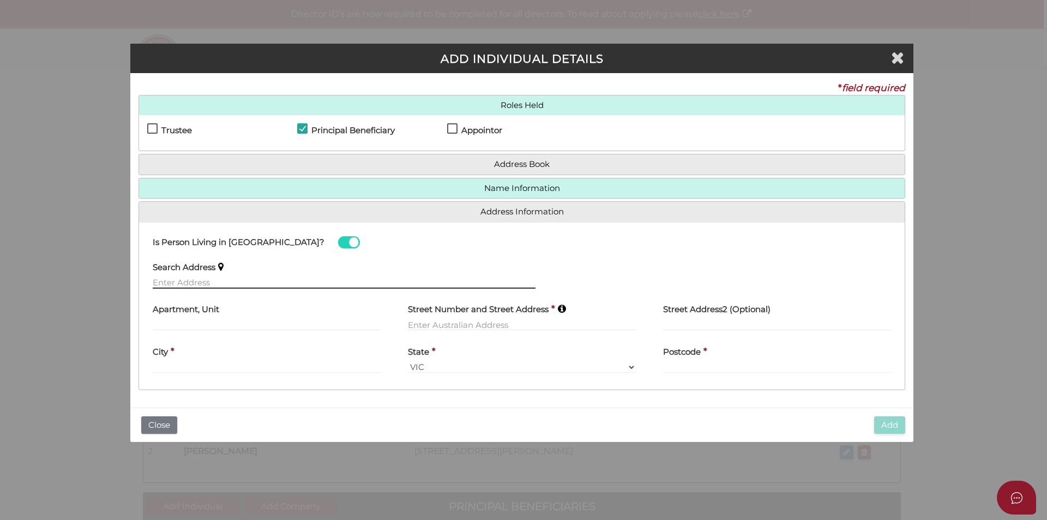
click at [202, 287] on input "text" at bounding box center [344, 282] width 383 height 12
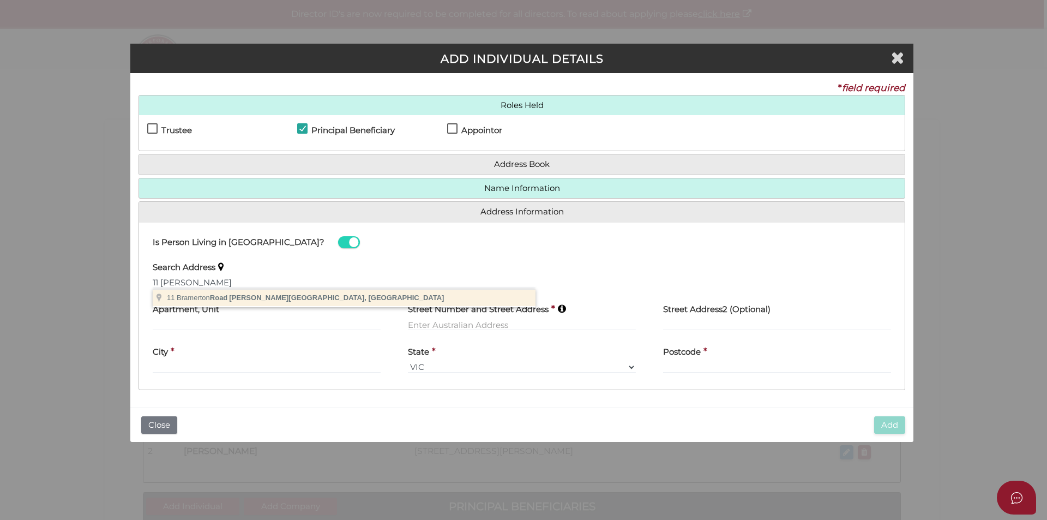
type input "11 Bramerton Road, Caulfield VIC, Australia"
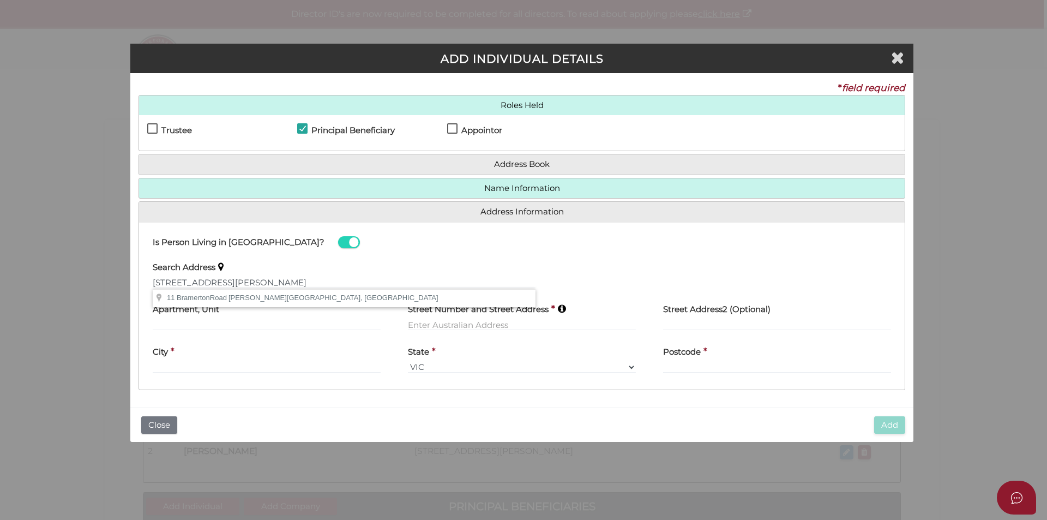
type input "11 Bramerton Road"
type input "Caulfield"
select select "VIC"
type input "3162"
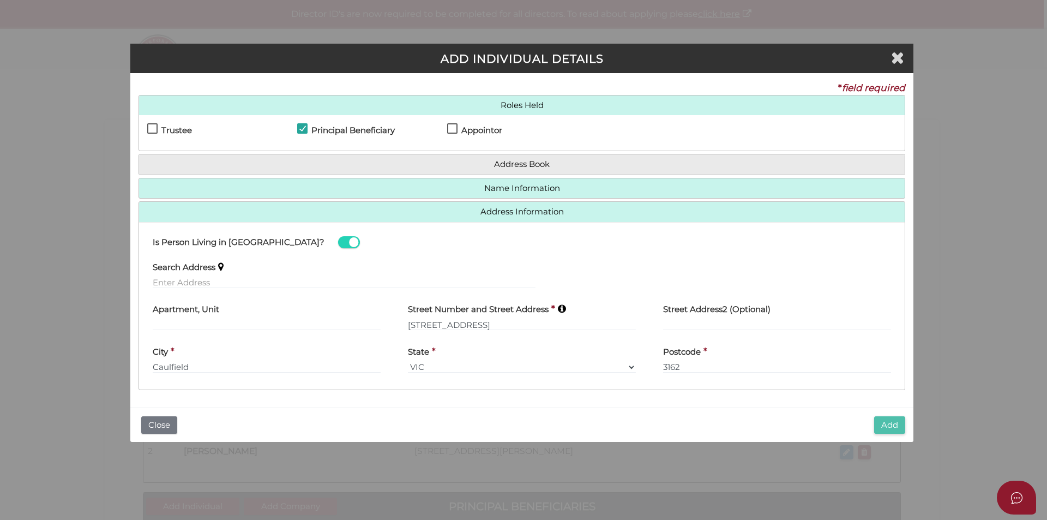
click at [884, 428] on button "Add" at bounding box center [889, 425] width 31 height 18
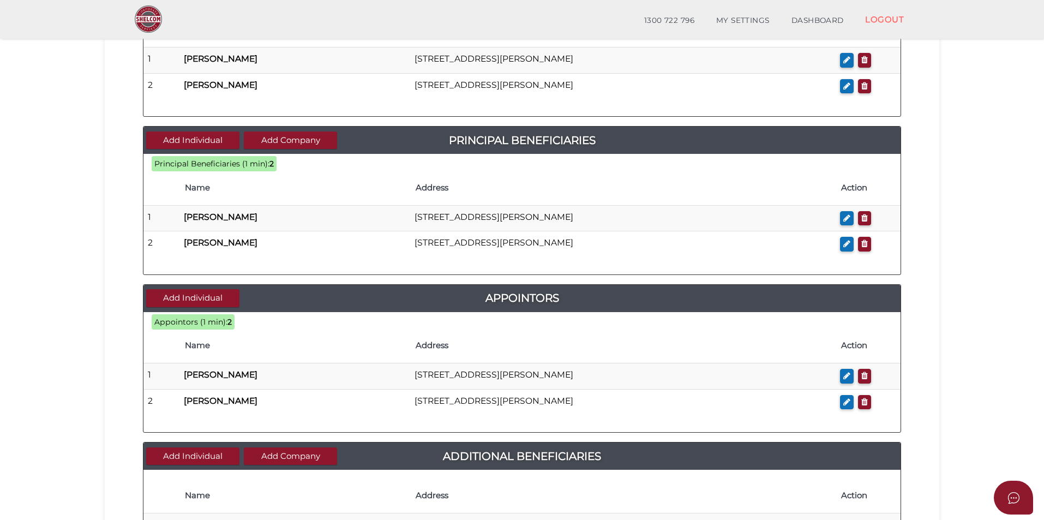
scroll to position [491, 0]
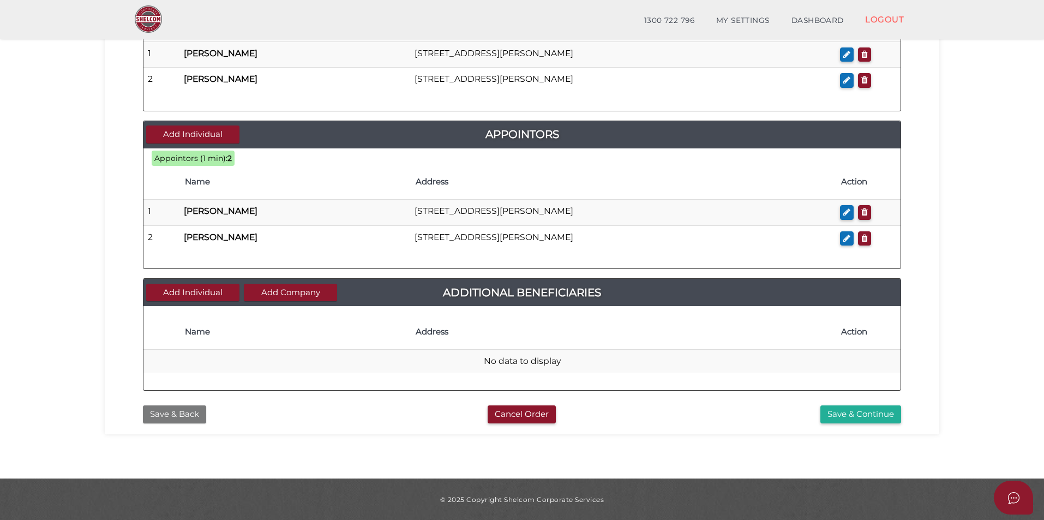
click at [176, 412] on button "Save & Back" at bounding box center [174, 414] width 63 height 18
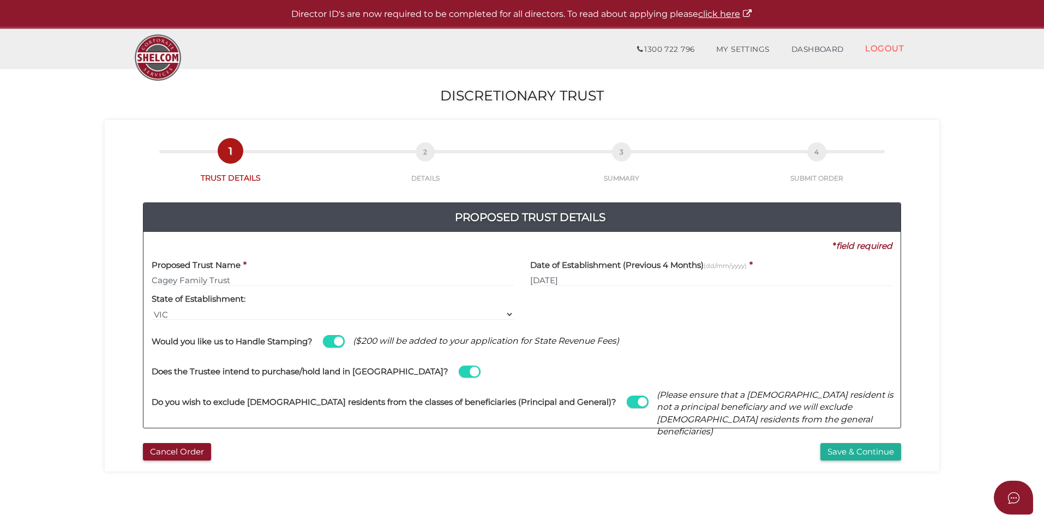
click at [459, 371] on span at bounding box center [470, 371] width 22 height 13
click at [0, 0] on input "checkbox" at bounding box center [0, 0] width 0 height 0
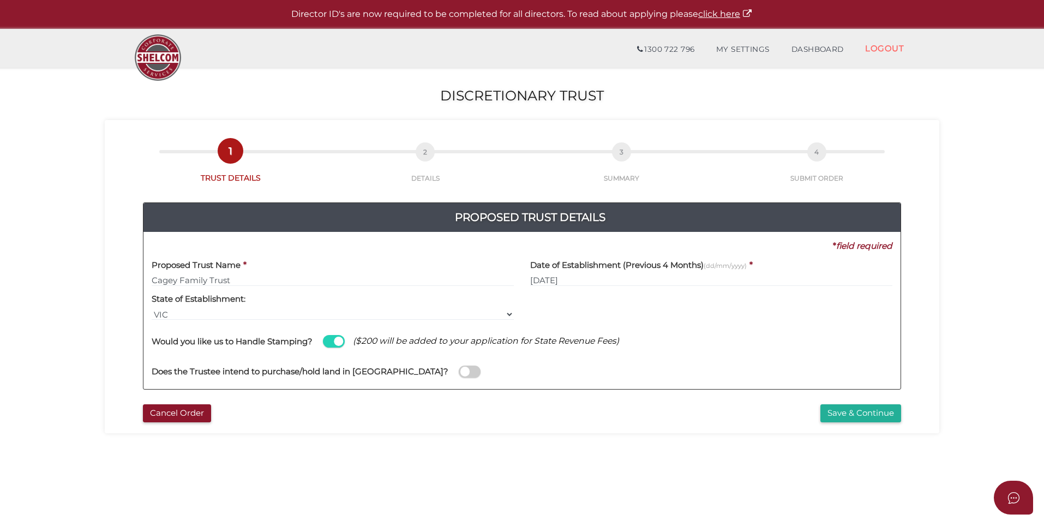
click at [459, 375] on span at bounding box center [470, 371] width 22 height 13
click at [0, 0] on input "checkbox" at bounding box center [0, 0] width 0 height 0
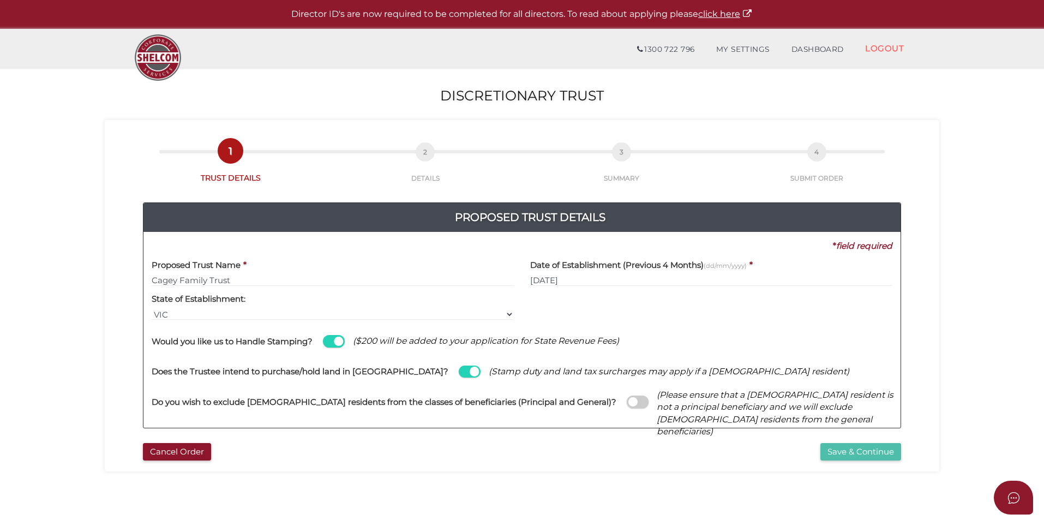
click at [884, 459] on button "Save & Continue" at bounding box center [860, 452] width 81 height 18
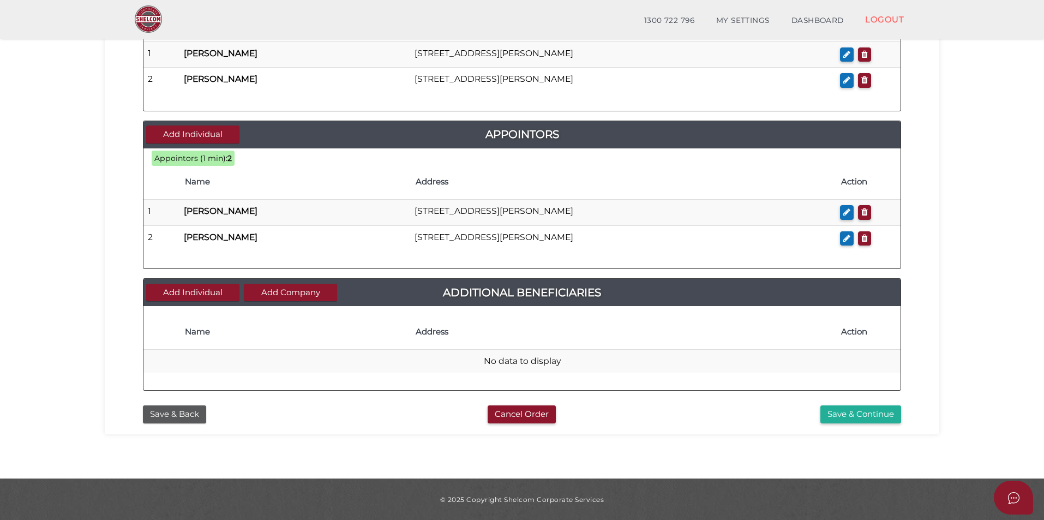
scroll to position [491, 0]
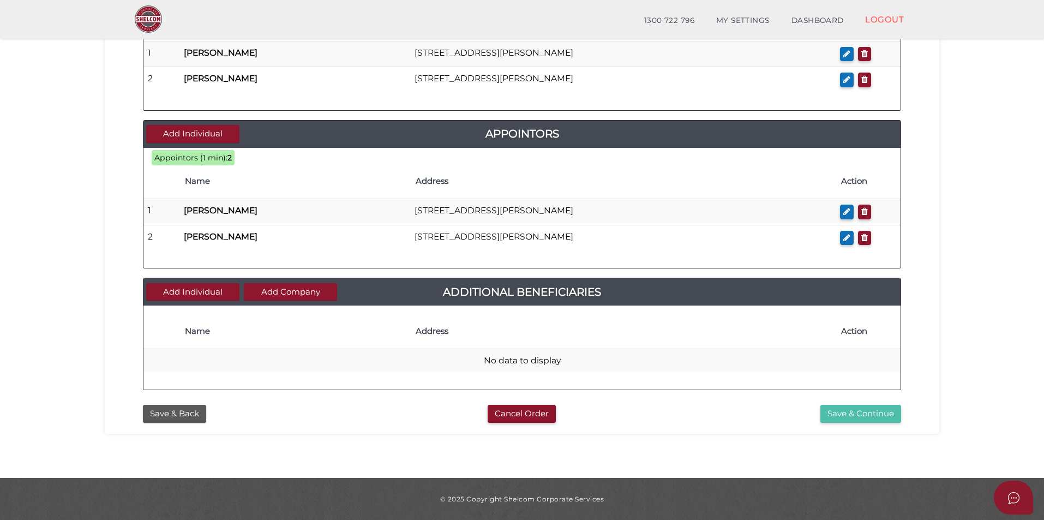
click at [853, 412] on button "Save & Continue" at bounding box center [860, 414] width 81 height 18
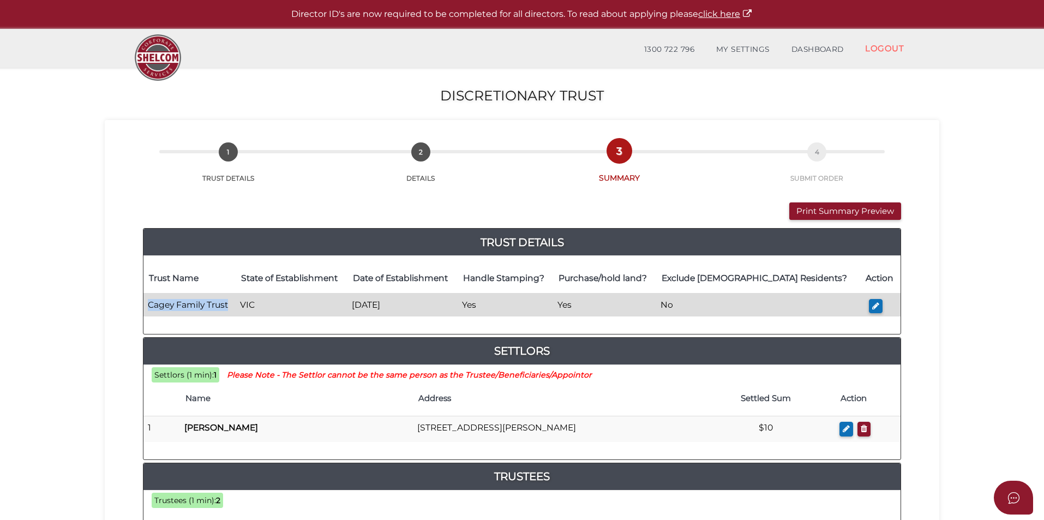
drag, startPoint x: 228, startPoint y: 303, endPoint x: 151, endPoint y: 305, distance: 77.5
click at [151, 305] on td "Cagey Family Trust" at bounding box center [189, 304] width 92 height 23
copy td "Cagey Family Trust"
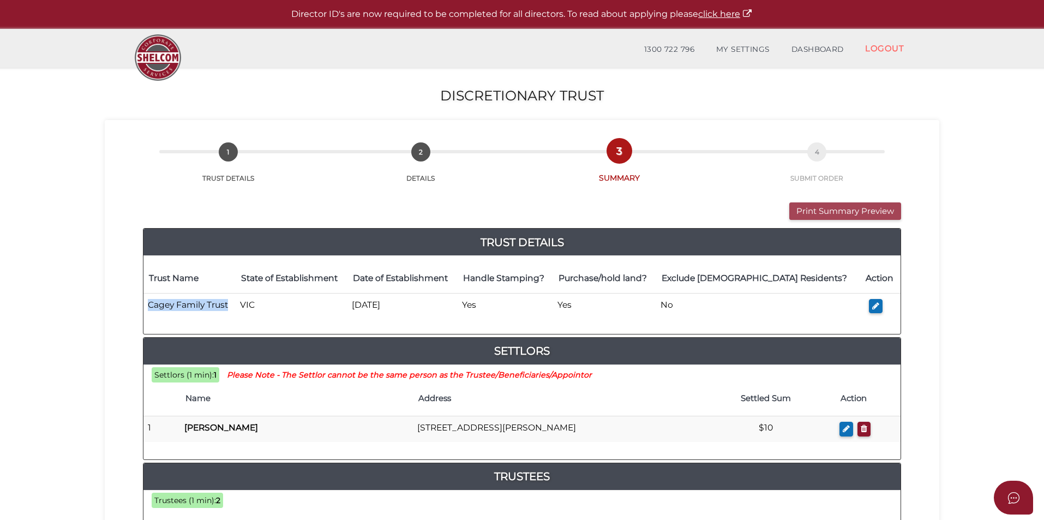
click at [884, 211] on button "Print Summary Preview" at bounding box center [845, 211] width 112 height 18
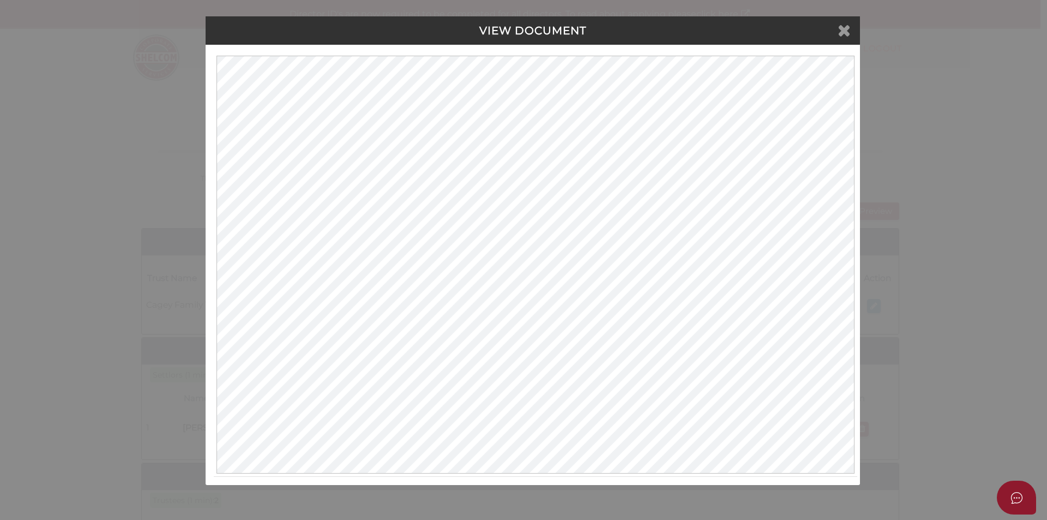
click at [847, 33] on icon at bounding box center [844, 30] width 13 height 16
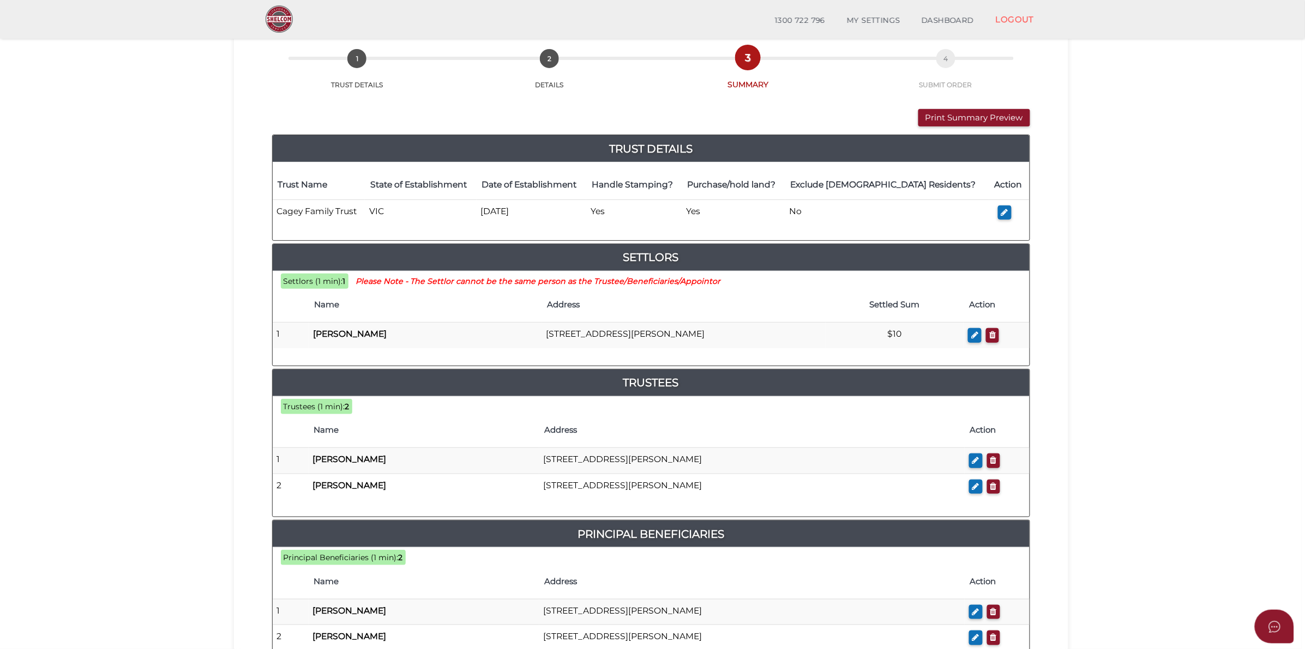
scroll to position [123, 0]
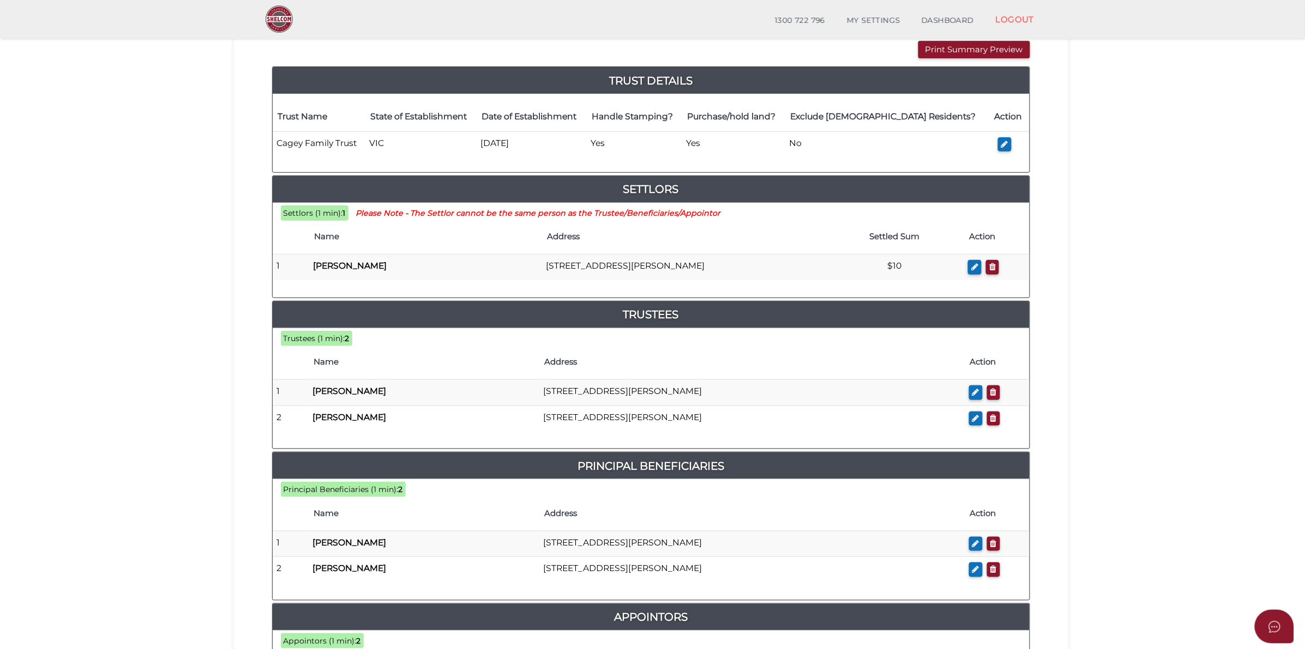
click at [117, 336] on section "Discretionary Trust e59ea990ef1940491aebdc868eec54bf 1 TRUST DETAILS 2 DETAILS …" at bounding box center [651, 430] width 1302 height 1049
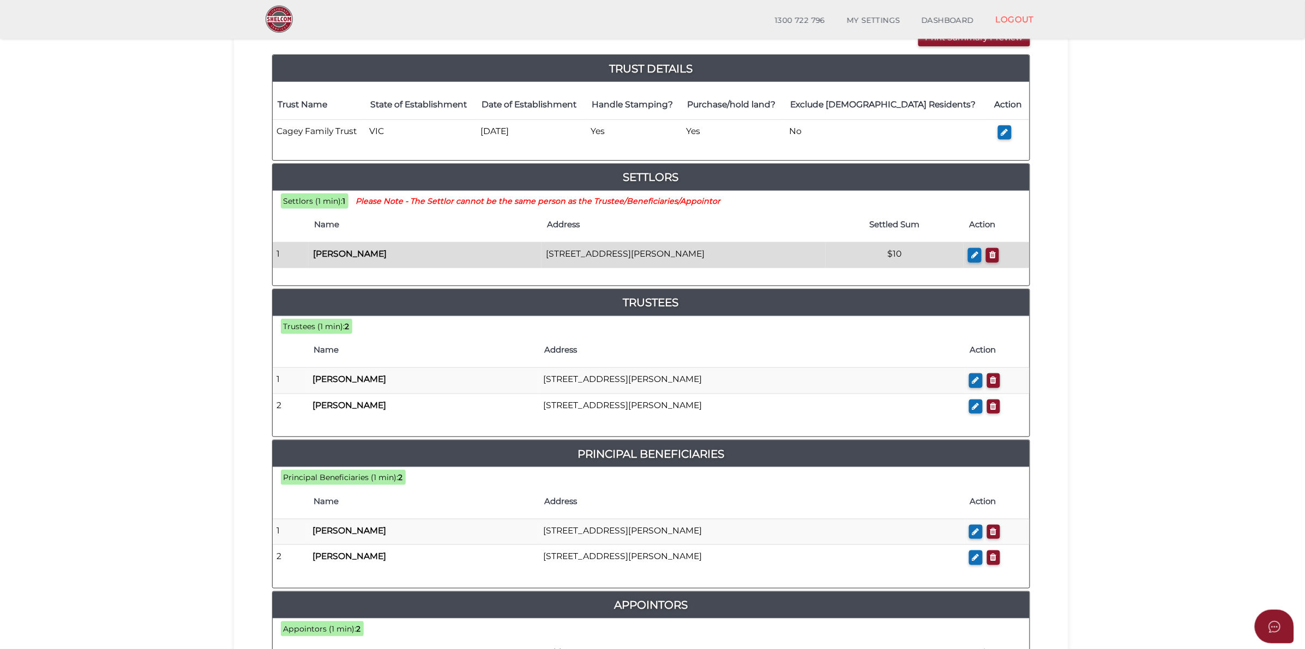
scroll to position [0, 0]
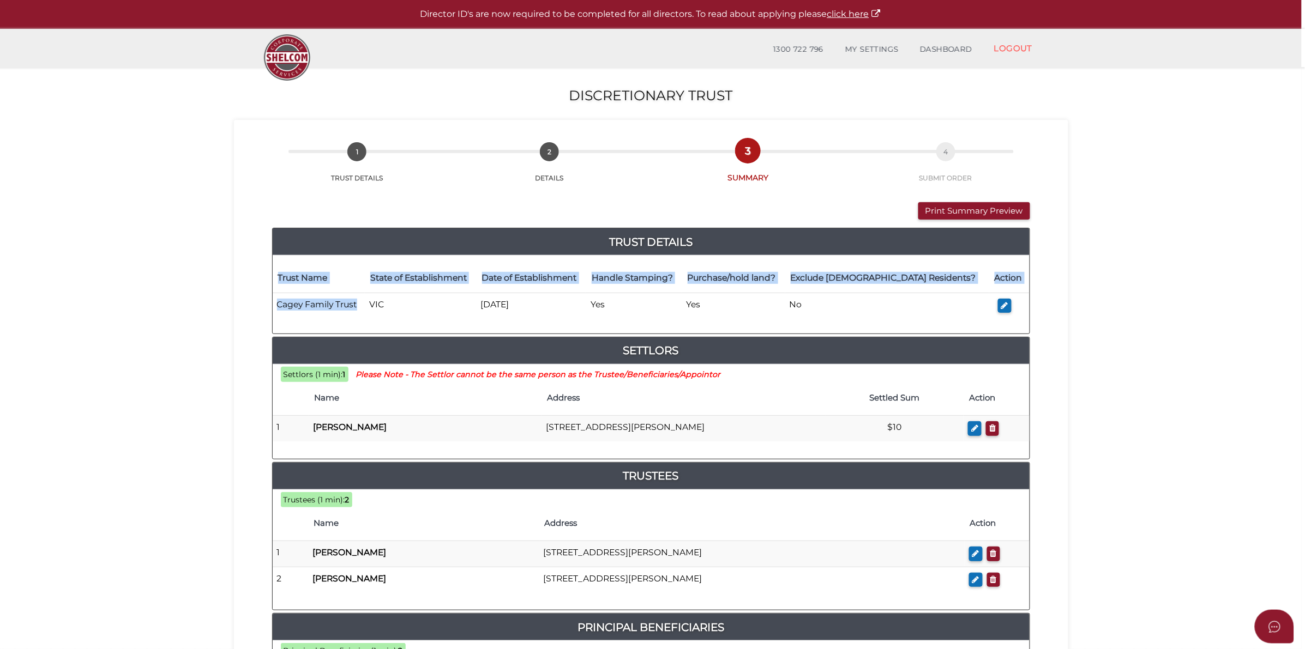
drag, startPoint x: 358, startPoint y: 303, endPoint x: 270, endPoint y: 300, distance: 87.8
click at [270, 300] on div "Trust Details Trust Name State of Establishment Date of Establishment Handle St…" at bounding box center [651, 633] width 774 height 810
click at [191, 306] on section "Discretionary Trust e59ea990ef1940491aebdc868eec54bf 1 TRUST DETAILS 2 DETAILS …" at bounding box center [651, 592] width 1302 height 1049
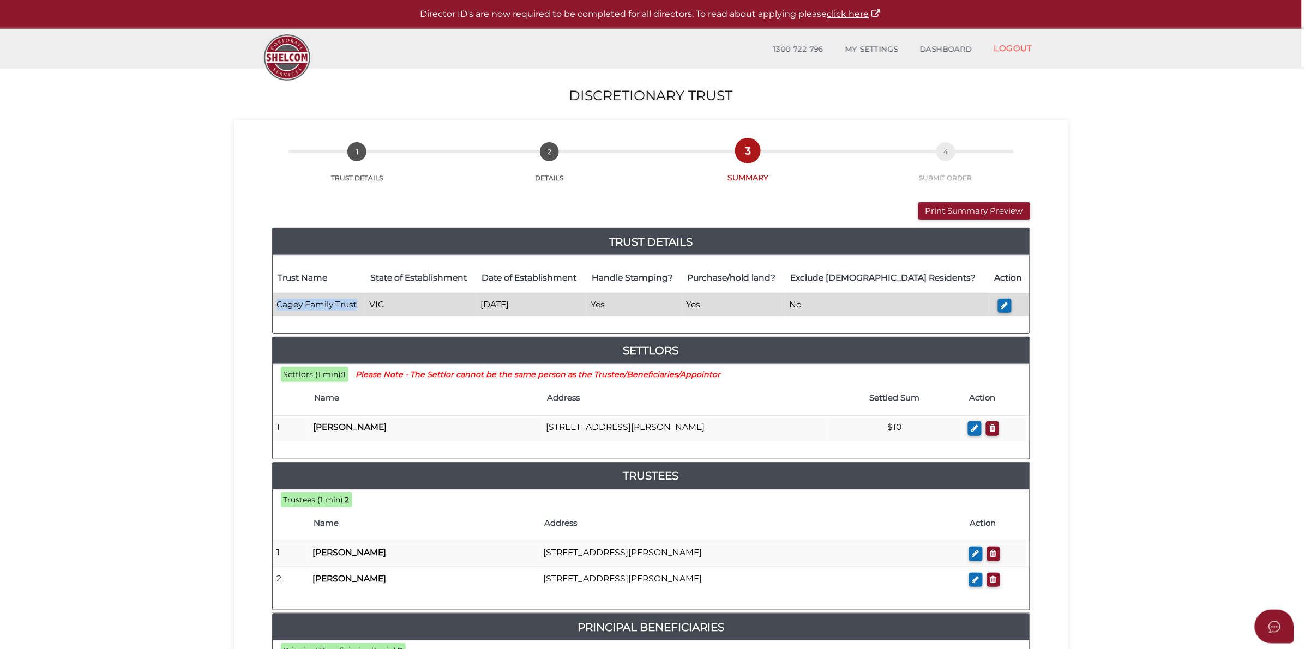
drag, startPoint x: 358, startPoint y: 303, endPoint x: 276, endPoint y: 303, distance: 81.8
click at [276, 303] on td "Cagey Family Trust" at bounding box center [319, 304] width 92 height 23
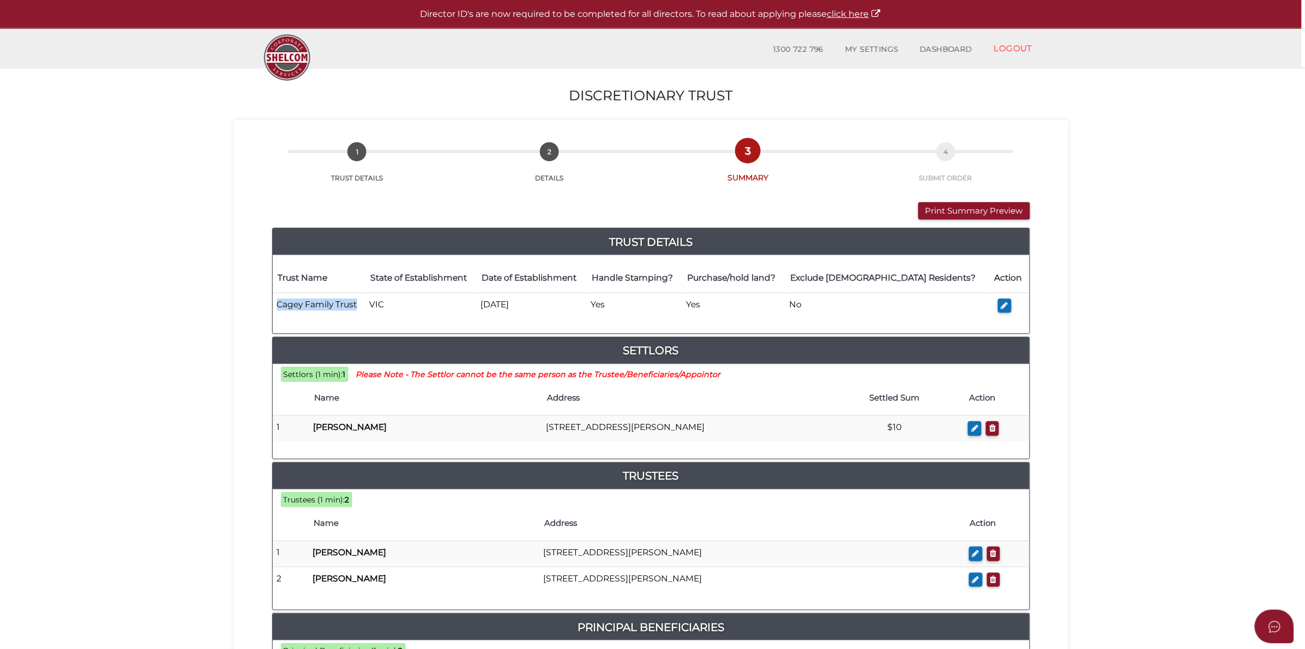
copy td "Cagey Family Trust"
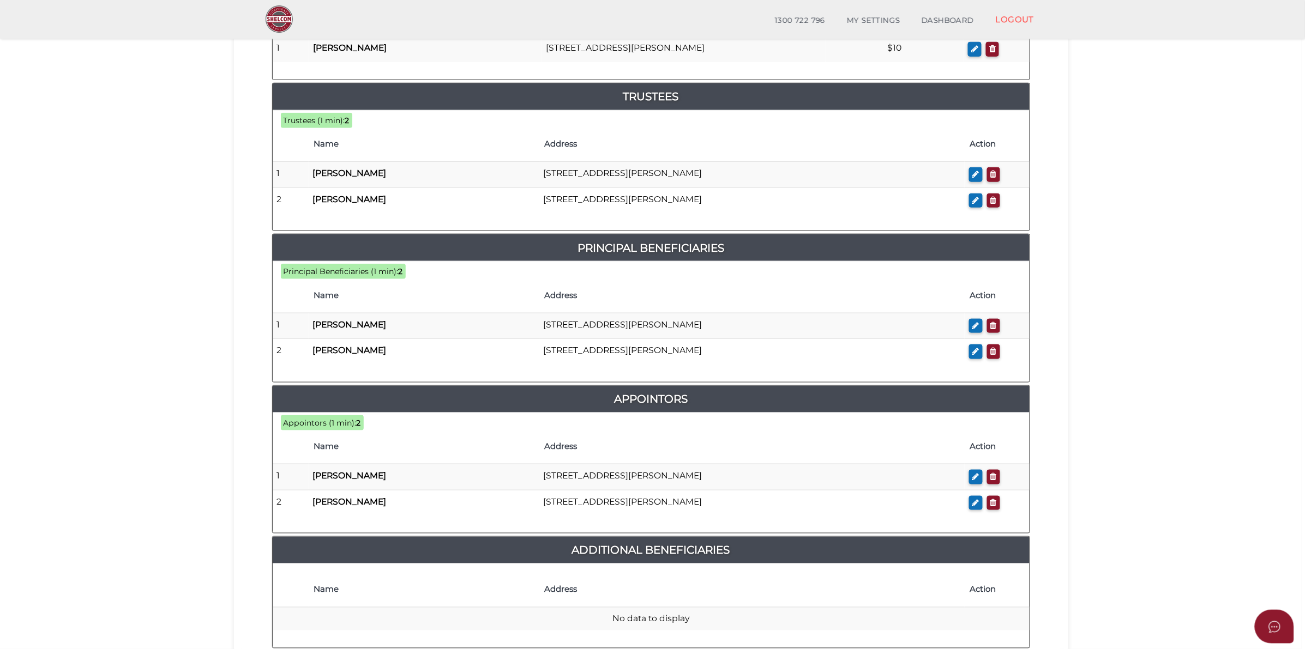
scroll to position [475, 0]
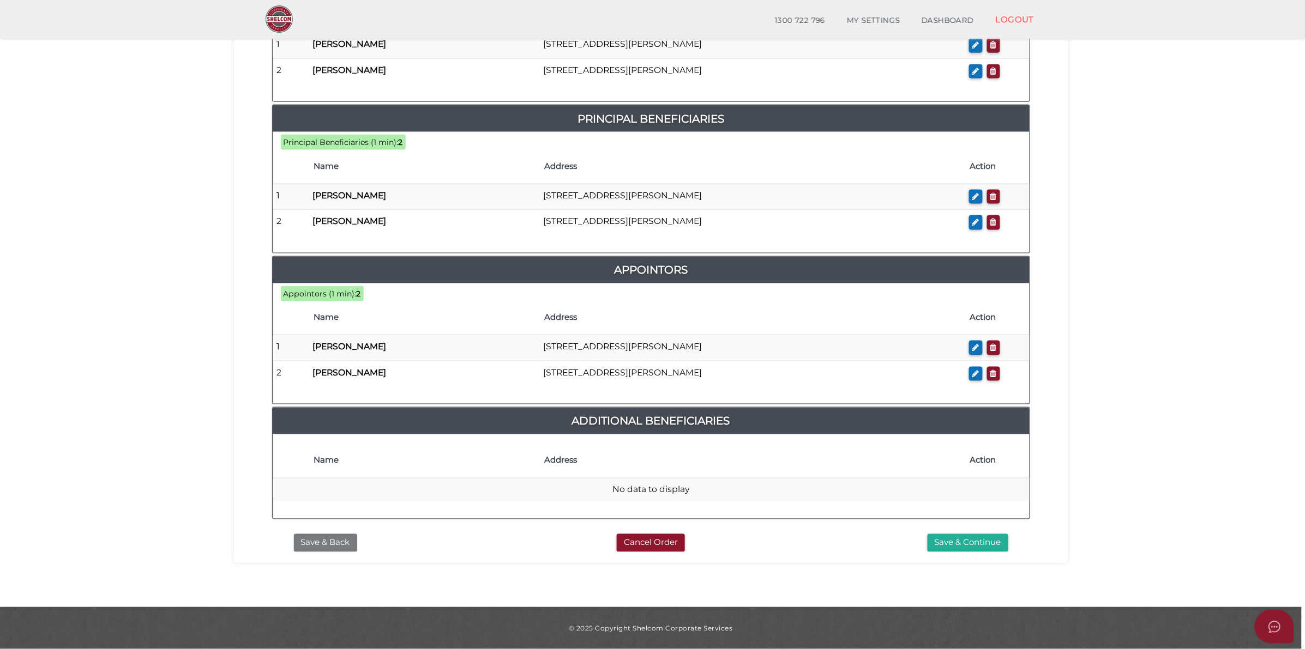
click at [331, 519] on button "Save & Back" at bounding box center [325, 543] width 63 height 18
